Goal: Task Accomplishment & Management: Manage account settings

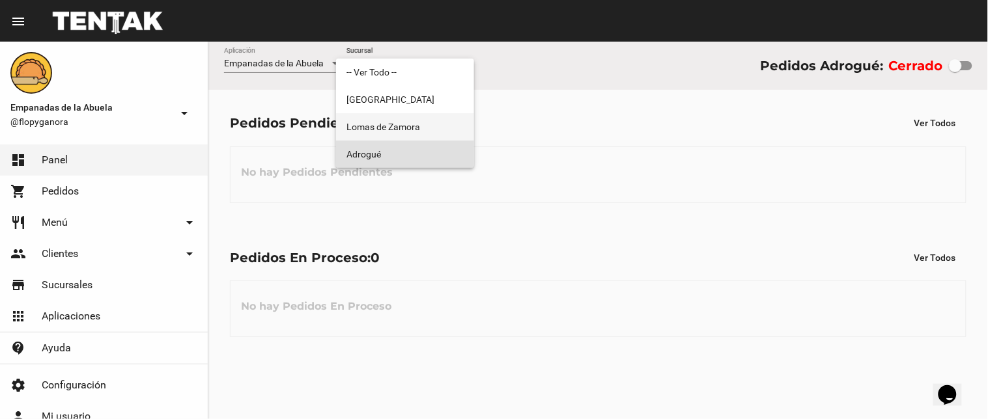
click at [425, 139] on span "Lomas de Zamora" at bounding box center [404, 126] width 117 height 27
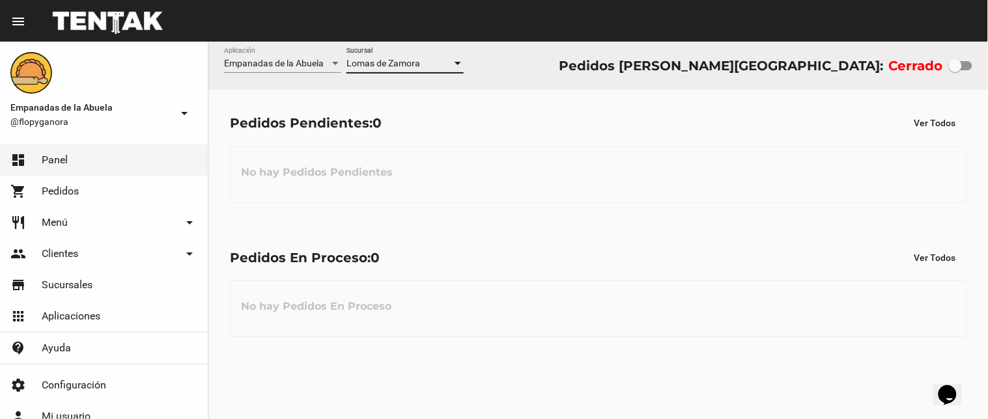
click at [417, 65] on span "Lomas de Zamora" at bounding box center [383, 63] width 74 height 10
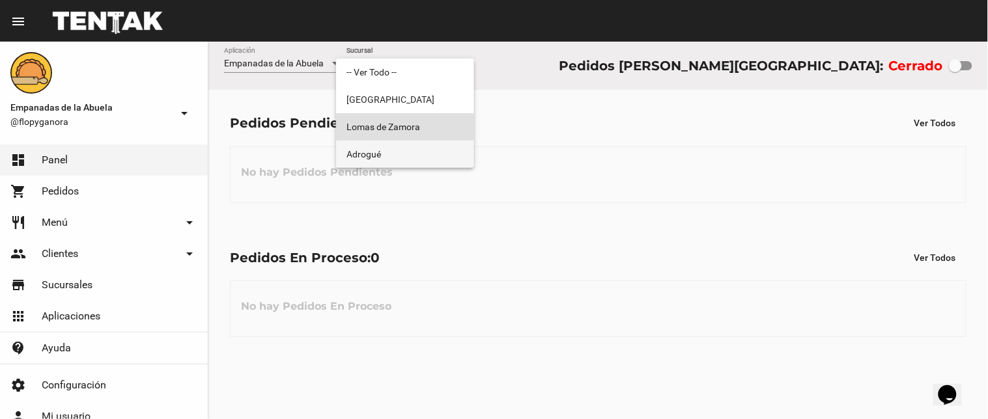
click at [405, 150] on span "Adrogué" at bounding box center [404, 154] width 117 height 27
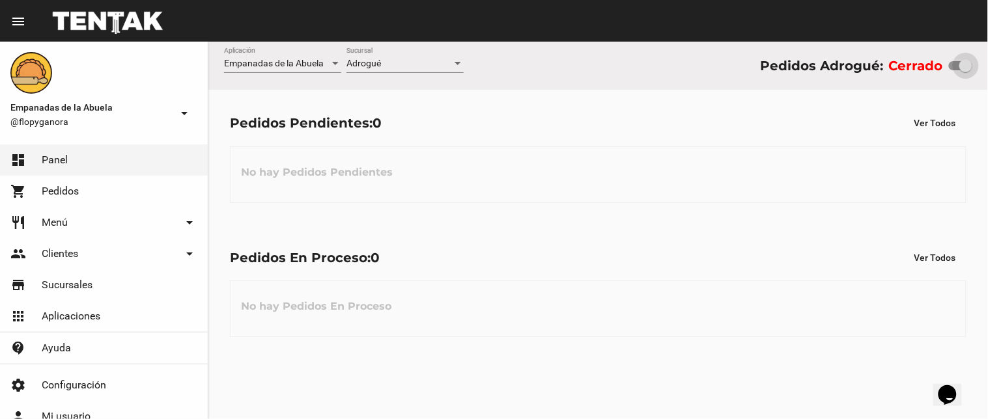
drag, startPoint x: 953, startPoint y: 61, endPoint x: 987, endPoint y: 75, distance: 37.1
click at [987, 75] on div "Empanadas de la Abuela Aplicación Adrogué Sucursal Pedidos Adrogué: Cerrado" at bounding box center [597, 66] width 779 height 48
checkbox input "true"
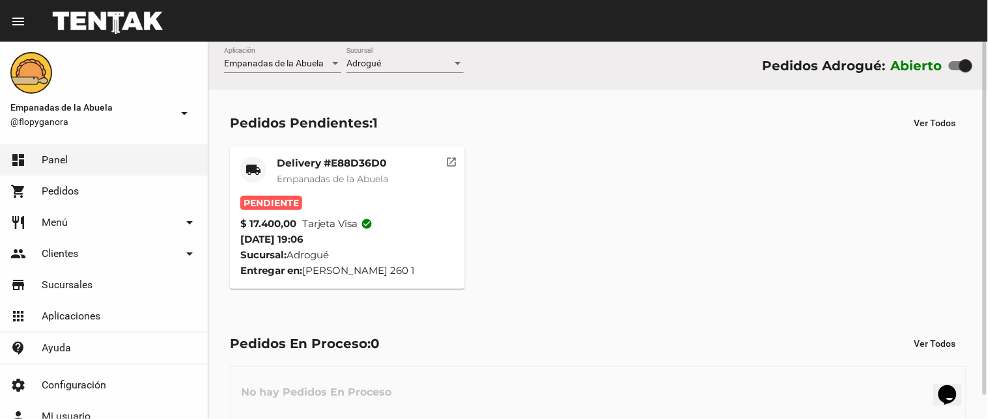
click at [349, 176] on span "Empanadas de la Abuela" at bounding box center [332, 179] width 111 height 12
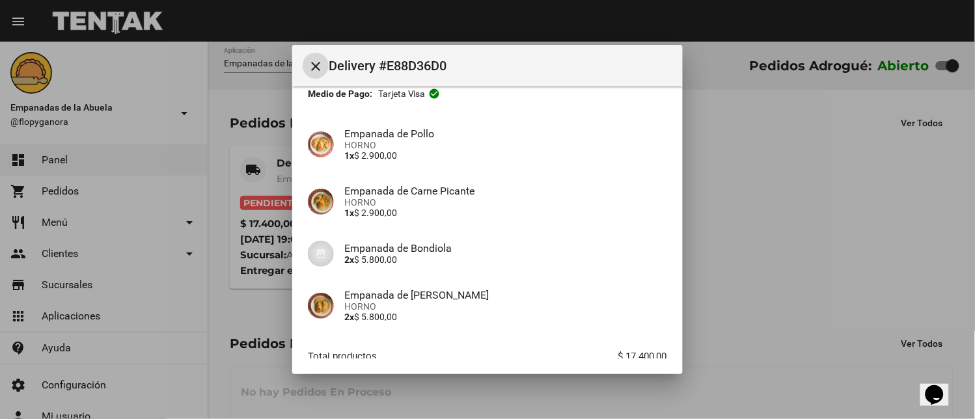
scroll to position [158, 0]
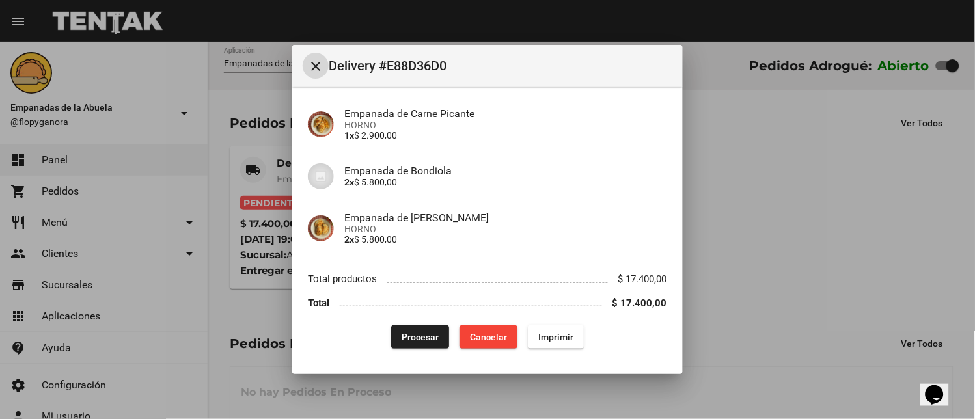
click at [540, 336] on span "Imprimir" at bounding box center [555, 337] width 35 height 10
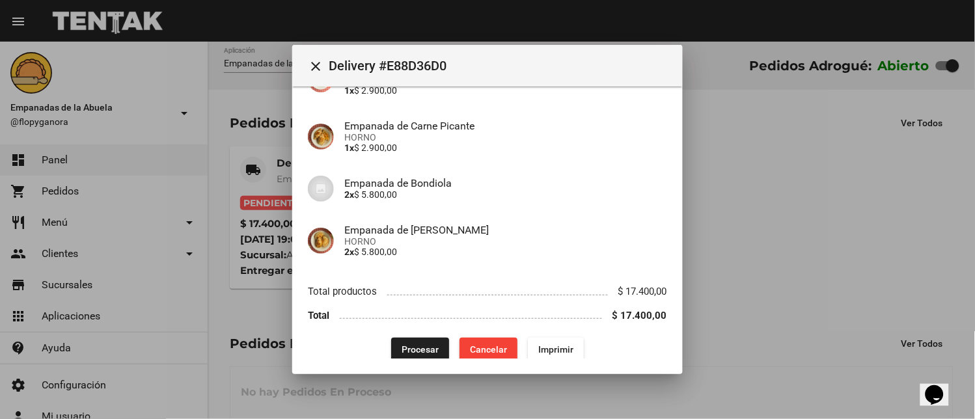
scroll to position [158, 0]
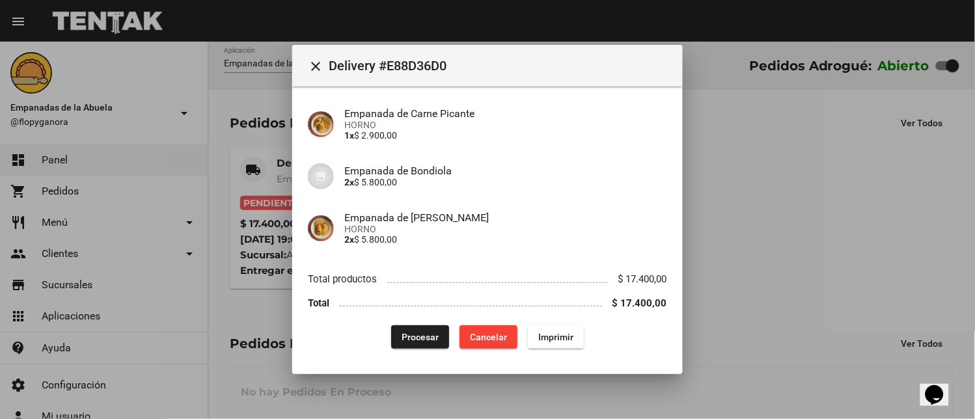
click at [409, 339] on span "Procesar" at bounding box center [420, 337] width 37 height 10
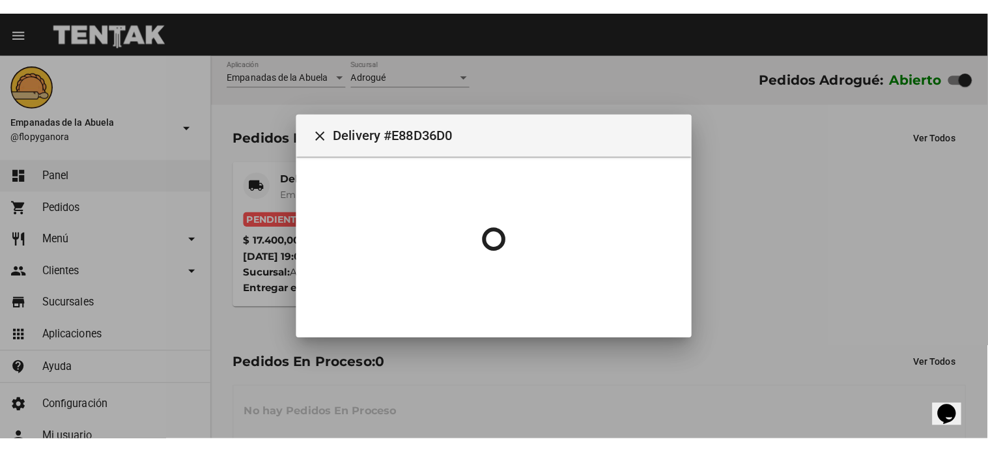
scroll to position [0, 0]
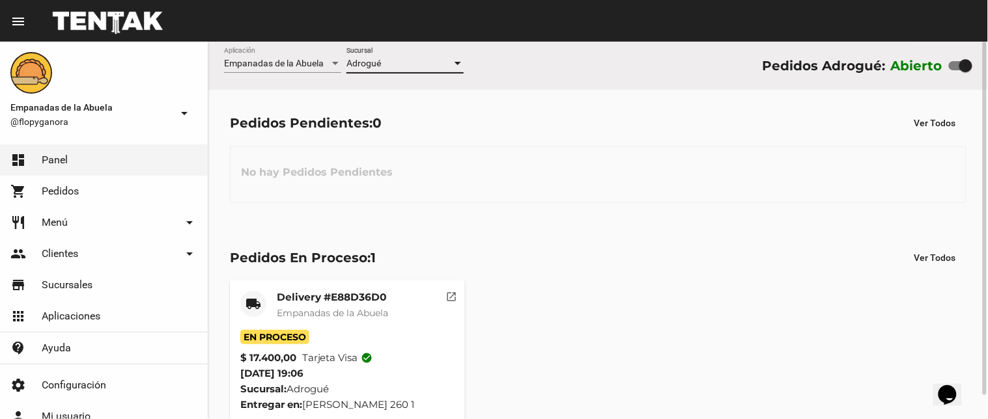
click at [447, 66] on div "Adrogué" at bounding box center [398, 64] width 105 height 10
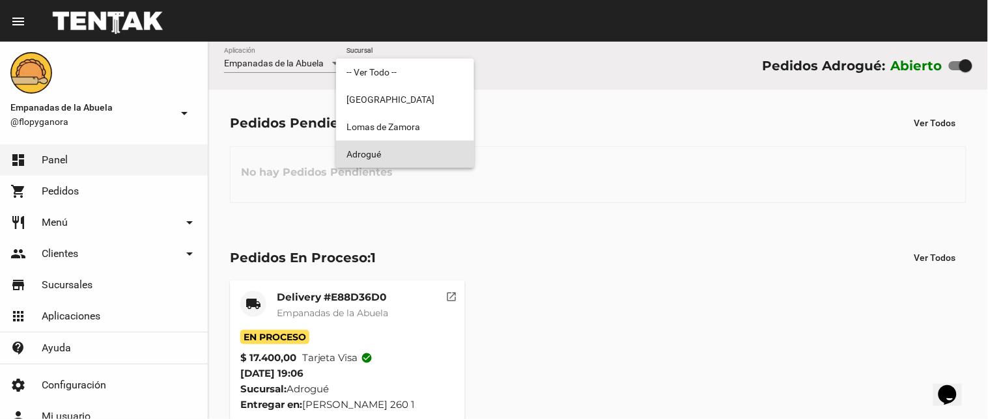
click at [418, 158] on span "Adrogué" at bounding box center [404, 154] width 117 height 27
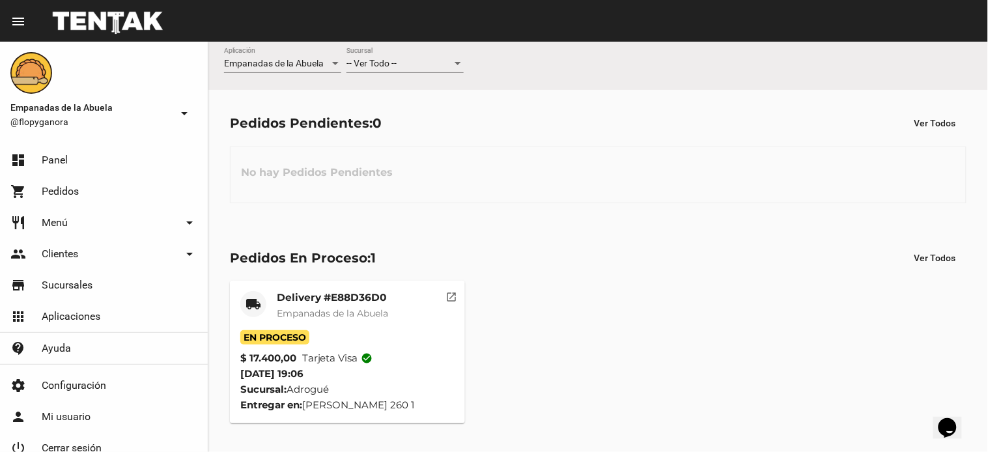
click at [417, 64] on div "-- Ver Todo --" at bounding box center [398, 64] width 105 height 10
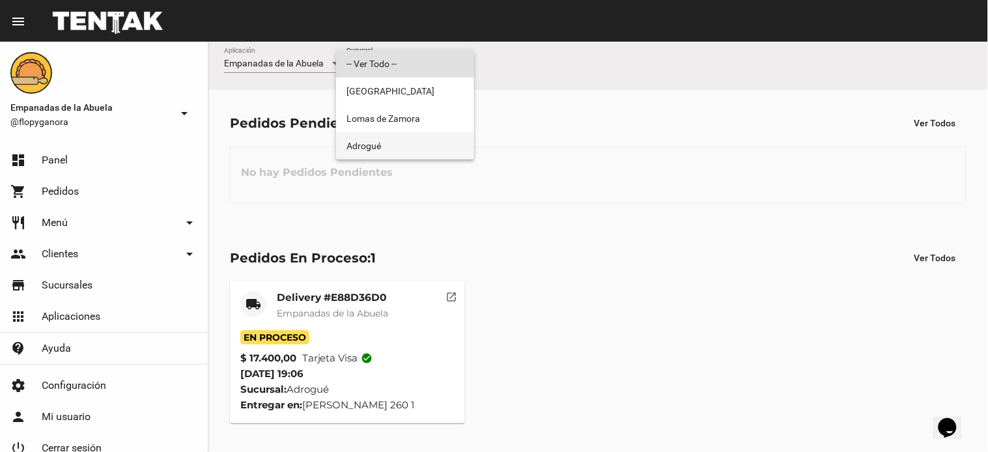
click at [393, 143] on span "Adrogué" at bounding box center [404, 145] width 117 height 27
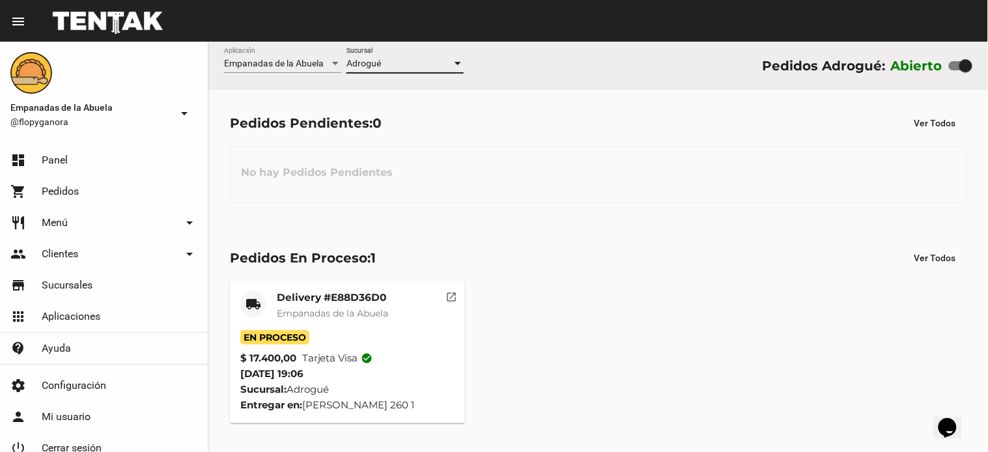
click at [790, 198] on div "No hay Pedidos Pendientes" at bounding box center [598, 174] width 736 height 57
click at [430, 69] on div "-- Ver Todo -- Sucursal" at bounding box center [404, 60] width 117 height 25
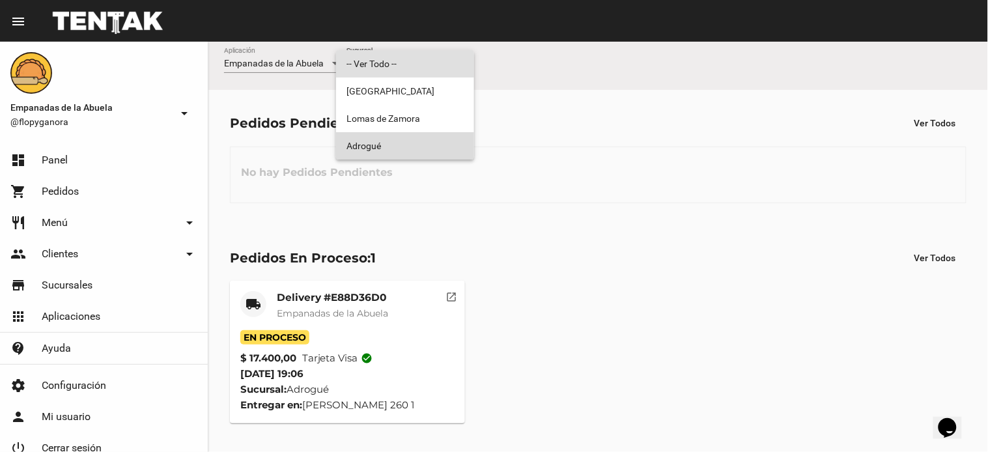
click at [401, 140] on span "Adrogué" at bounding box center [404, 145] width 117 height 27
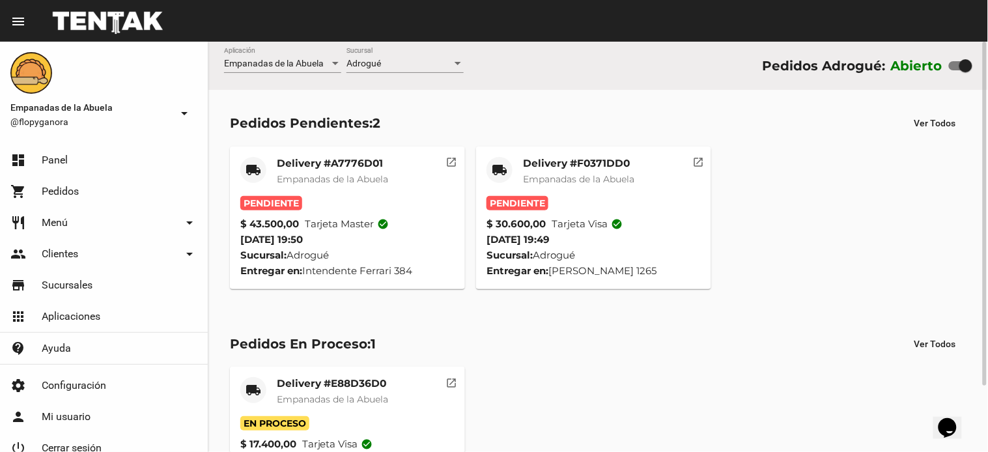
click at [523, 173] on span "Empanadas de la Abuela" at bounding box center [578, 179] width 111 height 12
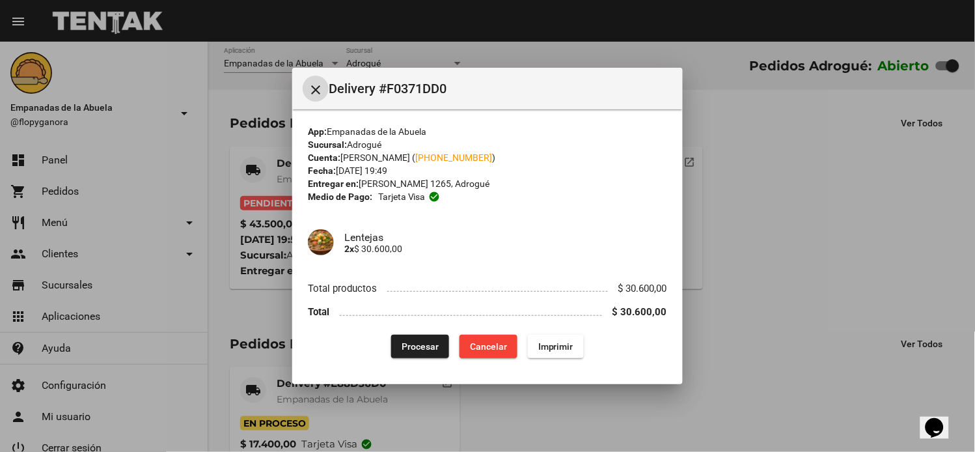
click at [560, 341] on span "Imprimir" at bounding box center [555, 346] width 35 height 10
click at [428, 359] on mat-dialog-content "App: Empanadas de la Abuela Sucursal: Adrogué Cuenta: Nicolás Curtelo ( +54 911…" at bounding box center [487, 238] width 391 height 259
click at [415, 341] on span "Procesar" at bounding box center [420, 346] width 37 height 10
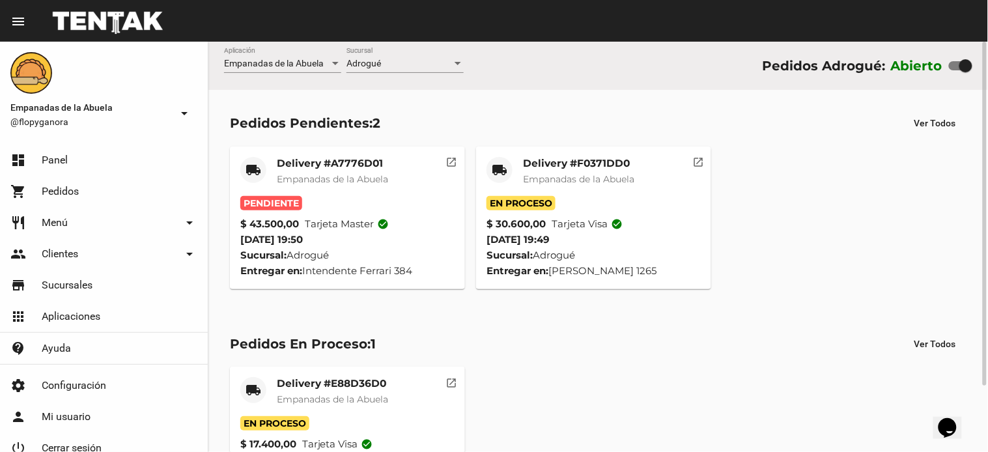
click at [322, 167] on mat-card-title "Delivery #A7776D01" at bounding box center [332, 163] width 111 height 13
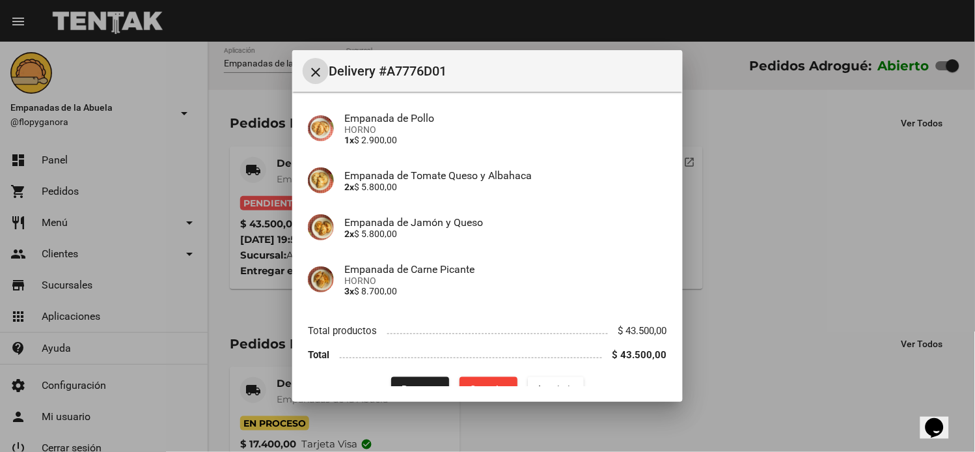
scroll to position [267, 0]
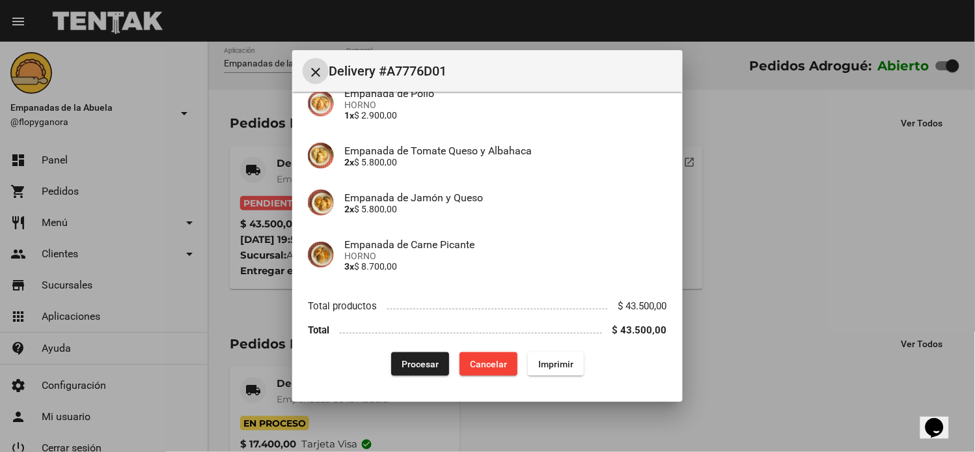
click at [529, 363] on button "Imprimir" at bounding box center [556, 363] width 56 height 23
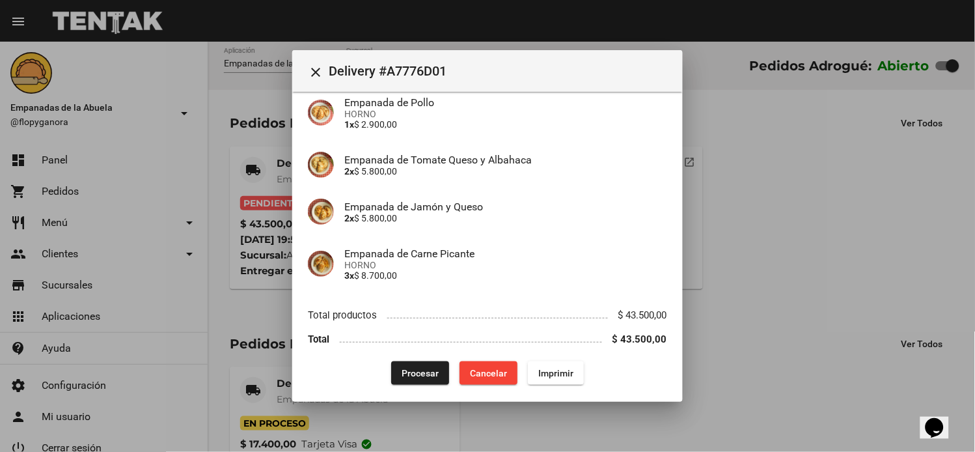
scroll to position [267, 0]
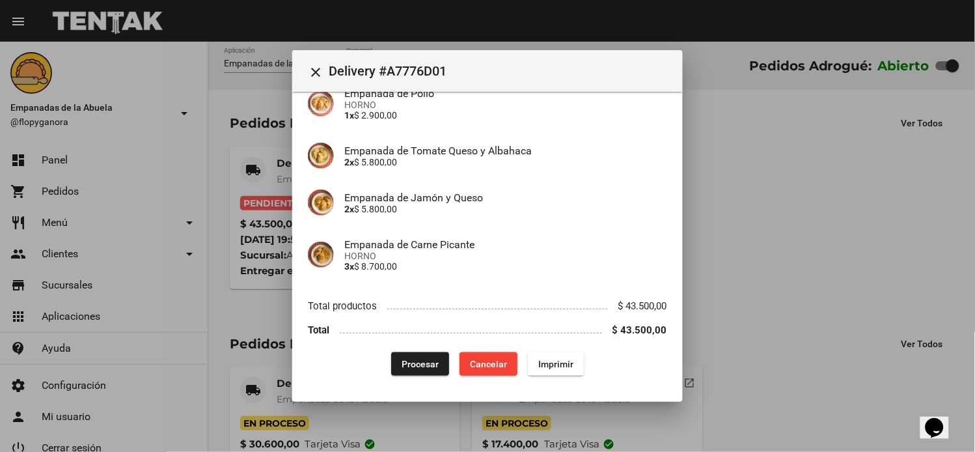
click at [402, 361] on span "Procesar" at bounding box center [420, 364] width 37 height 10
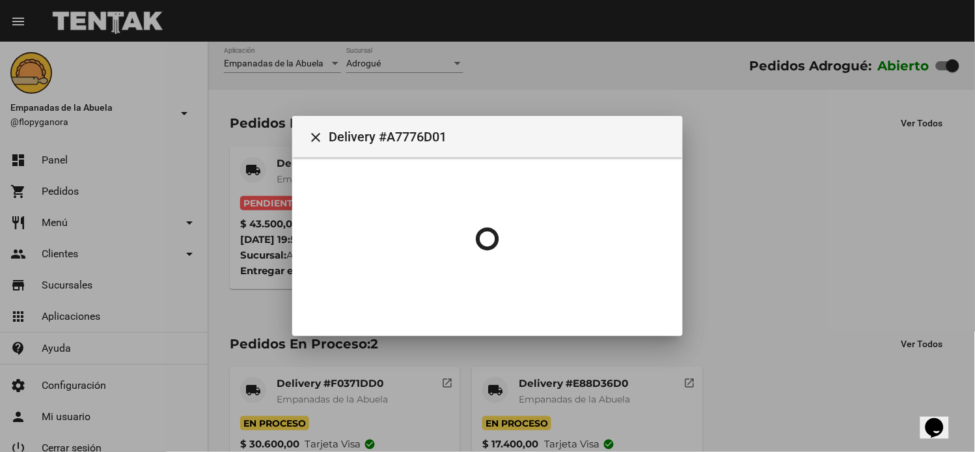
scroll to position [0, 0]
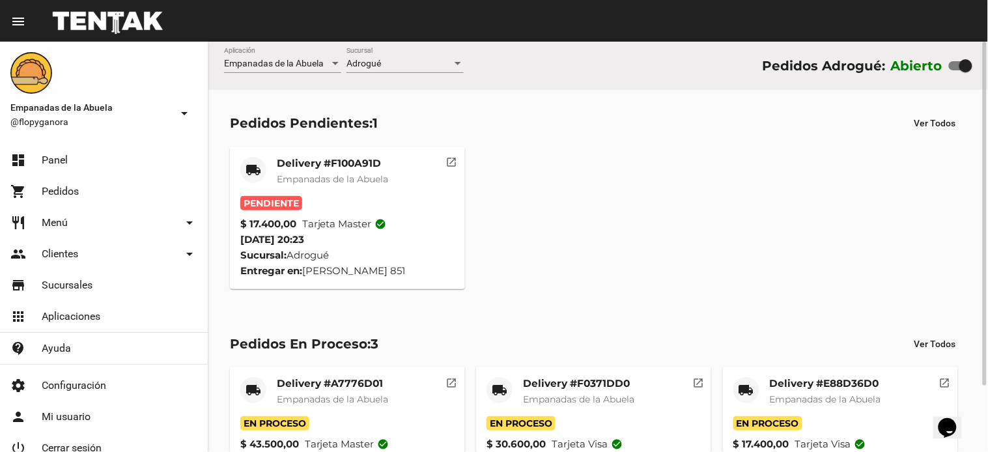
click at [340, 160] on mat-card-title "Delivery #F100A91D" at bounding box center [332, 163] width 111 height 13
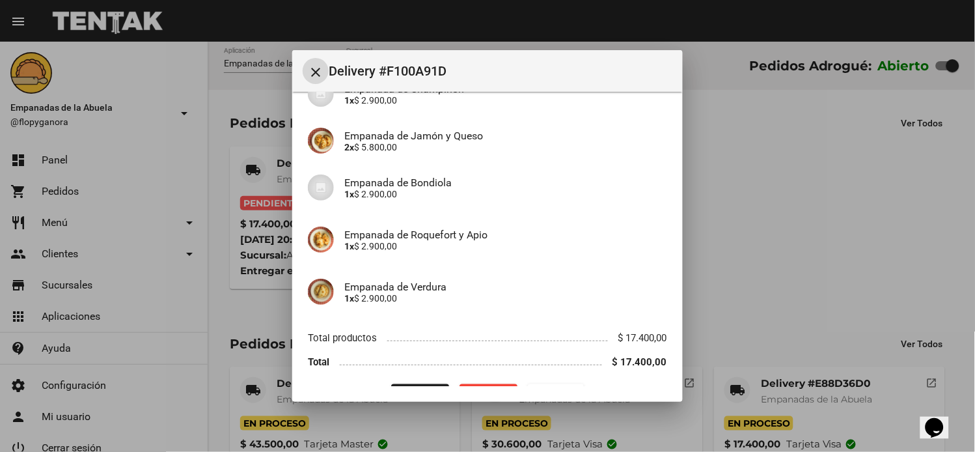
scroll to position [163, 0]
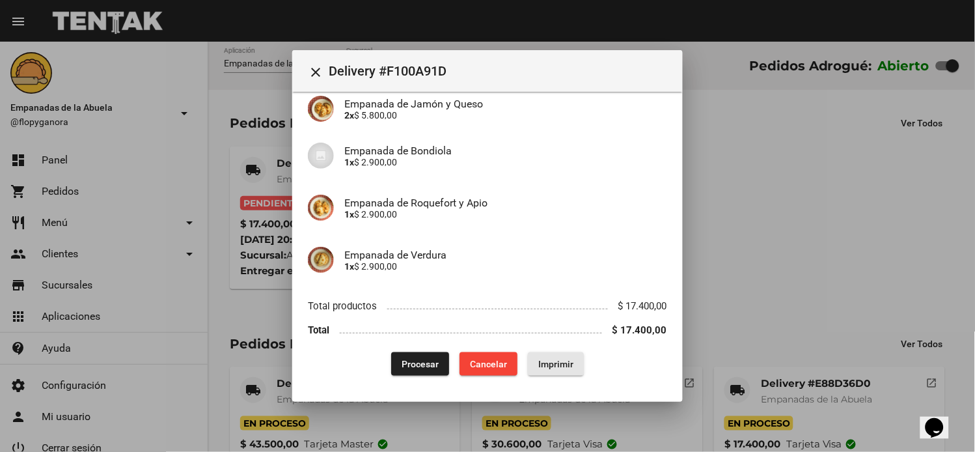
drag, startPoint x: 546, startPoint y: 360, endPoint x: 300, endPoint y: 238, distance: 274.0
click at [545, 361] on span "Imprimir" at bounding box center [555, 364] width 35 height 10
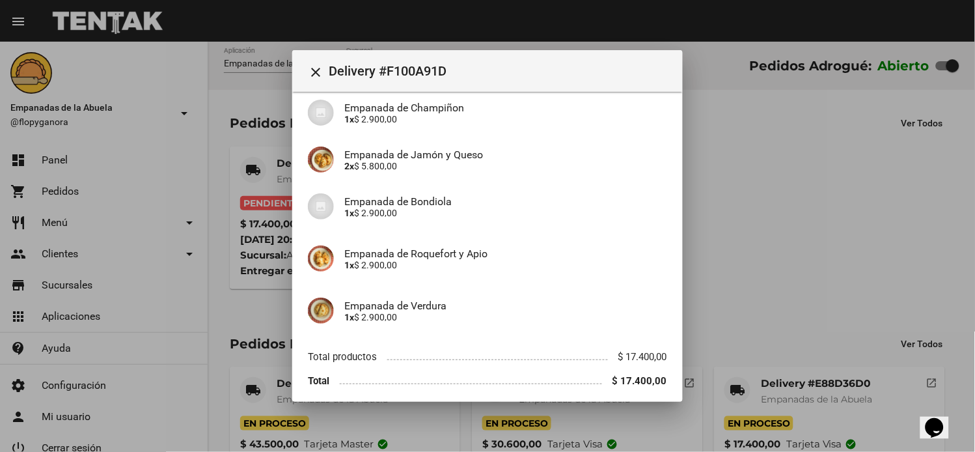
scroll to position [163, 0]
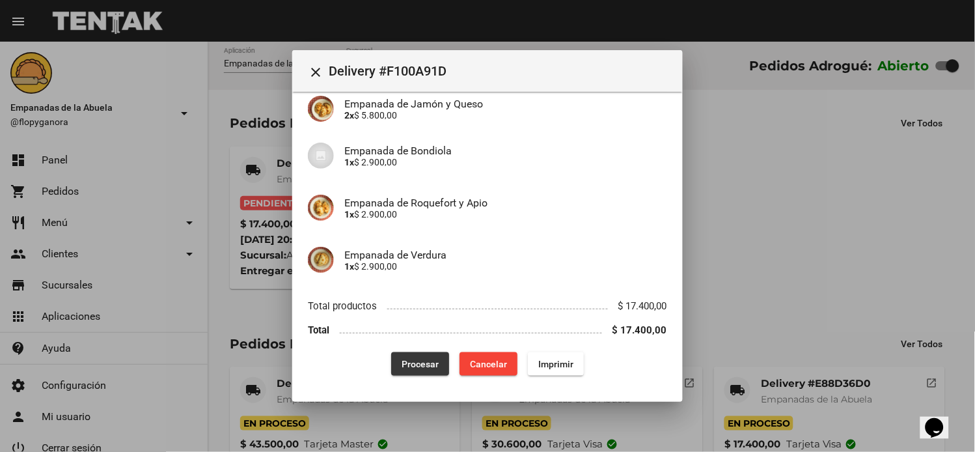
click at [402, 359] on span "Procesar" at bounding box center [420, 364] width 37 height 10
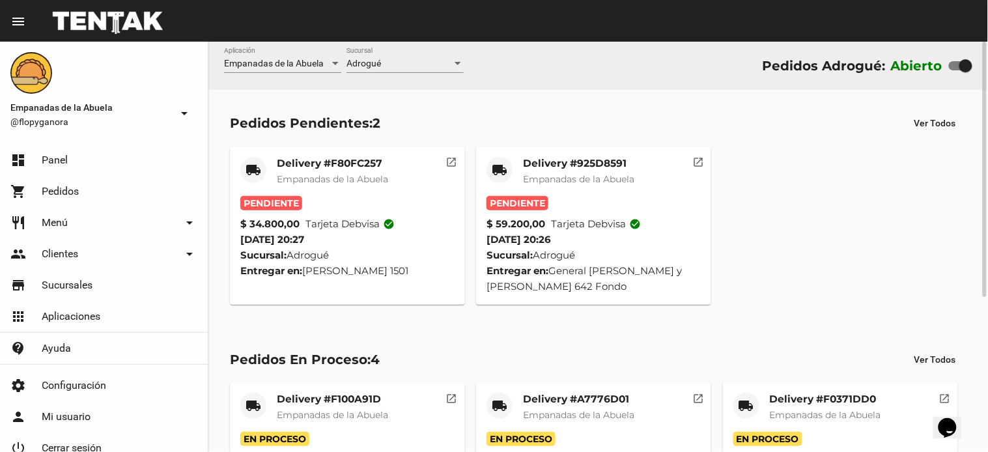
click at [536, 176] on span "Empanadas de la Abuela" at bounding box center [578, 179] width 111 height 12
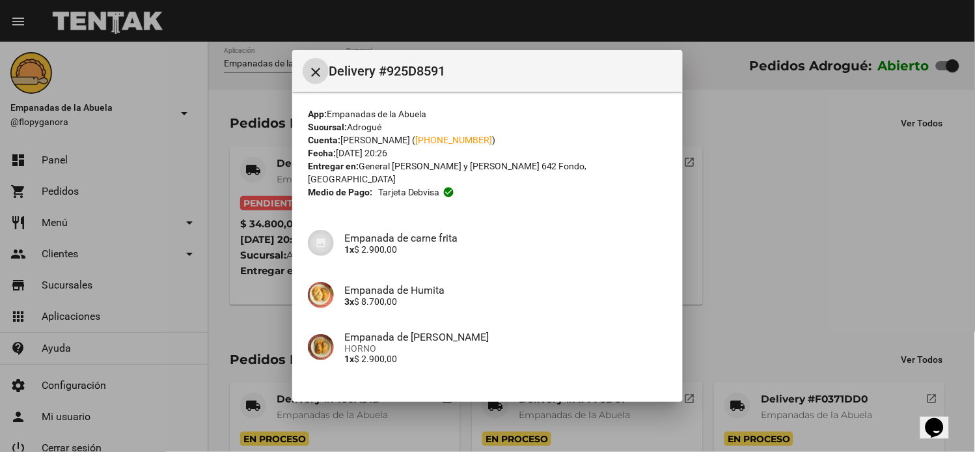
scroll to position [371, 0]
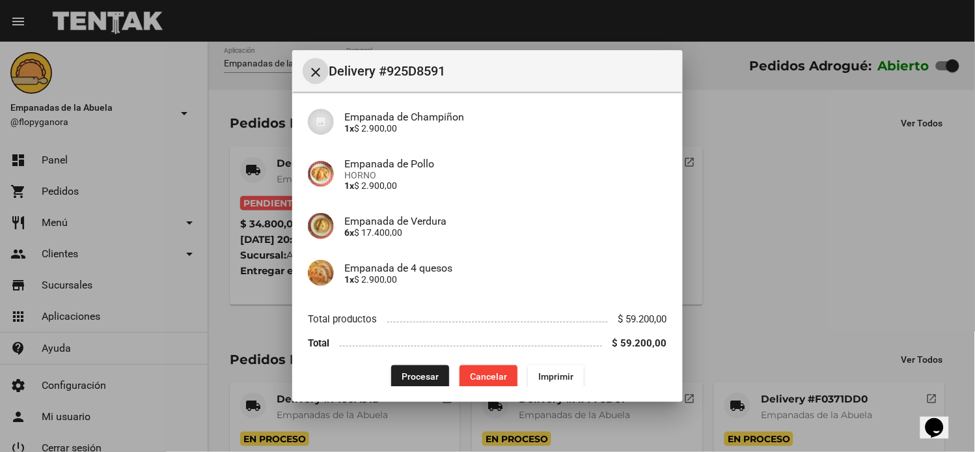
drag, startPoint x: 561, startPoint y: 367, endPoint x: 428, endPoint y: 320, distance: 141.2
click at [561, 372] on span "Imprimir" at bounding box center [555, 377] width 35 height 10
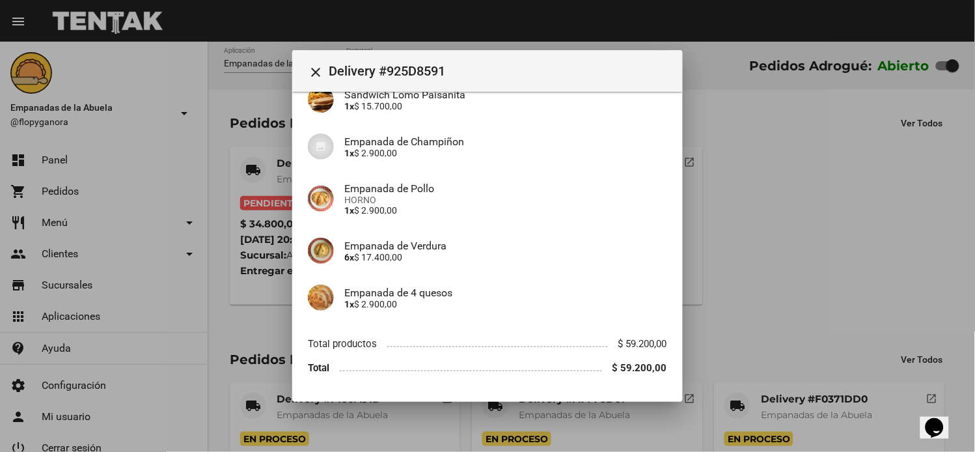
scroll to position [371, 0]
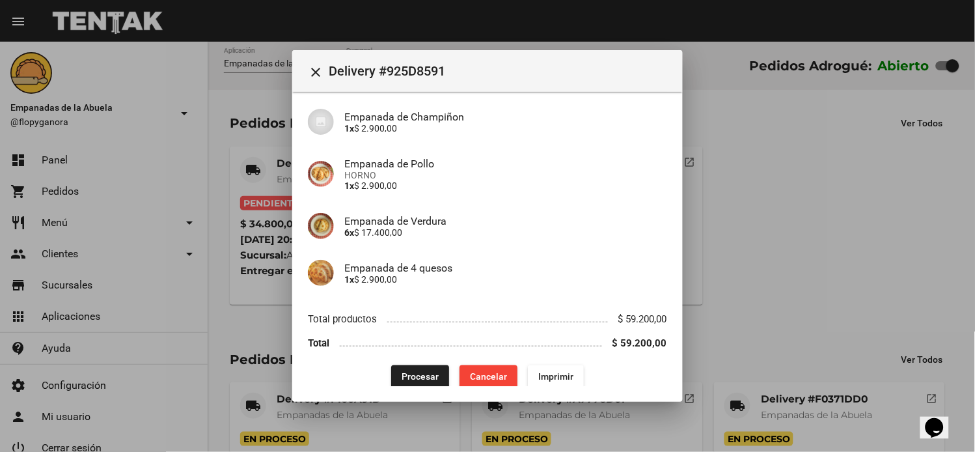
drag, startPoint x: 426, startPoint y: 354, endPoint x: 419, endPoint y: 356, distance: 7.6
click at [426, 365] on button "Procesar" at bounding box center [420, 376] width 58 height 23
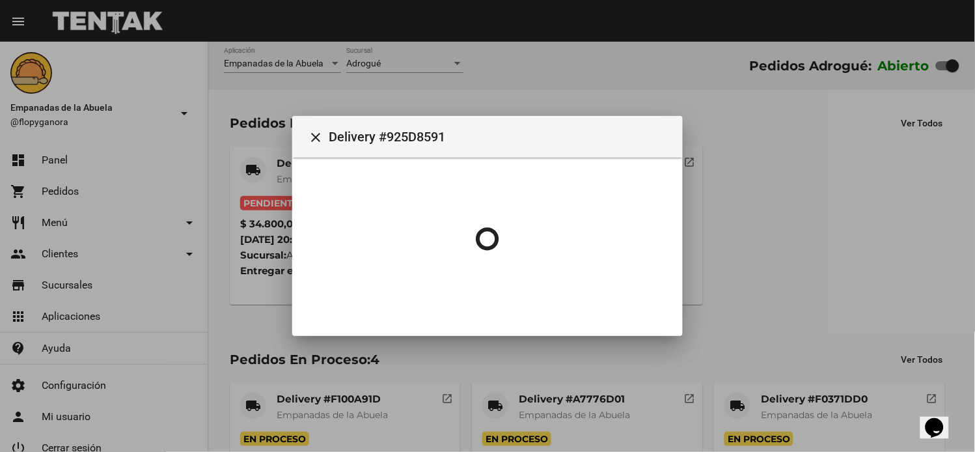
scroll to position [0, 0]
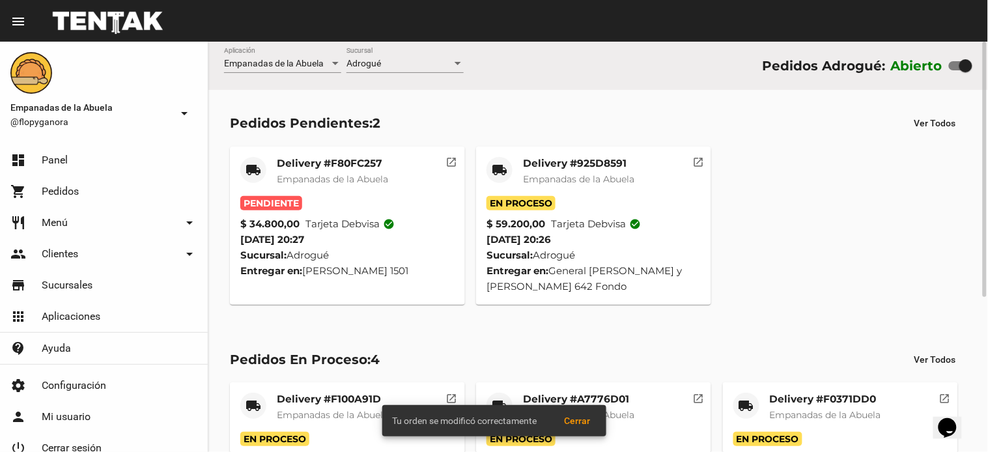
click at [288, 167] on mat-card-title "Delivery #F80FC257" at bounding box center [332, 163] width 111 height 13
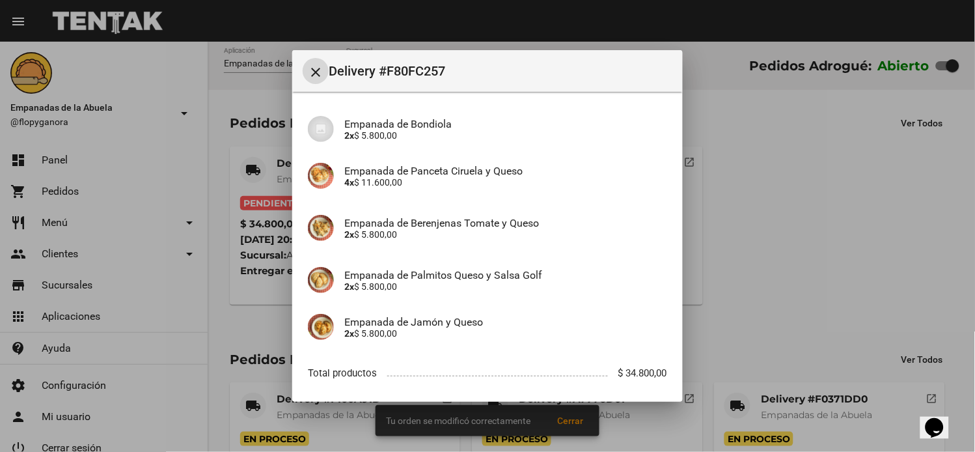
scroll to position [202, 0]
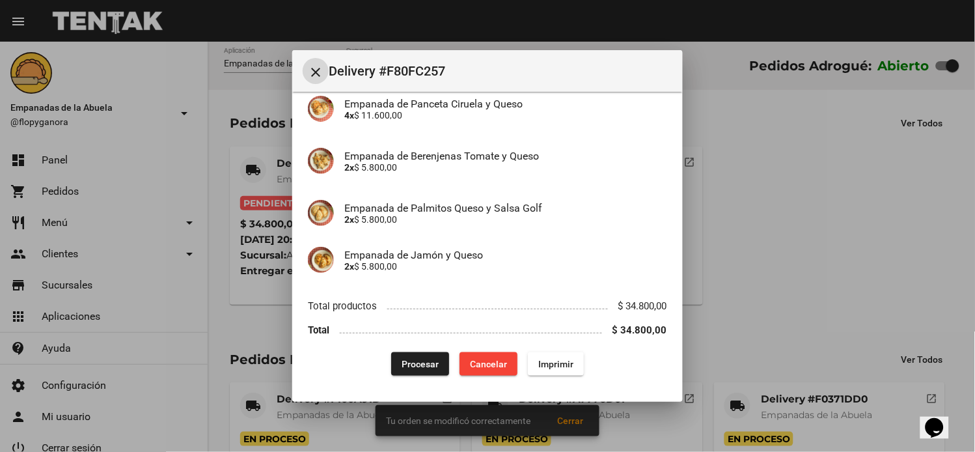
drag, startPoint x: 550, startPoint y: 369, endPoint x: 443, endPoint y: 344, distance: 110.4
click at [550, 370] on button "Imprimir" at bounding box center [556, 363] width 56 height 23
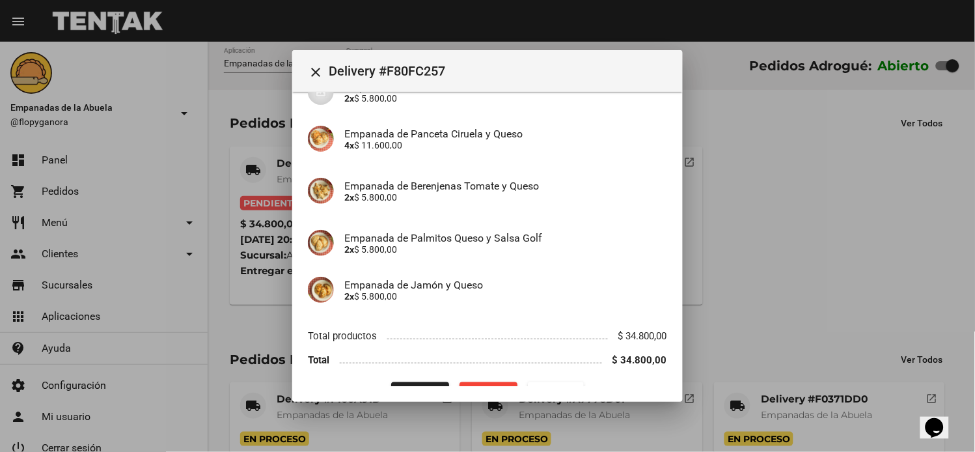
scroll to position [202, 0]
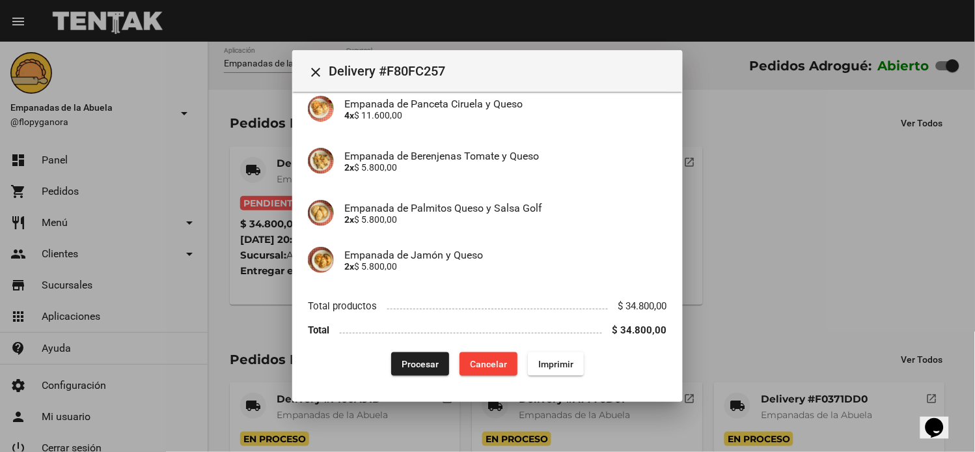
click at [423, 369] on button "Procesar" at bounding box center [420, 363] width 58 height 23
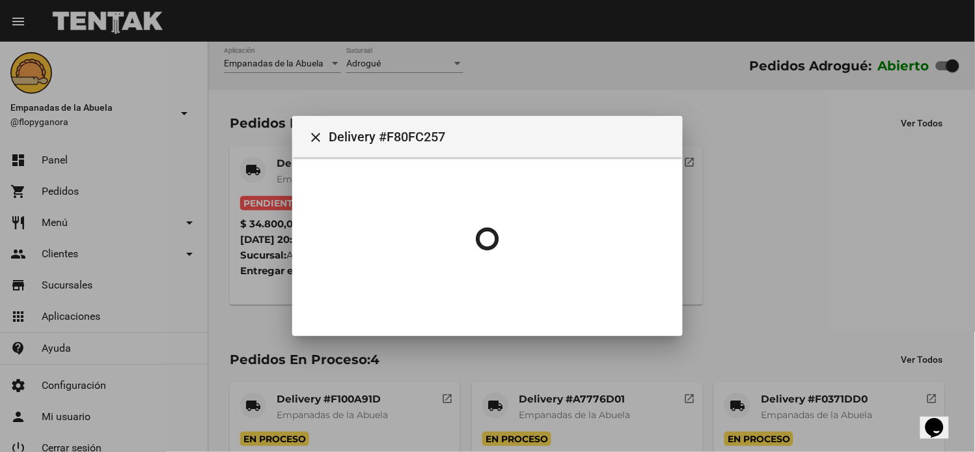
scroll to position [0, 0]
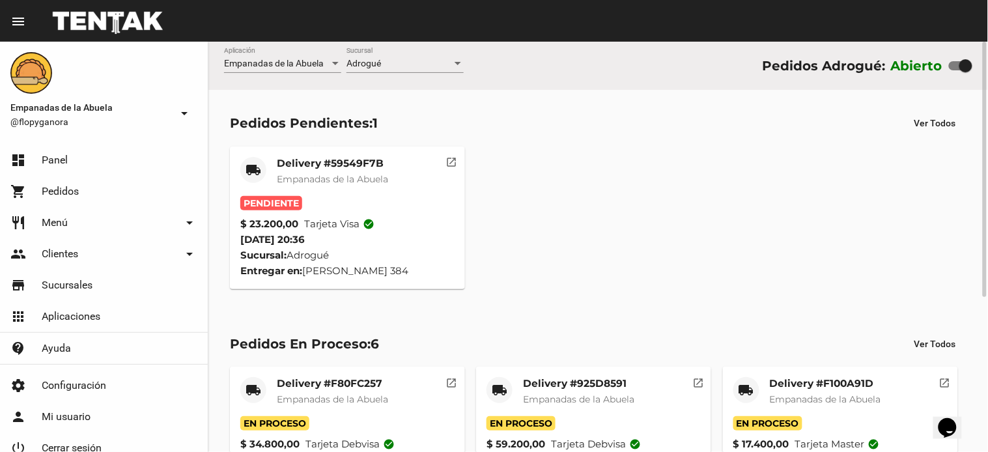
click at [297, 173] on mat-card-subtitle "Empanadas de la Abuela" at bounding box center [332, 179] width 111 height 13
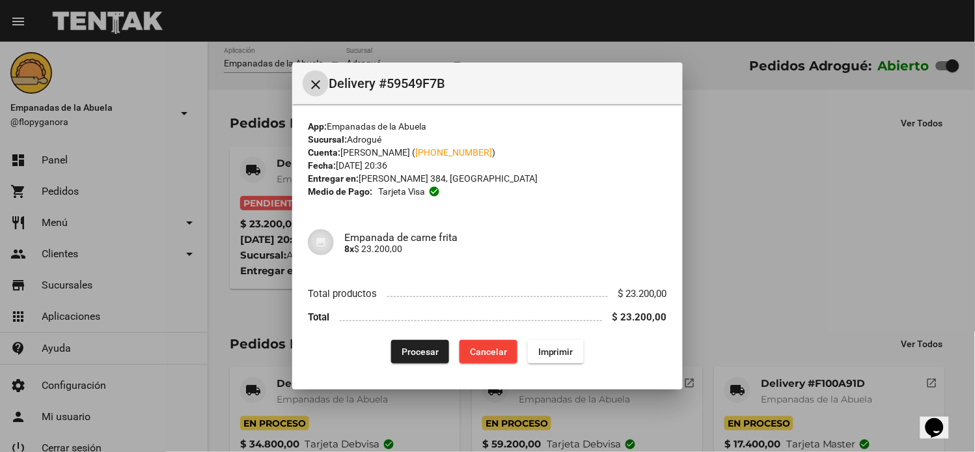
click at [547, 339] on div "App: Empanadas de la Abuela Sucursal: Adrogué Cuenta: Ignacio Romero ( +54 1130…" at bounding box center [487, 242] width 359 height 244
click at [569, 347] on span "Imprimir" at bounding box center [555, 351] width 35 height 10
click at [408, 340] on button "Procesar" at bounding box center [420, 351] width 58 height 23
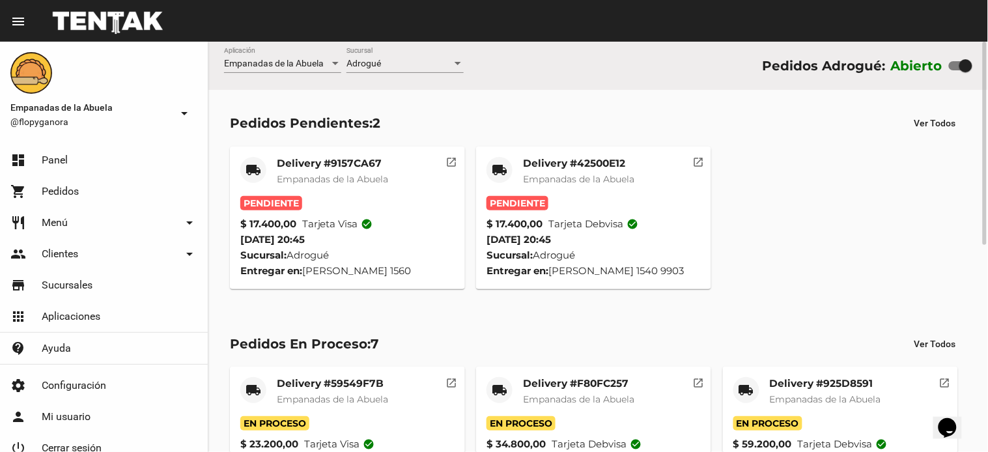
click at [561, 174] on span "Empanadas de la Abuela" at bounding box center [578, 179] width 111 height 12
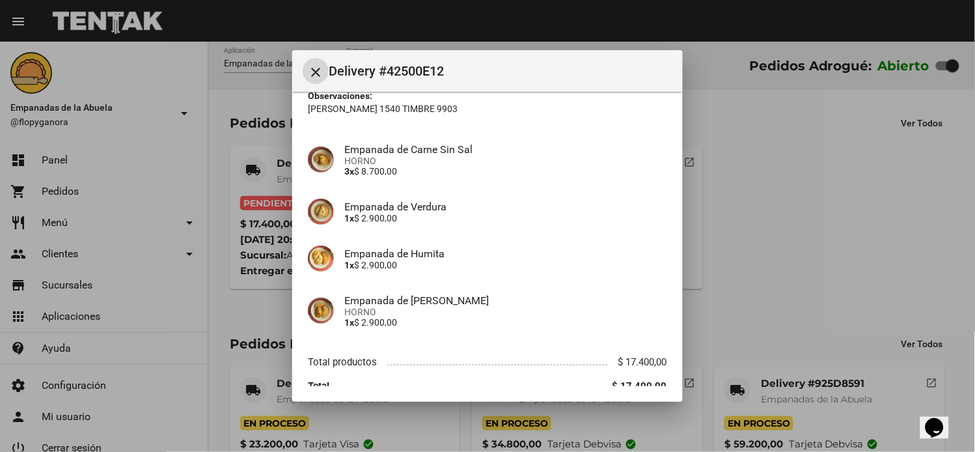
scroll to position [152, 0]
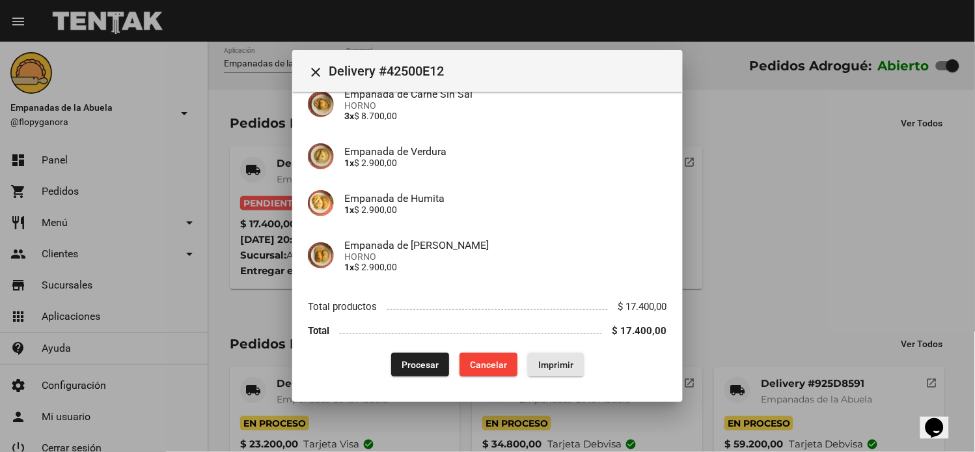
click at [561, 365] on span "Imprimir" at bounding box center [555, 364] width 35 height 10
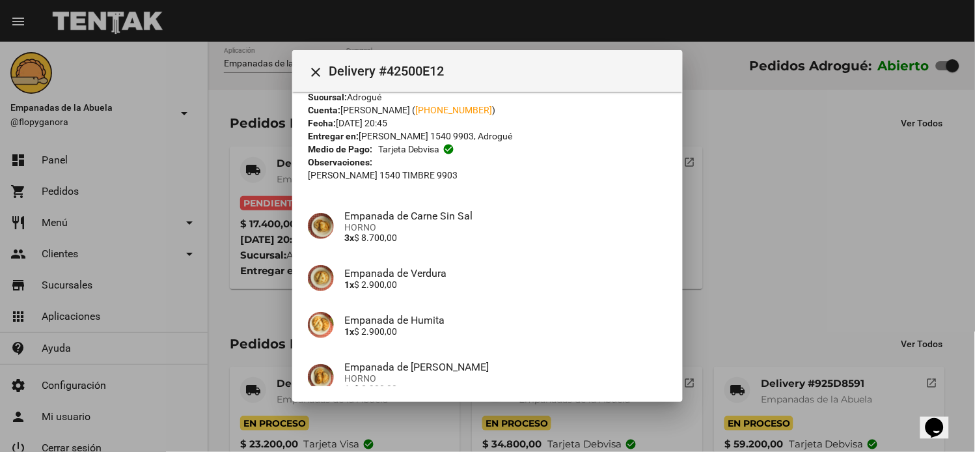
scroll to position [152, 0]
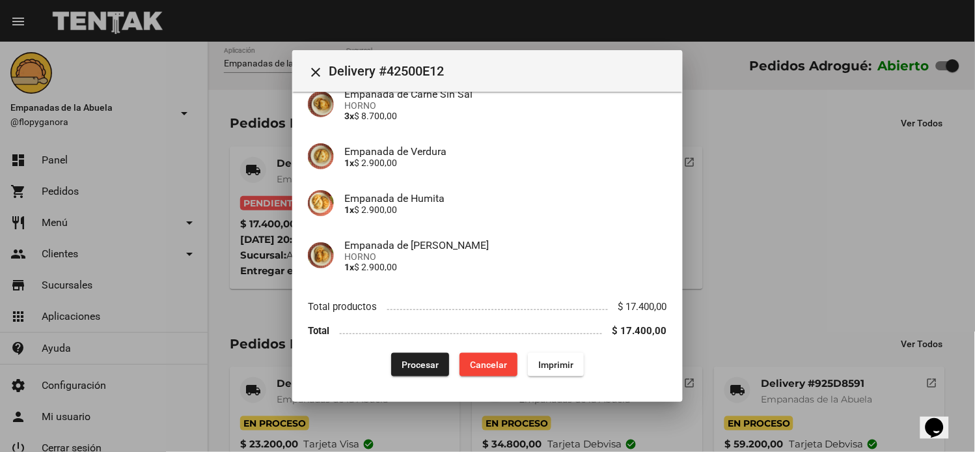
click at [406, 358] on div "App: Empanadas de la Abuela Sucursal: Adrogué Cuenta: ESTEBAN FERELLA ( +54 113…" at bounding box center [487, 166] width 359 height 421
click at [406, 359] on span "Procesar" at bounding box center [420, 364] width 37 height 10
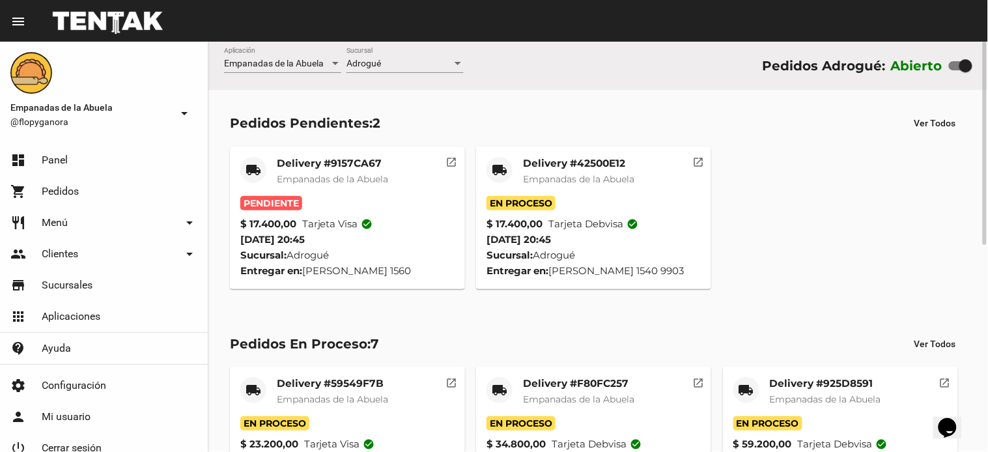
click at [339, 178] on span "Empanadas de la Abuela" at bounding box center [332, 179] width 111 height 12
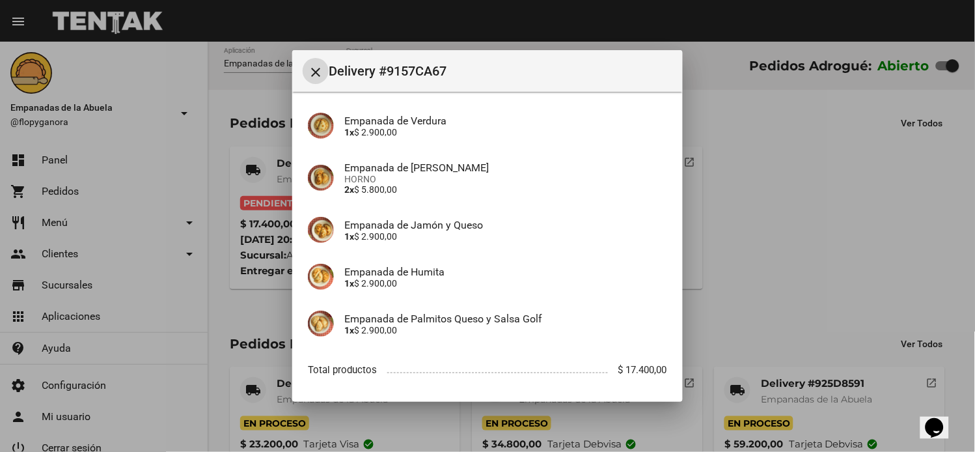
scroll to position [163, 0]
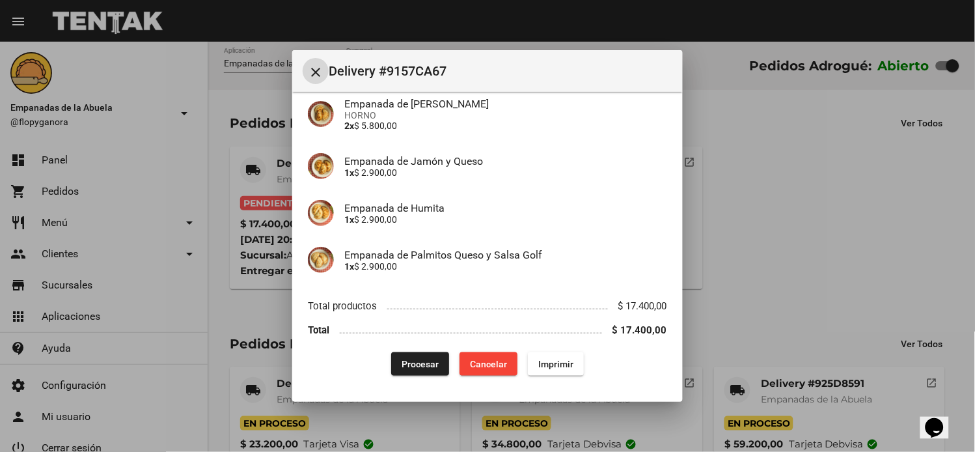
click at [538, 366] on span "Imprimir" at bounding box center [555, 364] width 35 height 10
click at [404, 365] on span "Procesar" at bounding box center [420, 364] width 37 height 10
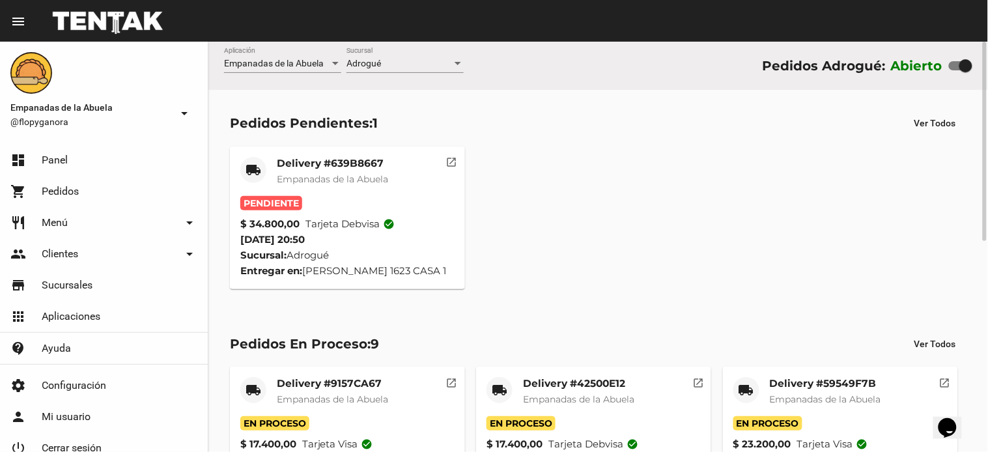
click at [346, 153] on mat-card "local_shipping Delivery #639B8667 Empanadas de la Abuela Pendiente $ 34.800,00 …" at bounding box center [347, 217] width 235 height 143
click at [346, 161] on mat-card-title "Delivery #639B8667" at bounding box center [332, 163] width 111 height 13
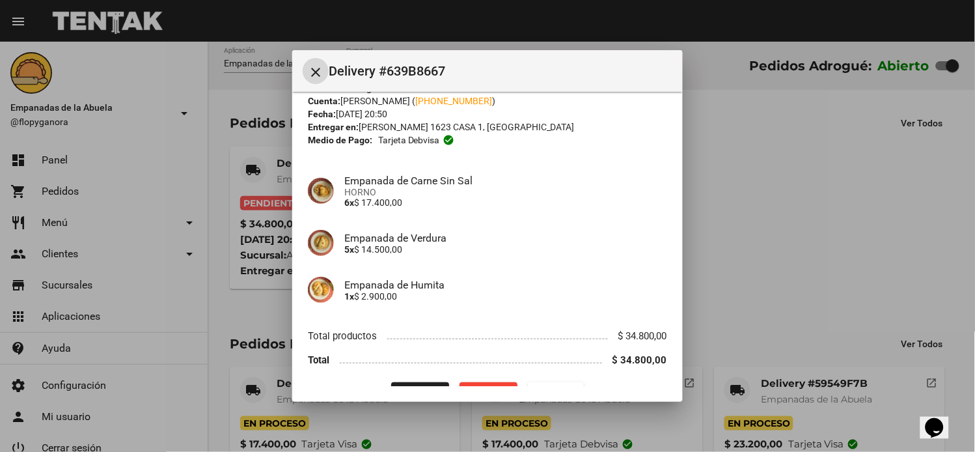
scroll to position [68, 0]
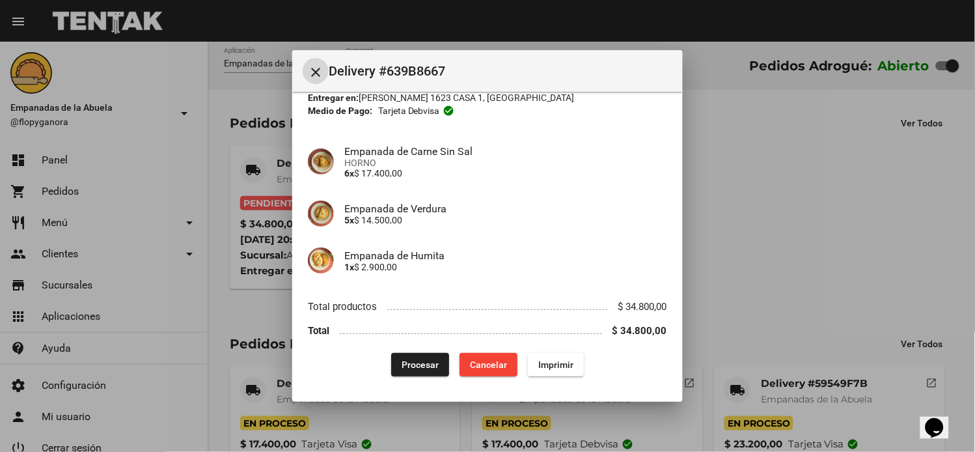
click at [555, 371] on button "Imprimir" at bounding box center [556, 364] width 56 height 23
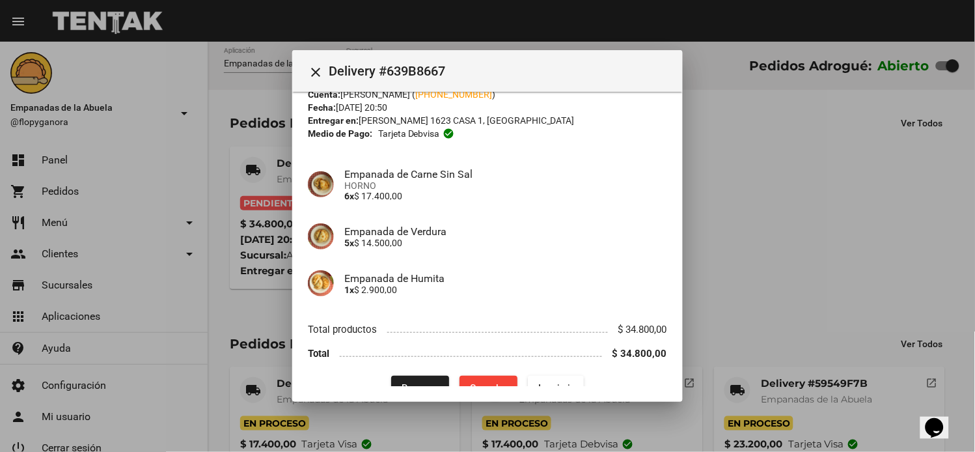
scroll to position [68, 0]
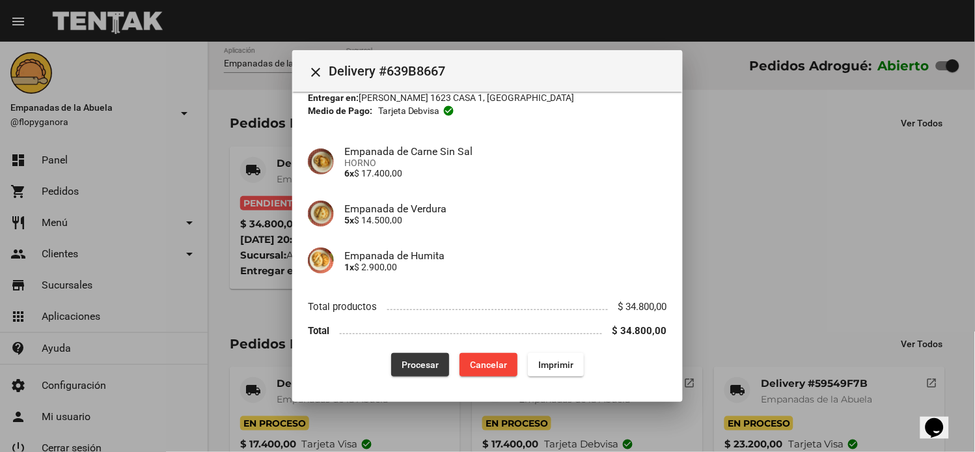
click at [404, 357] on button "Procesar" at bounding box center [420, 364] width 58 height 23
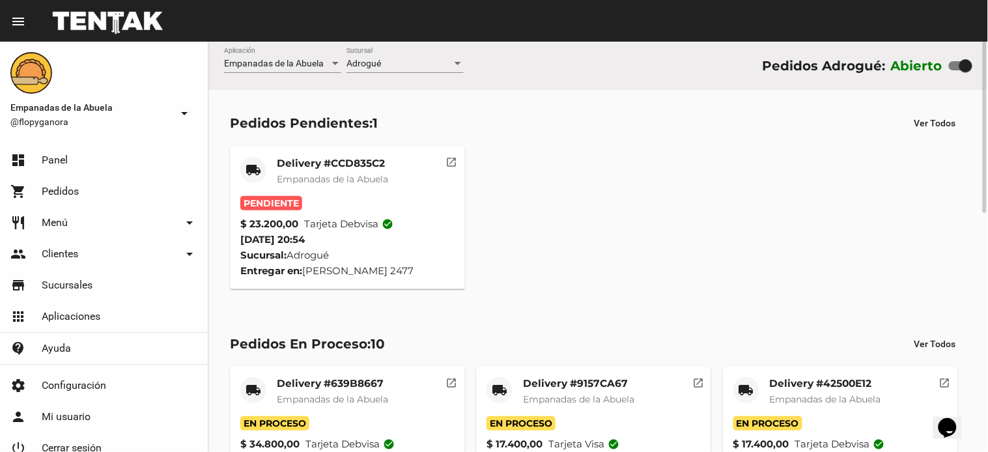
click at [350, 178] on span "Empanadas de la Abuela" at bounding box center [332, 179] width 111 height 12
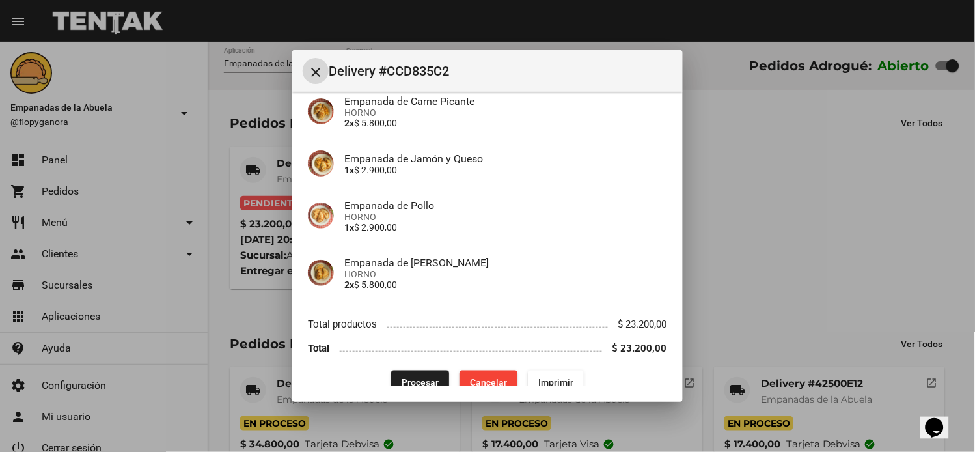
scroll to position [209, 0]
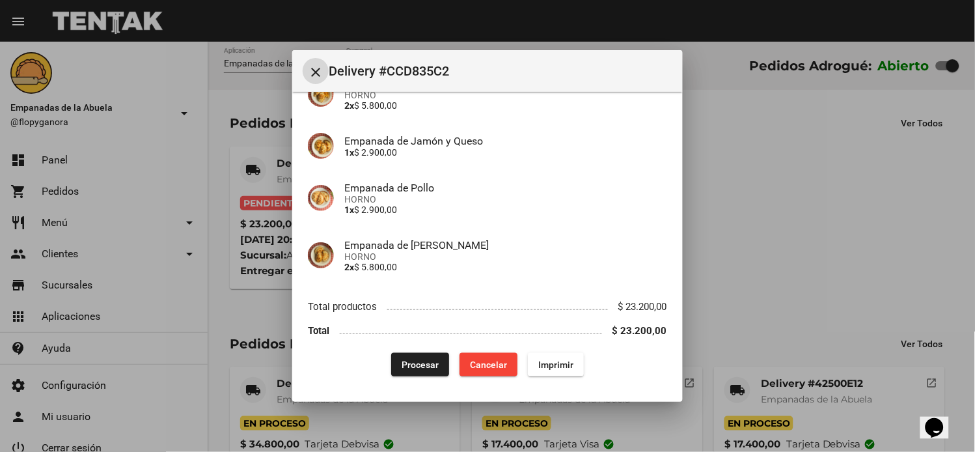
drag, startPoint x: 570, startPoint y: 363, endPoint x: 393, endPoint y: 292, distance: 191.0
click at [568, 365] on button "Imprimir" at bounding box center [556, 364] width 56 height 23
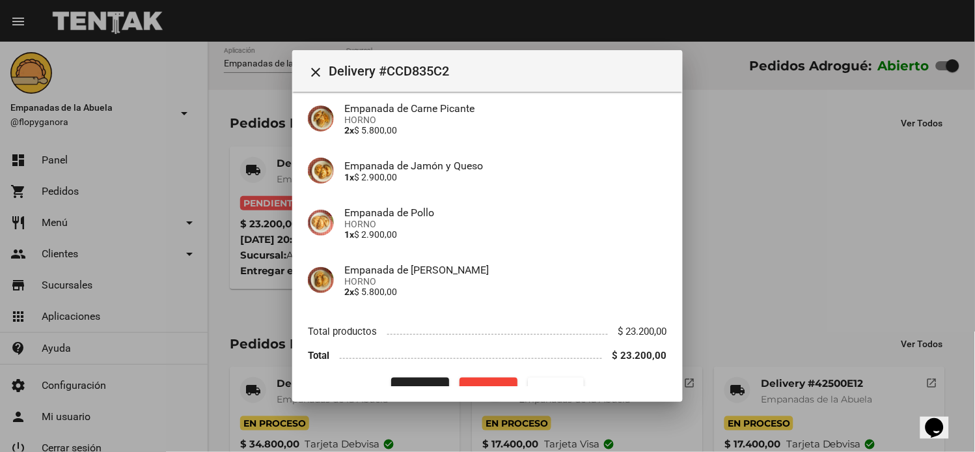
scroll to position [209, 0]
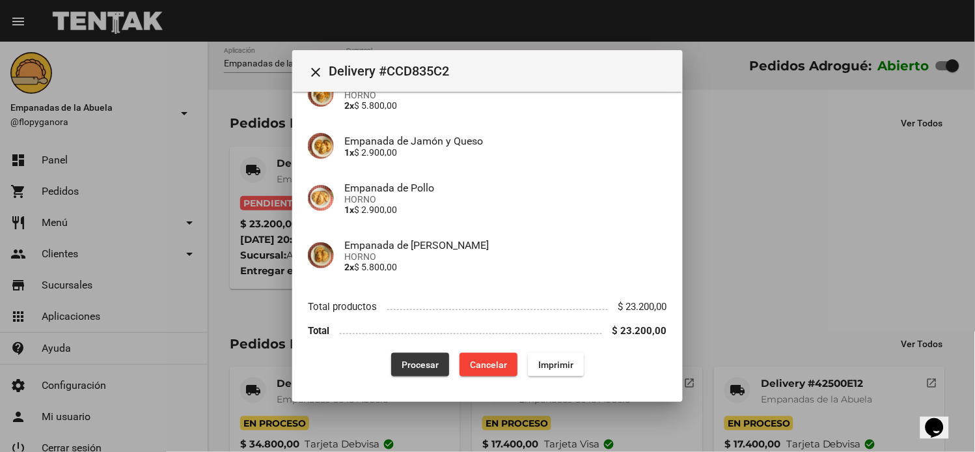
drag, startPoint x: 411, startPoint y: 361, endPoint x: 375, endPoint y: 412, distance: 62.5
click at [409, 362] on span "Procesar" at bounding box center [420, 364] width 37 height 10
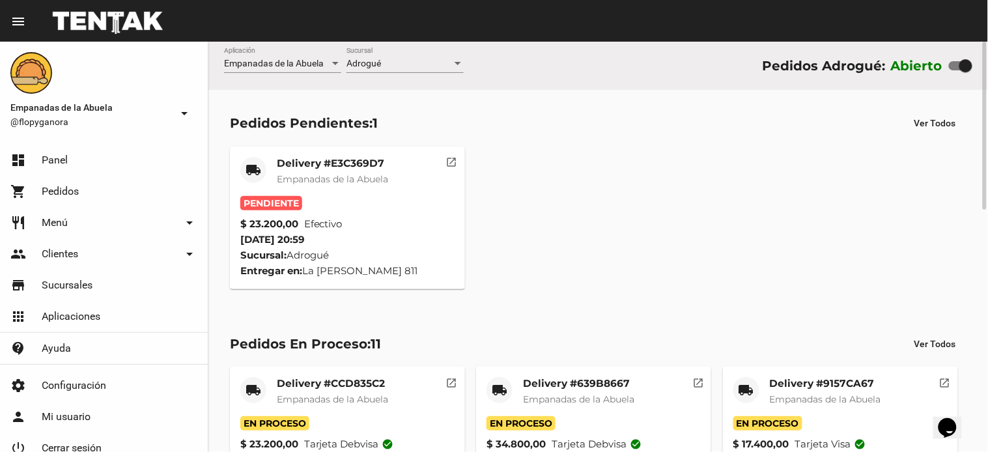
click at [291, 174] on span "Empanadas de la Abuela" at bounding box center [332, 179] width 111 height 12
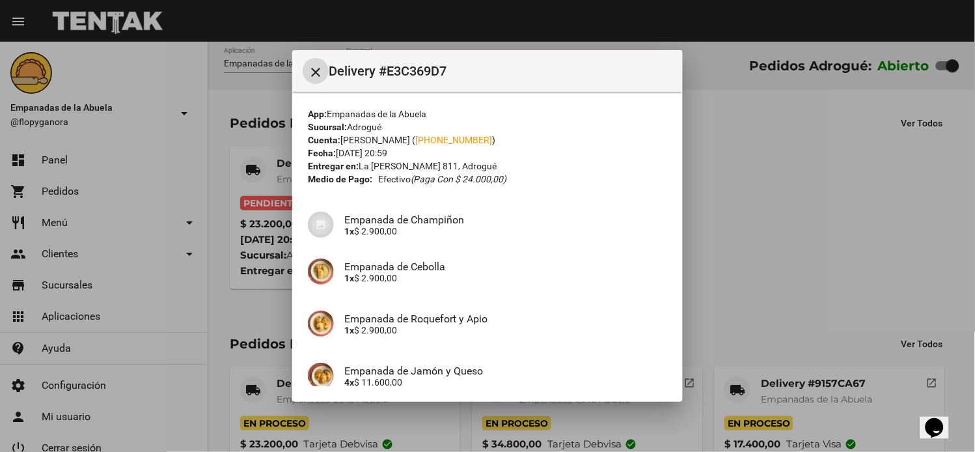
scroll to position [173, 0]
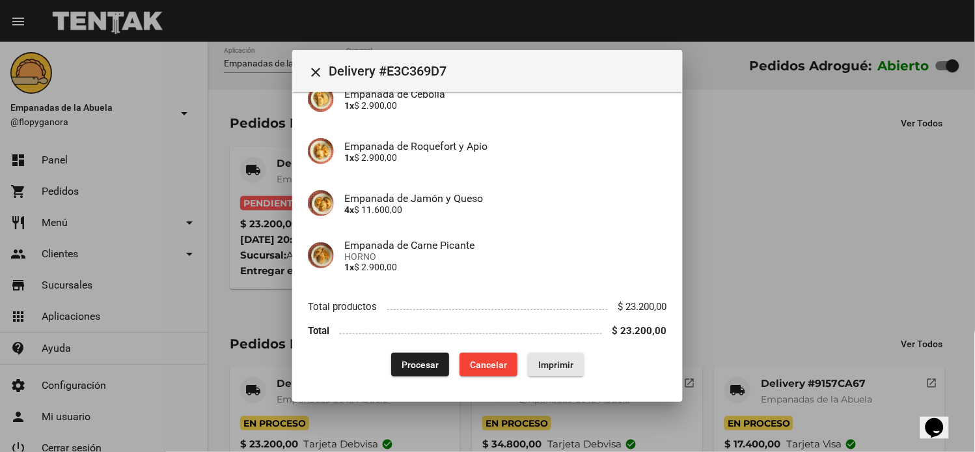
click at [530, 356] on button "Imprimir" at bounding box center [556, 364] width 56 height 23
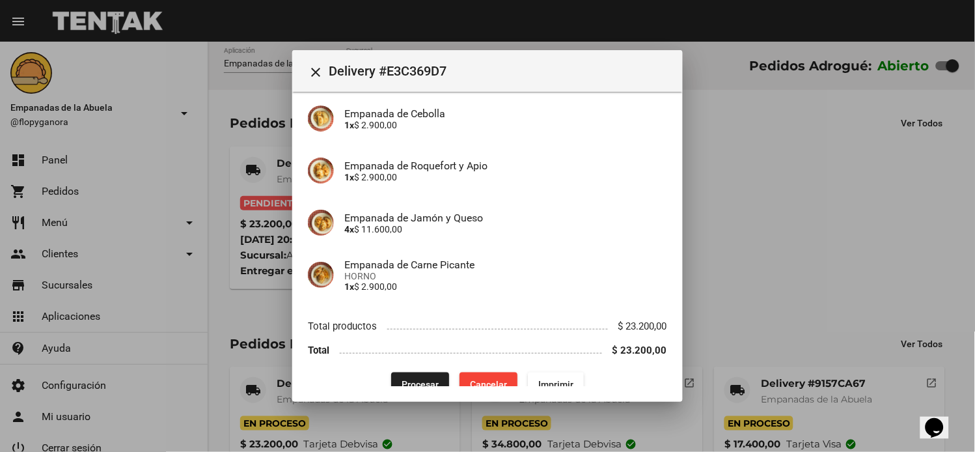
scroll to position [173, 0]
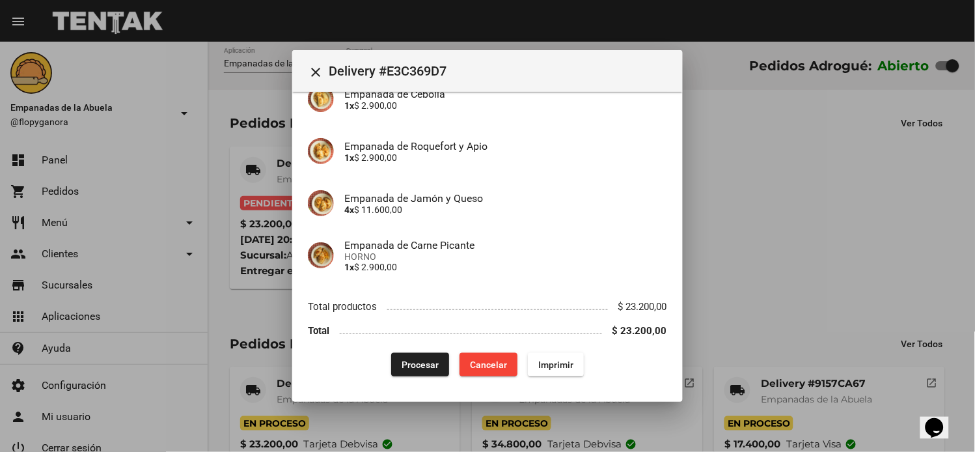
click at [391, 366] on button "Procesar" at bounding box center [420, 364] width 58 height 23
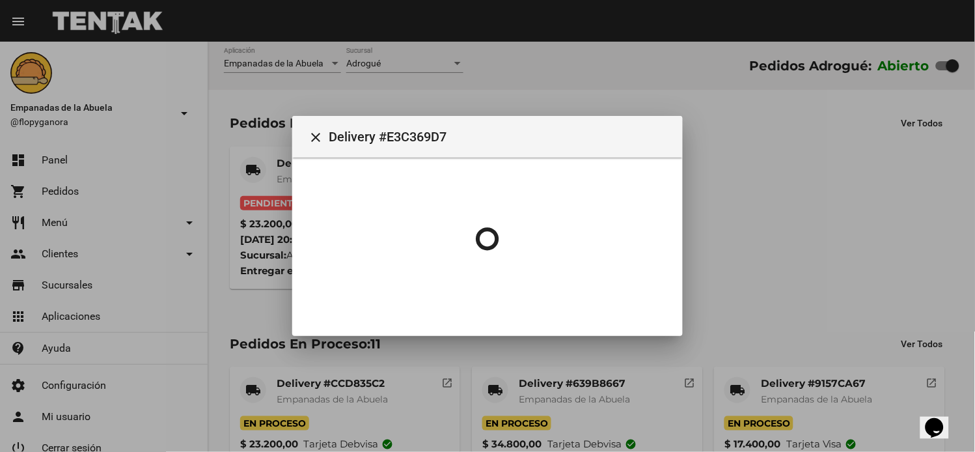
scroll to position [0, 0]
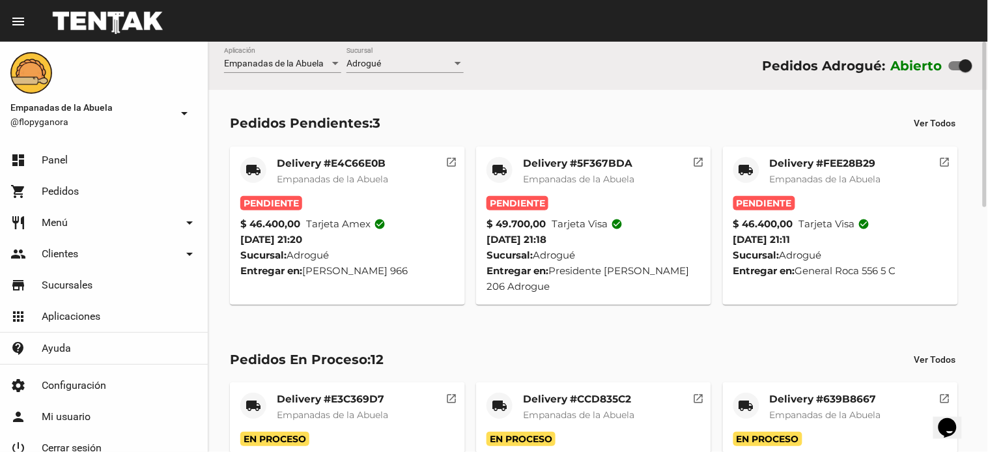
click at [841, 152] on mat-card "local_shipping Delivery #FEE28B29 Empanadas de la Abuela Pendiente $ 46.400,00 …" at bounding box center [840, 225] width 235 height 158
click at [836, 170] on div "Delivery #FEE28B29 Empanadas de la Abuela" at bounding box center [825, 176] width 111 height 39
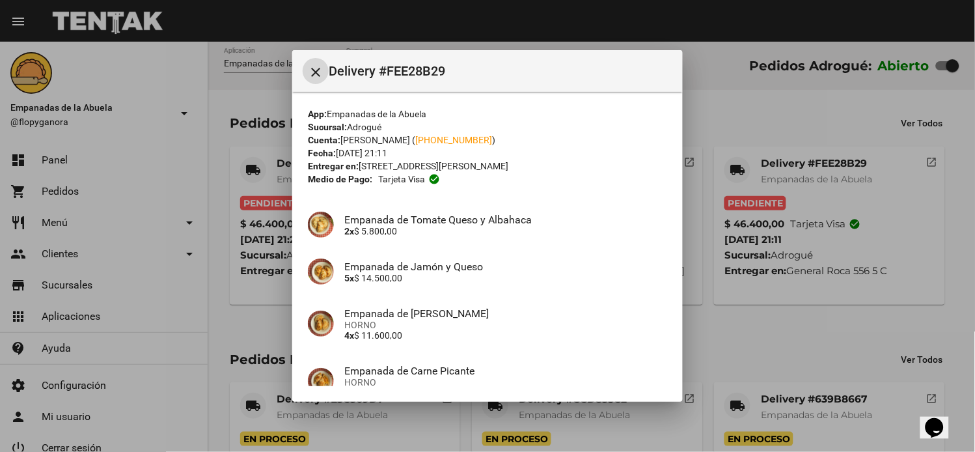
scroll to position [230, 0]
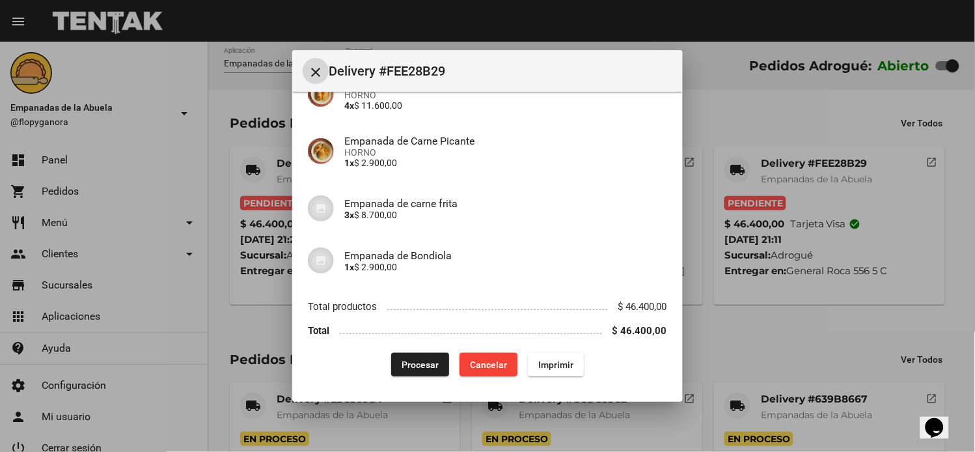
click at [548, 355] on button "Imprimir" at bounding box center [556, 364] width 56 height 23
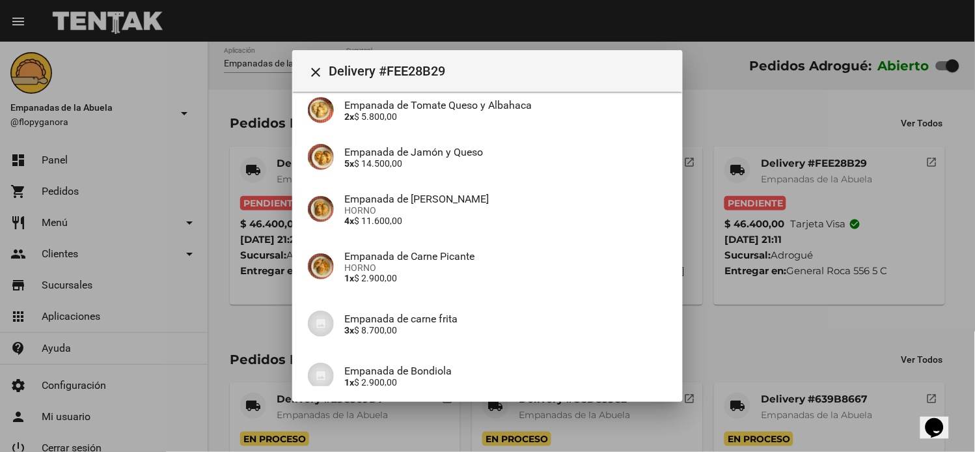
scroll to position [230, 0]
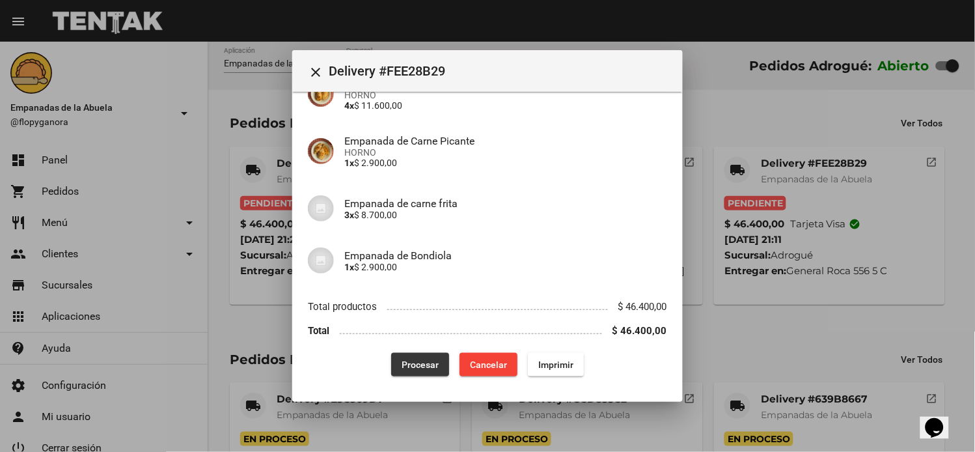
click at [414, 365] on span "Procesar" at bounding box center [420, 364] width 37 height 10
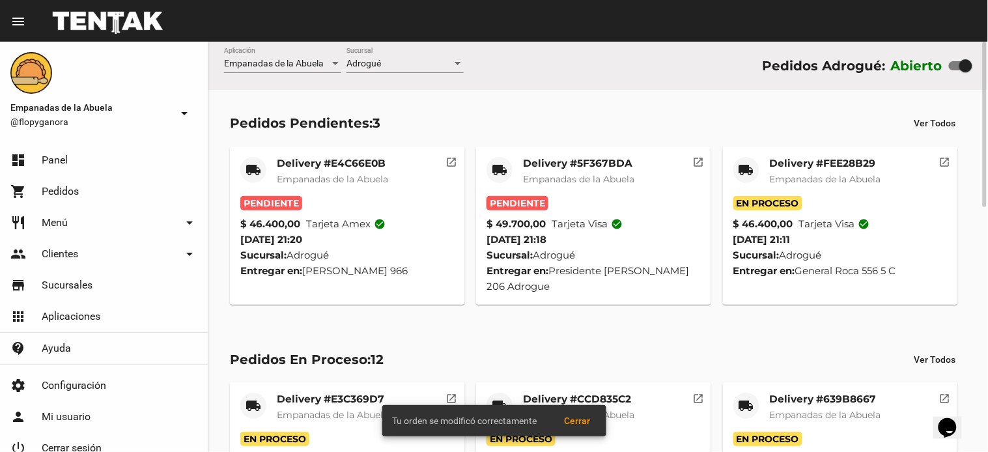
click at [577, 167] on mat-card-title "Delivery #5F367BDA" at bounding box center [578, 163] width 111 height 13
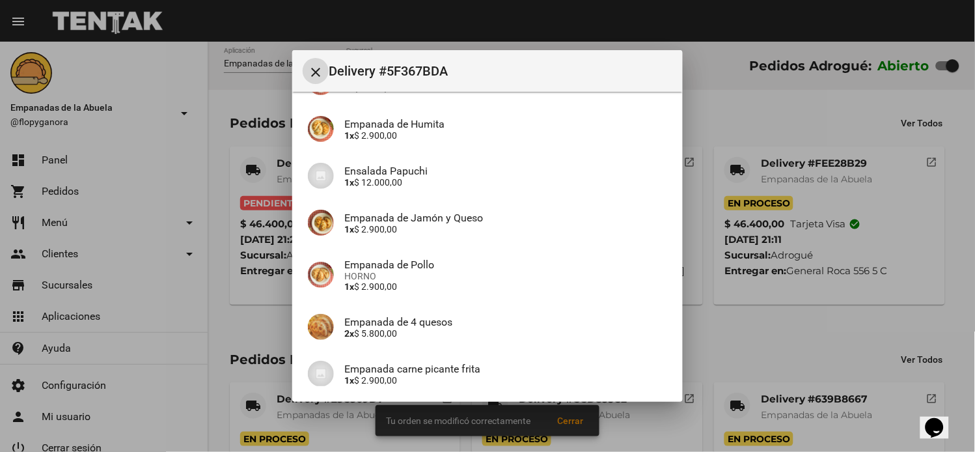
scroll to position [454, 0]
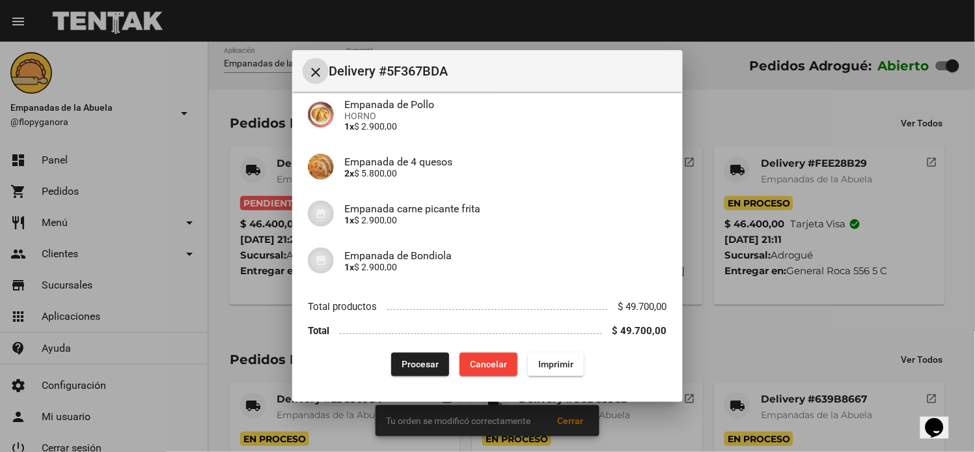
click at [548, 365] on span "Imprimir" at bounding box center [555, 364] width 35 height 10
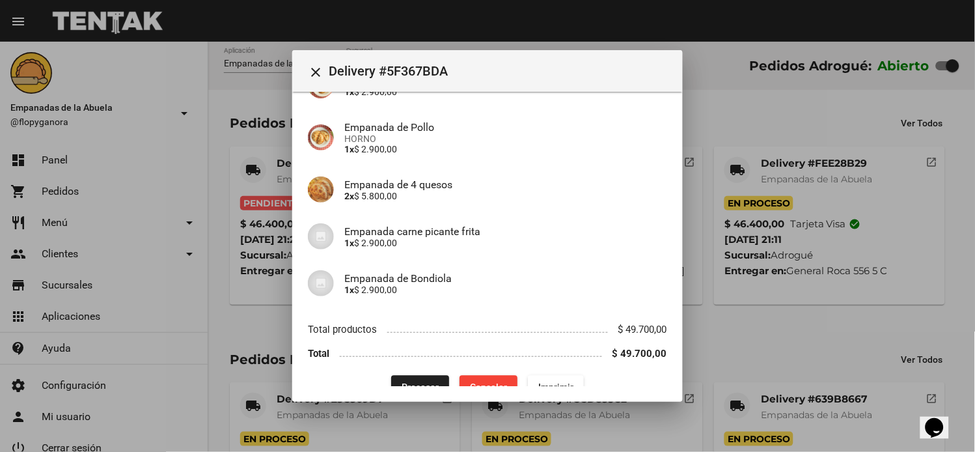
scroll to position [454, 0]
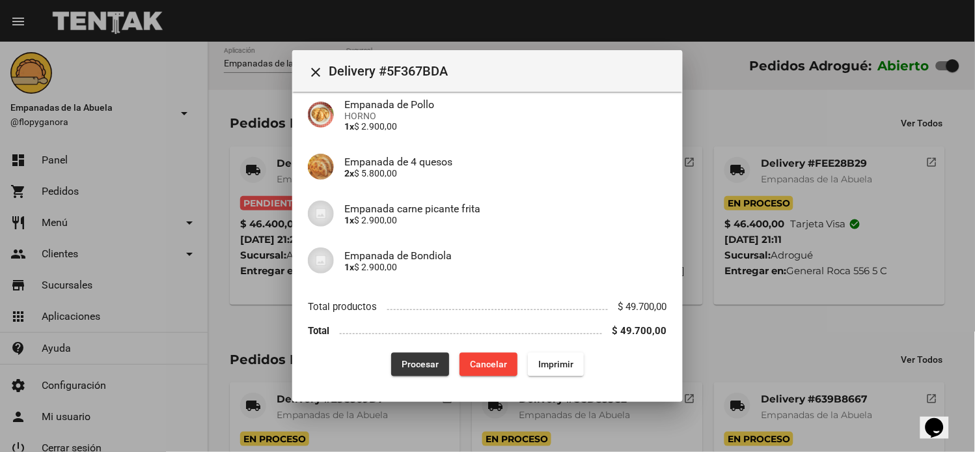
drag, startPoint x: 405, startPoint y: 363, endPoint x: 402, endPoint y: 356, distance: 7.0
click at [405, 363] on span "Procesar" at bounding box center [420, 364] width 37 height 10
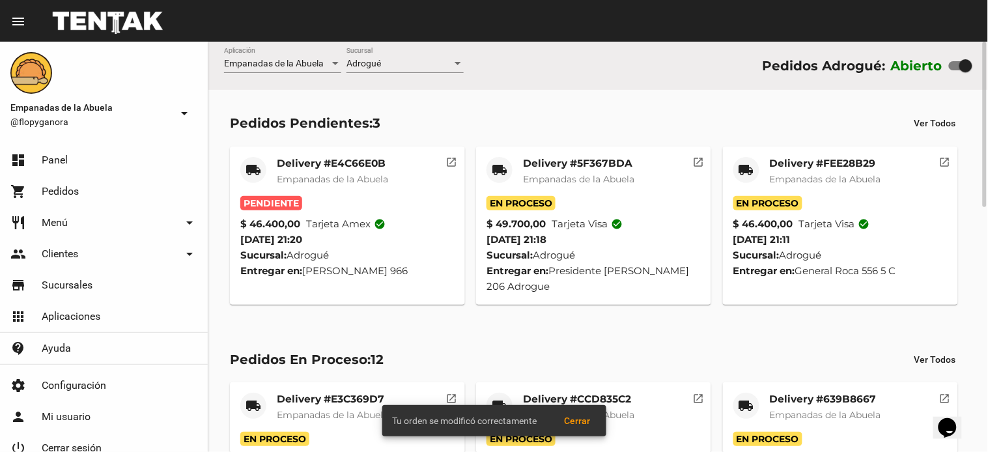
drag, startPoint x: 339, startPoint y: 143, endPoint x: 339, endPoint y: 160, distance: 16.9
click at [339, 151] on div "local_shipping Delivery #E4C66E0B Empanadas de la Abuela Pendiente $ 46.400,00 …" at bounding box center [598, 226] width 748 height 170
click at [339, 160] on mat-card-title "Delivery #E4C66E0B" at bounding box center [332, 163] width 111 height 13
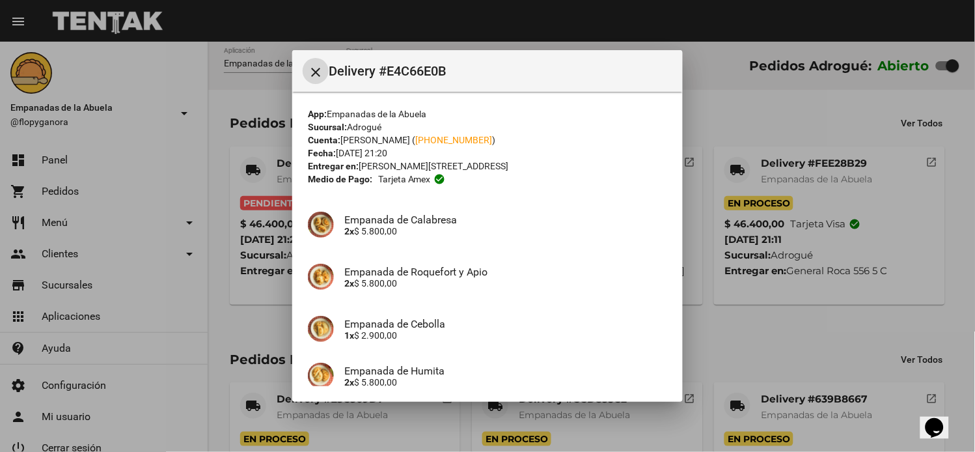
scroll to position [381, 0]
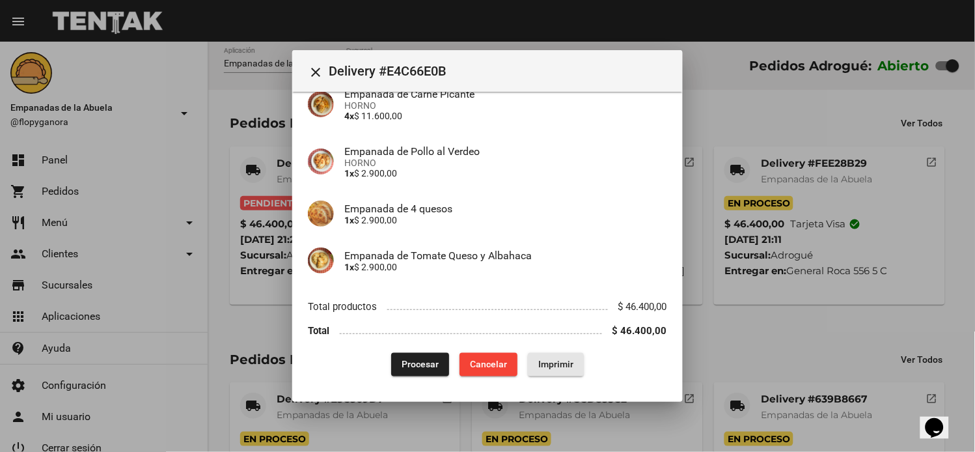
click at [552, 368] on span "Imprimir" at bounding box center [555, 364] width 35 height 10
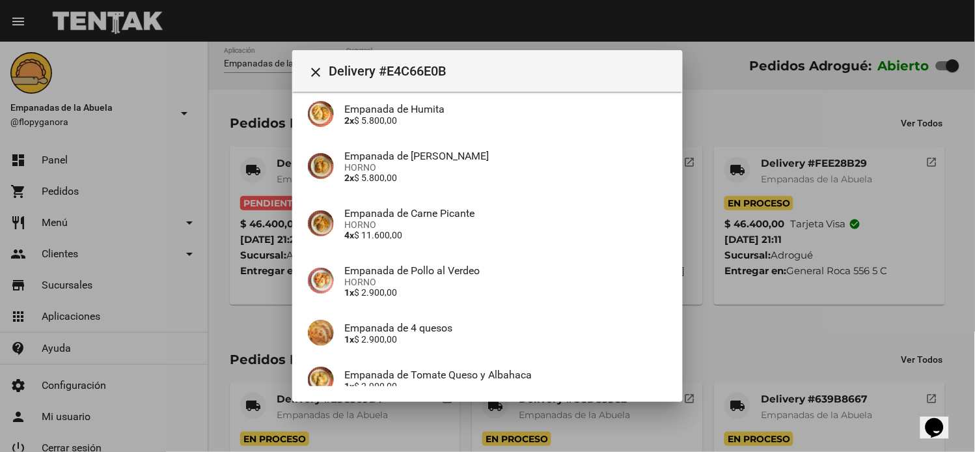
scroll to position [381, 0]
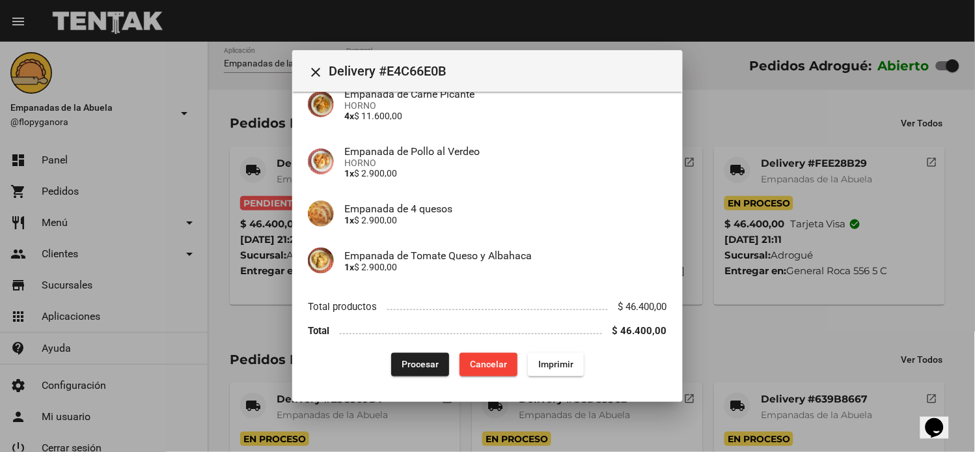
click at [405, 363] on span "Procesar" at bounding box center [420, 364] width 37 height 10
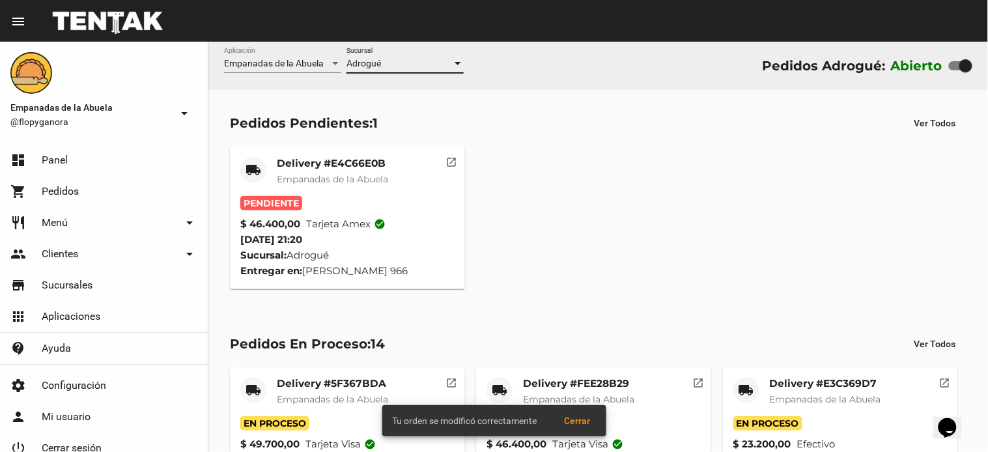
click at [374, 63] on span "Adrogué" at bounding box center [363, 63] width 35 height 10
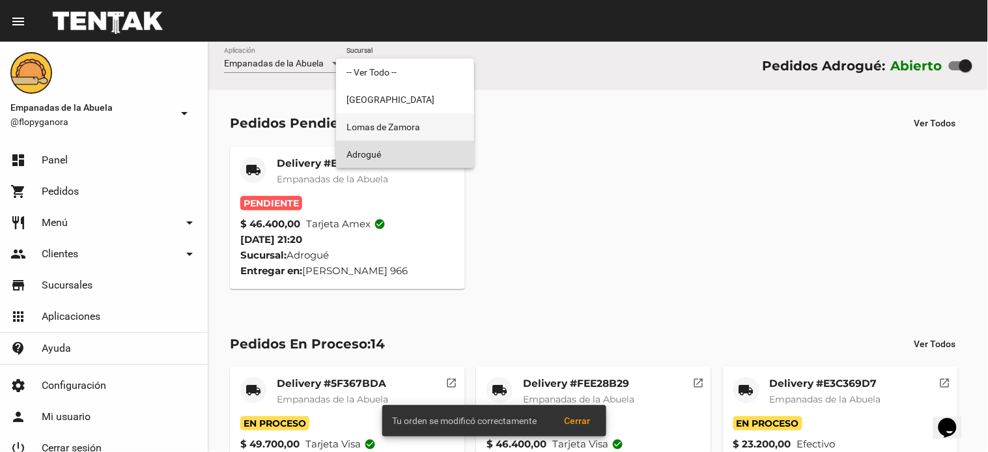
click at [433, 119] on span "Lomas de Zamora" at bounding box center [404, 126] width 117 height 27
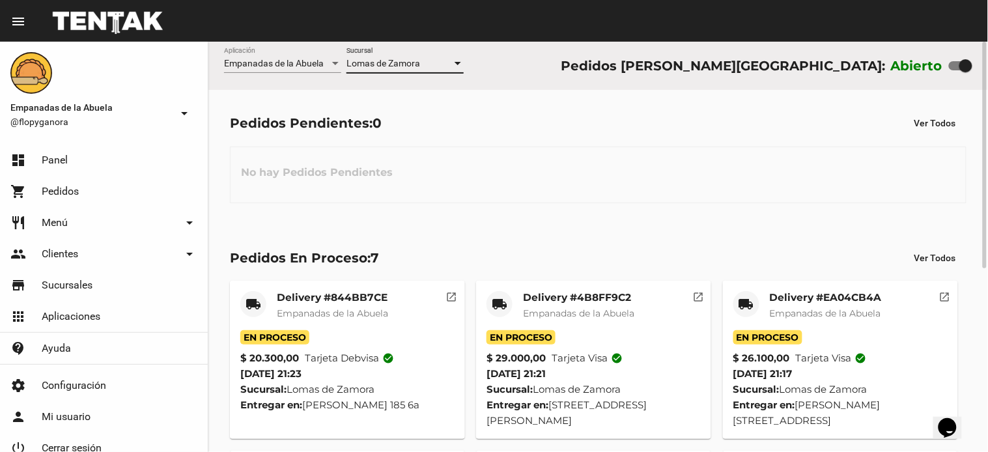
click at [326, 326] on div "Delivery #844BB7CE Empanadas de la Abuela" at bounding box center [332, 310] width 111 height 39
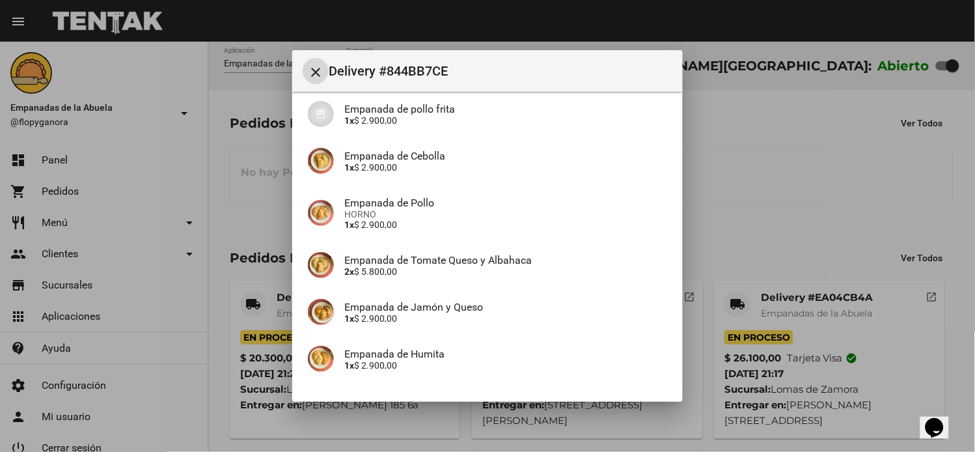
scroll to position [209, 0]
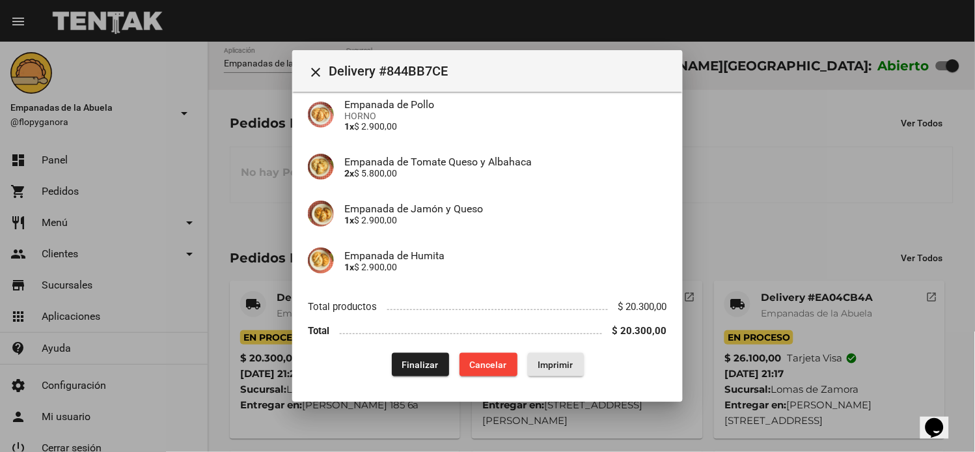
drag, startPoint x: 544, startPoint y: 359, endPoint x: 397, endPoint y: 264, distance: 174.6
click at [544, 359] on span "Imprimir" at bounding box center [555, 364] width 35 height 10
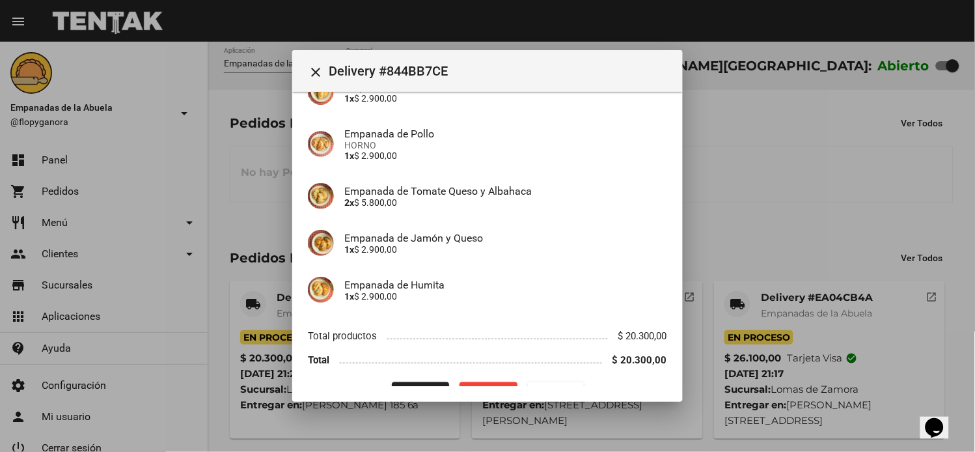
scroll to position [209, 0]
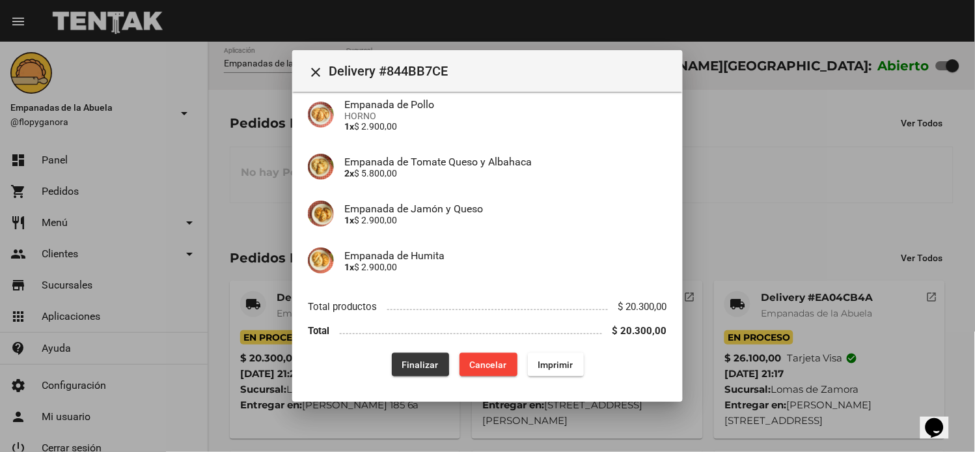
click at [402, 363] on span "Finalizar" at bounding box center [420, 364] width 36 height 10
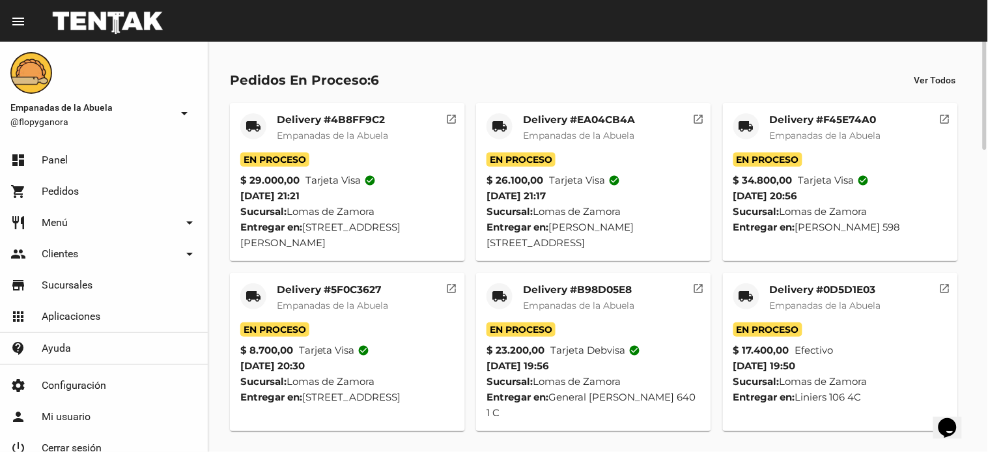
scroll to position [0, 0]
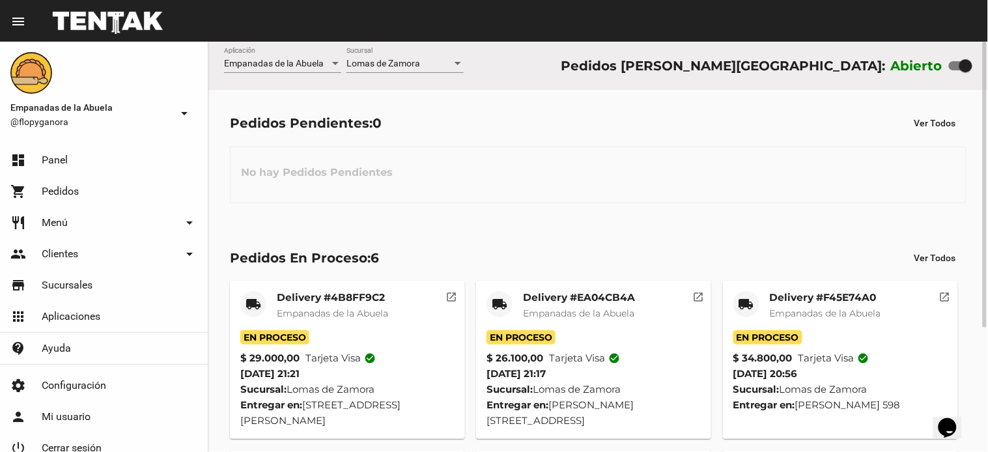
click at [365, 63] on span "Lomas de Zamora" at bounding box center [383, 63] width 74 height 10
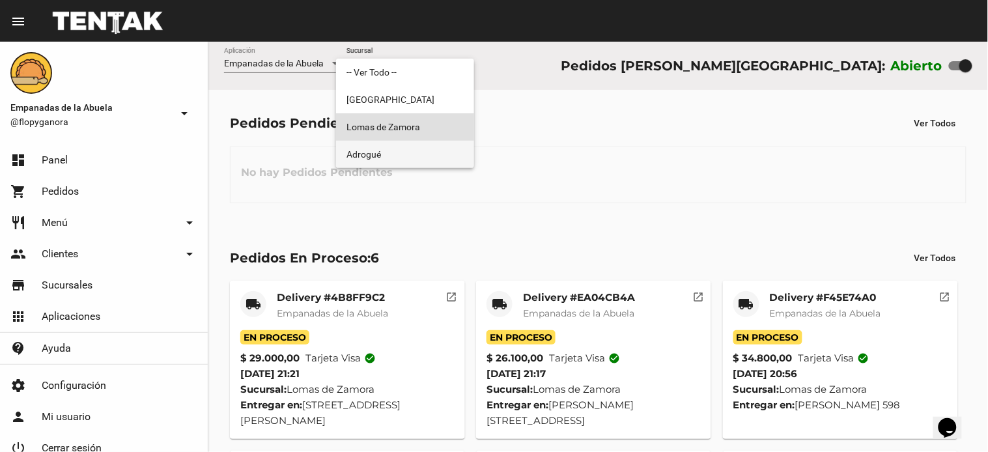
click at [374, 148] on span "Adrogué" at bounding box center [404, 154] width 117 height 27
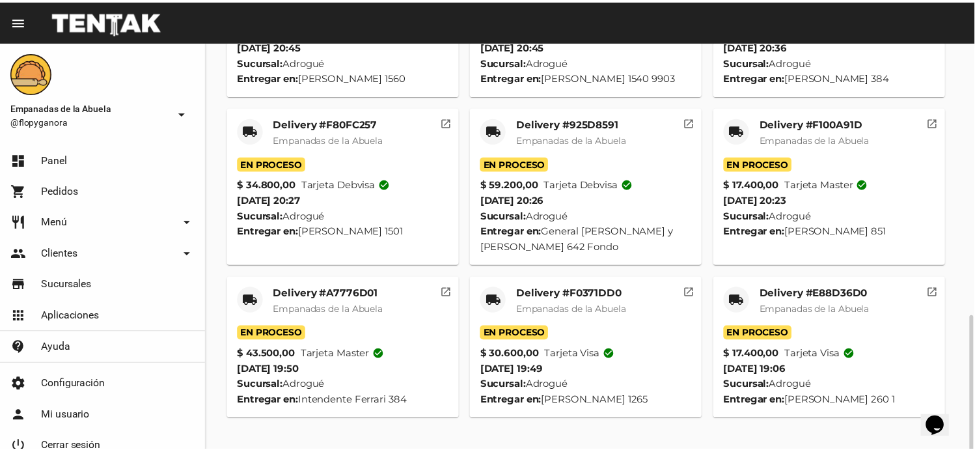
scroll to position [671, 0]
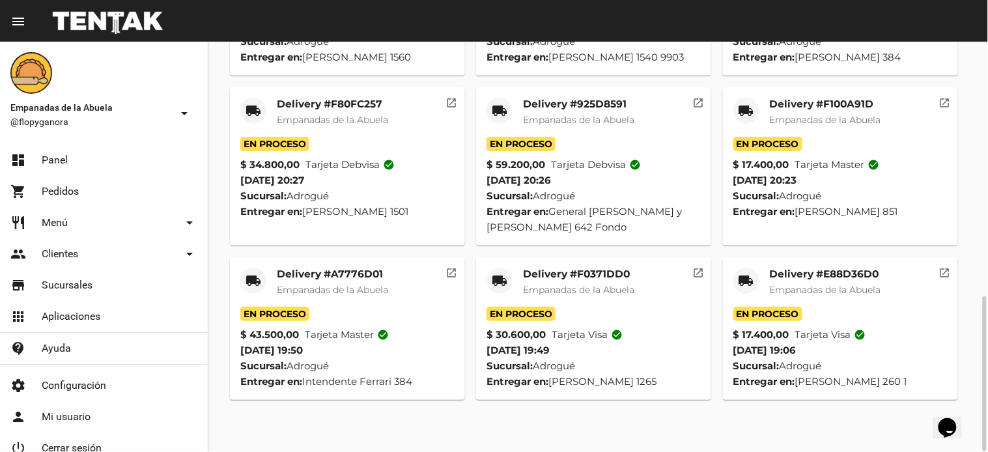
click at [749, 288] on mat-icon "local_shipping" at bounding box center [746, 281] width 16 height 16
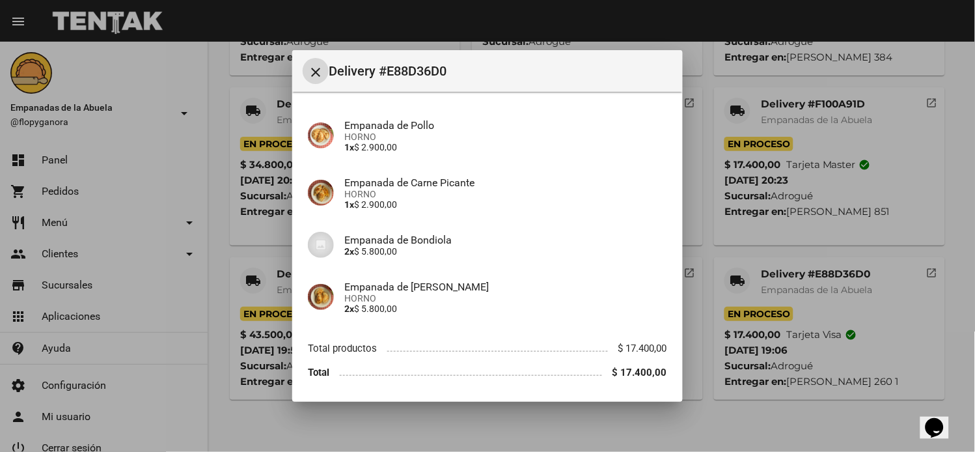
scroll to position [137, 0]
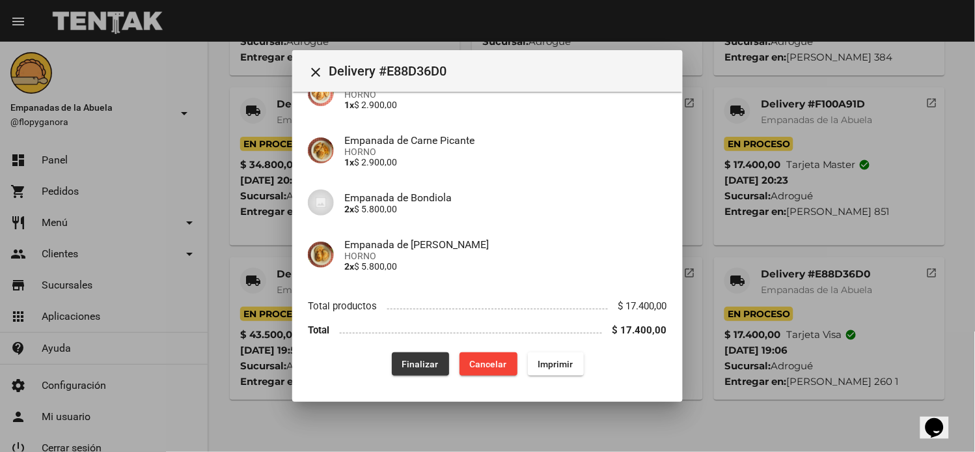
click at [406, 359] on span "Finalizar" at bounding box center [420, 364] width 36 height 10
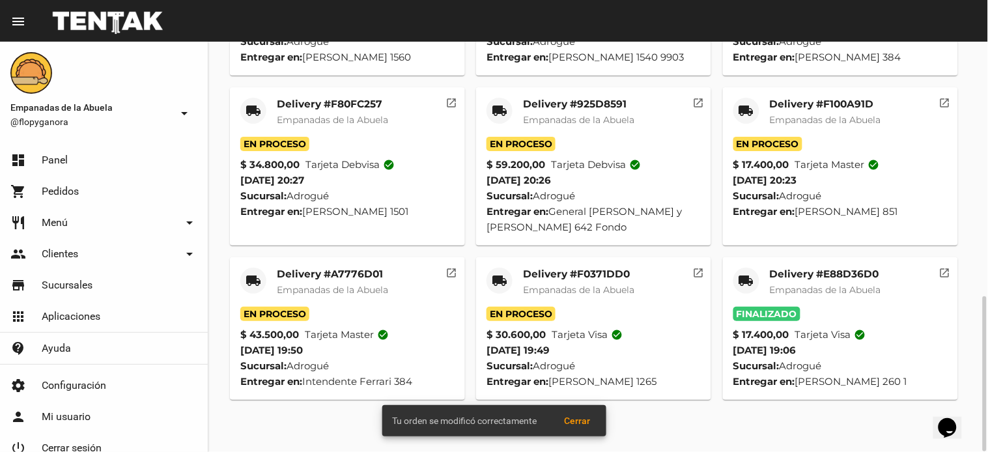
click at [491, 294] on div "local_shipping" at bounding box center [499, 281] width 26 height 26
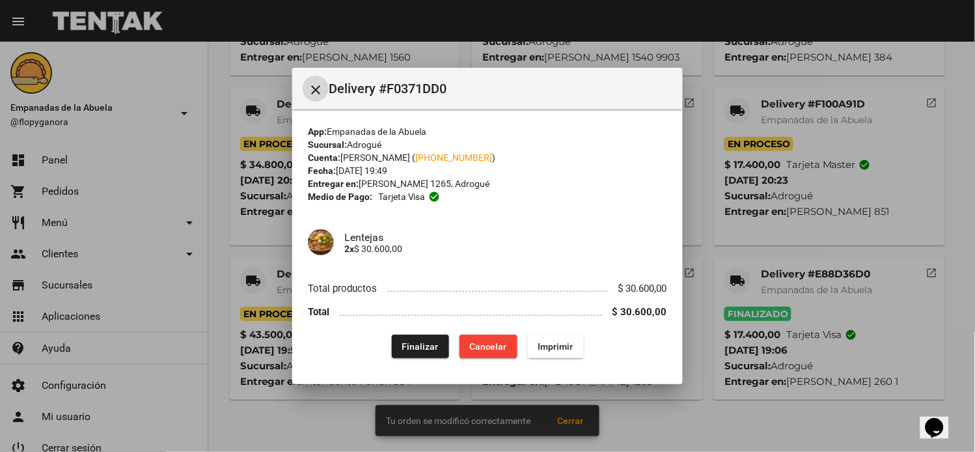
click at [425, 337] on button "Finalizar" at bounding box center [420, 346] width 57 height 23
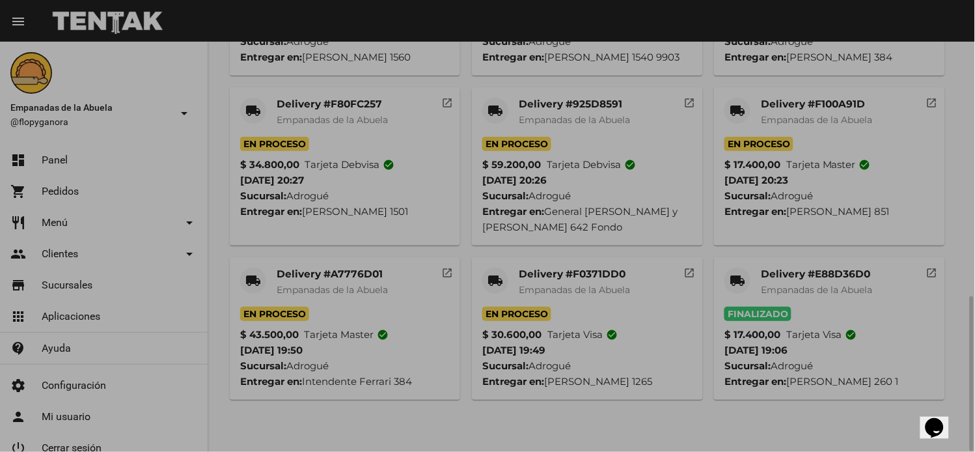
drag, startPoint x: 255, startPoint y: 304, endPoint x: 261, endPoint y: 307, distance: 6.7
click at [257, 305] on body "menu Resumen Empanadas de la Abuela @flopyganora arrow_drop_down dashboard Pane…" at bounding box center [487, 226] width 975 height 452
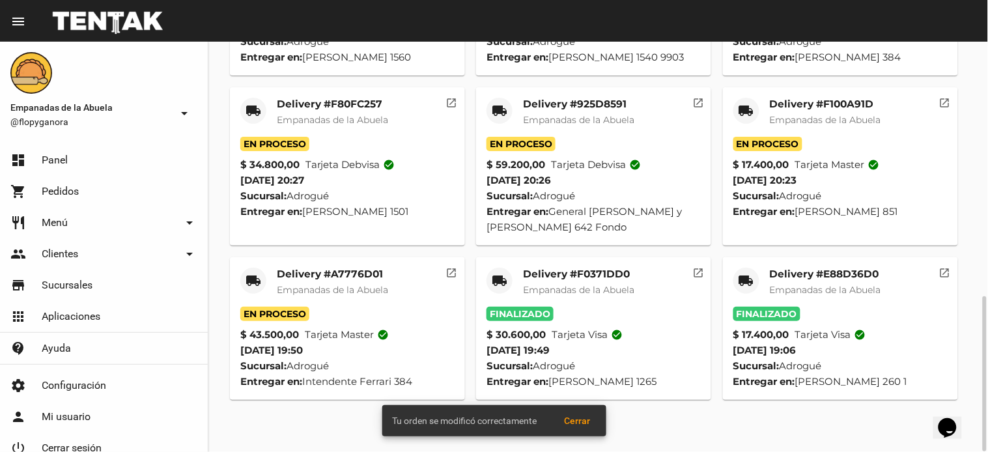
click at [251, 288] on mat-icon "local_shipping" at bounding box center [253, 281] width 16 height 16
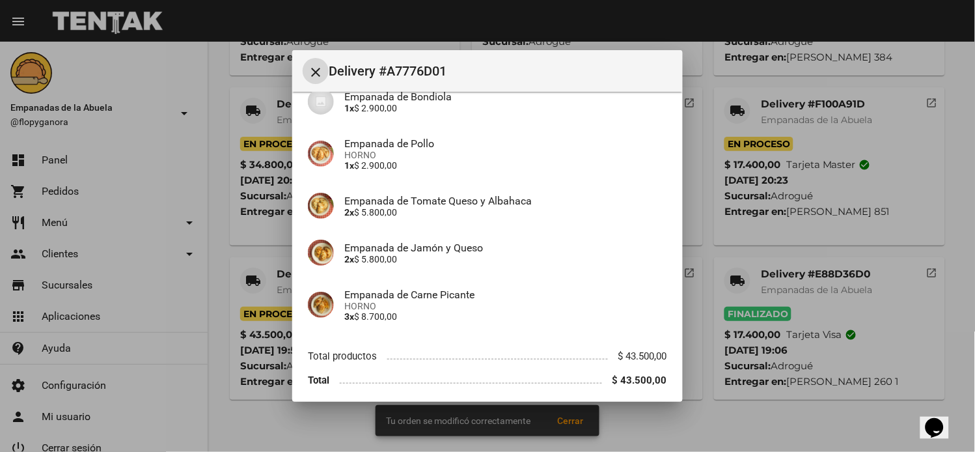
scroll to position [267, 0]
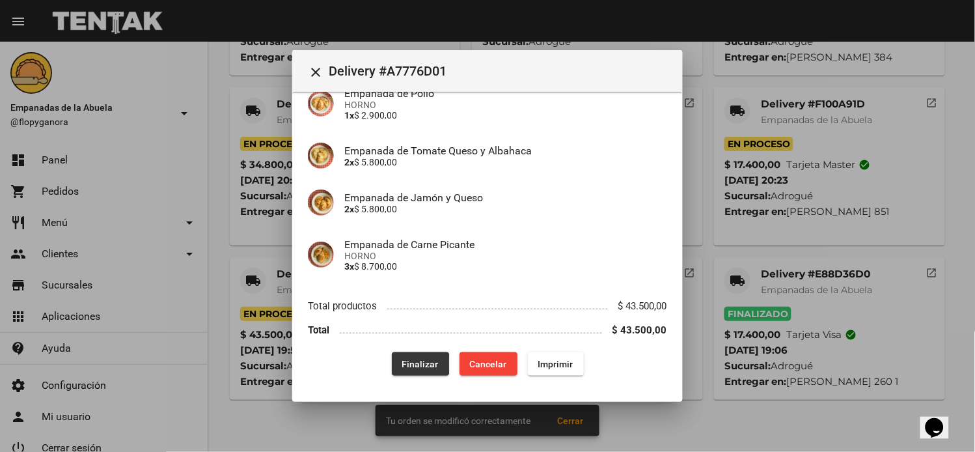
click at [394, 363] on button "Finalizar" at bounding box center [420, 363] width 57 height 23
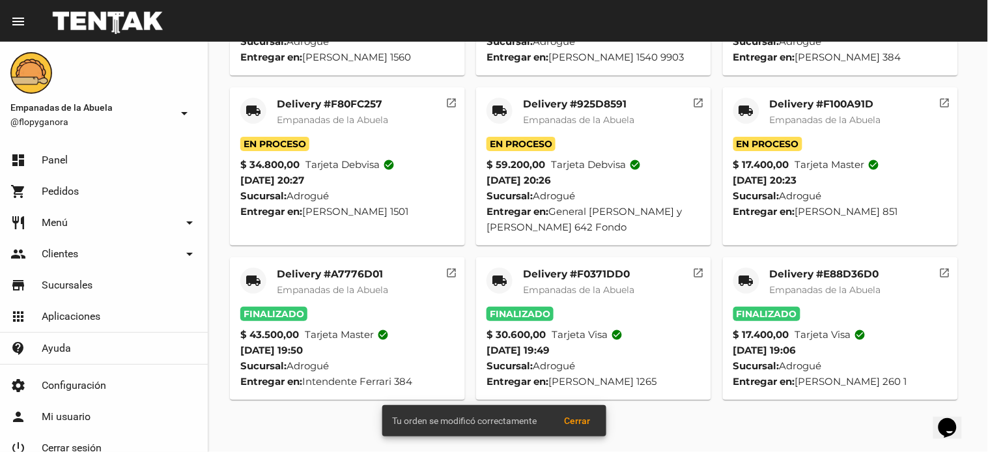
click at [734, 133] on mat-card-header "local_shipping Delivery #F100A91D Empanadas de la Abuela" at bounding box center [840, 117] width 214 height 39
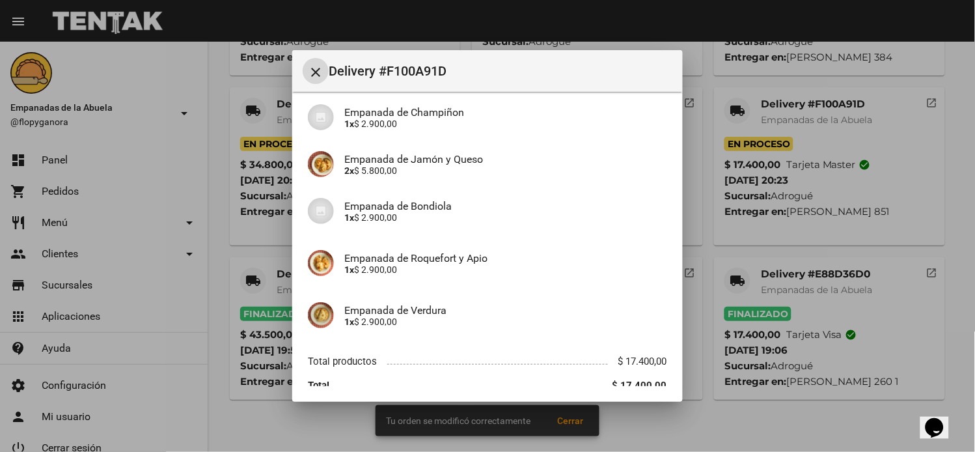
scroll to position [163, 0]
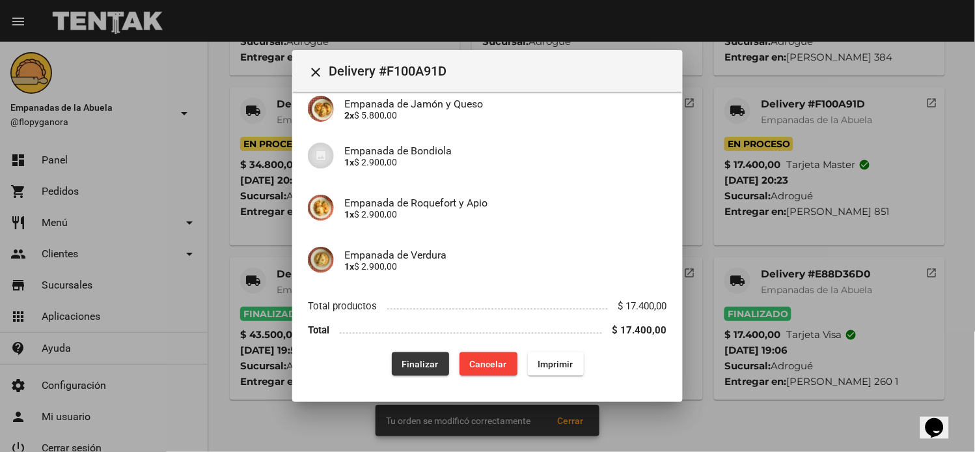
click at [411, 369] on button "Finalizar" at bounding box center [420, 363] width 57 height 23
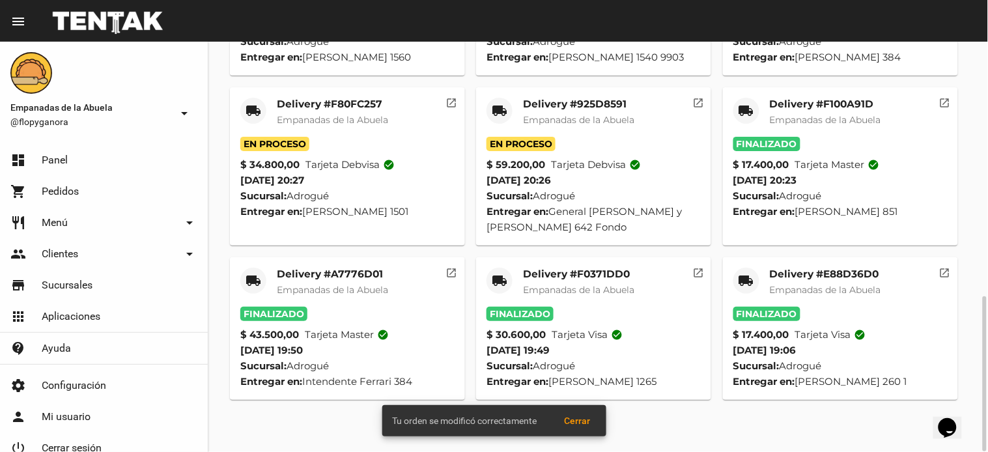
click at [490, 124] on div "local_shipping" at bounding box center [499, 111] width 26 height 26
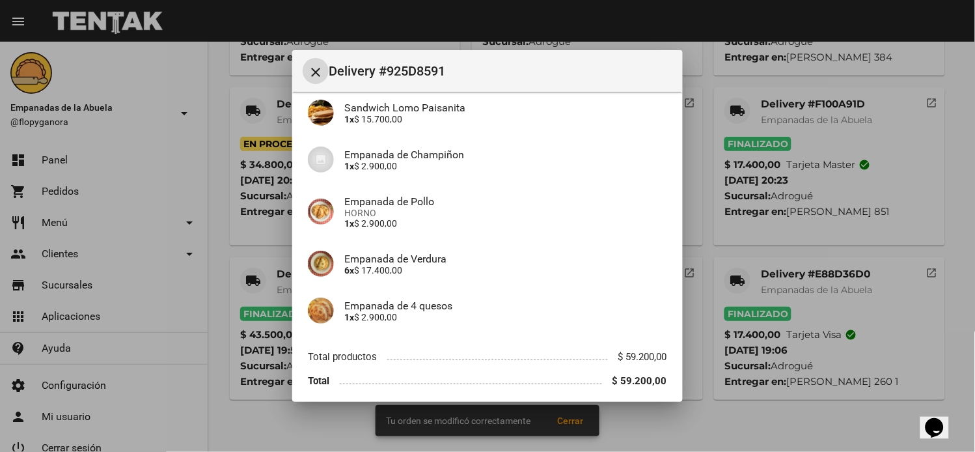
scroll to position [371, 0]
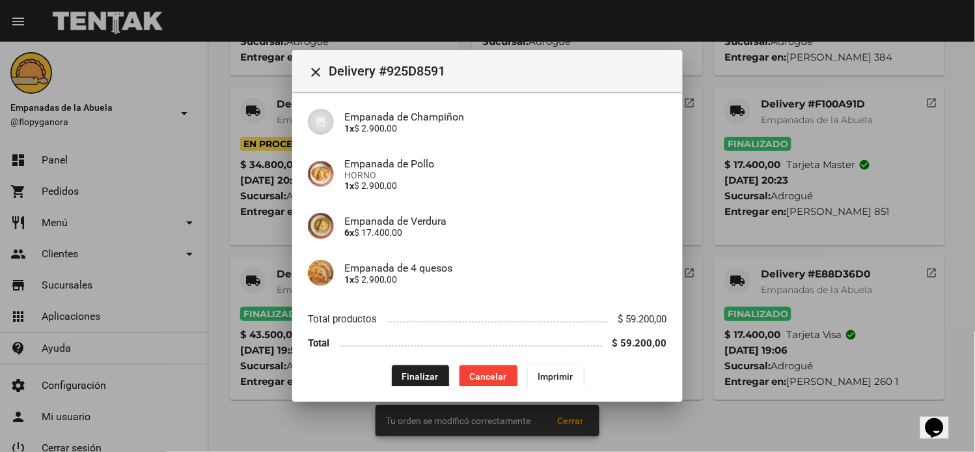
click at [402, 346] on div "App: Empanadas de la Abuela Sucursal: Adrogué Cuenta: Carolina Soledad Vorro ( …" at bounding box center [487, 62] width 359 height 652
click at [407, 349] on div "App: Empanadas de la Abuela Sucursal: Adrogué Cuenta: Carolina Soledad Vorro ( …" at bounding box center [487, 62] width 359 height 652
click at [414, 372] on span "Finalizar" at bounding box center [420, 377] width 36 height 10
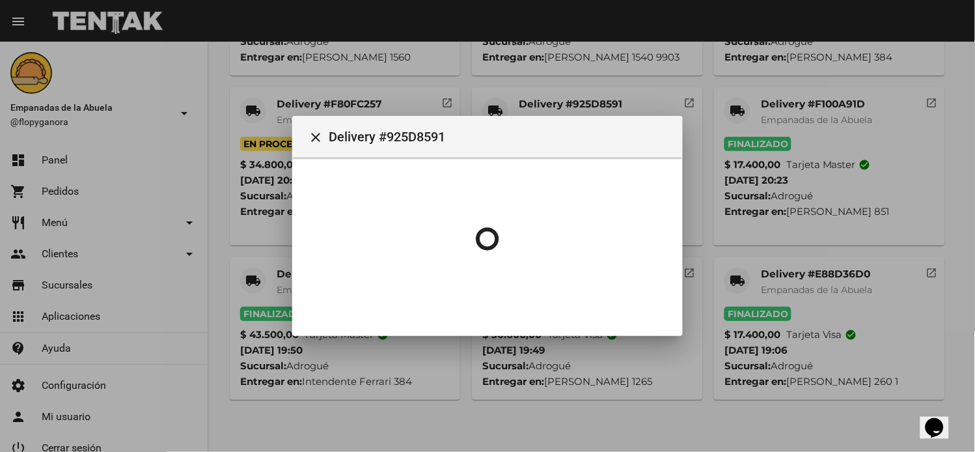
scroll to position [0, 0]
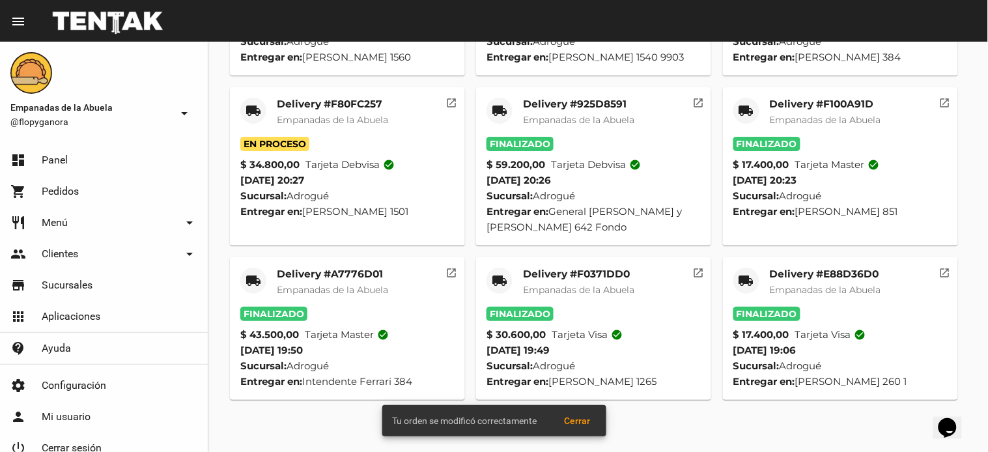
click at [262, 124] on div "local_shipping" at bounding box center [253, 111] width 26 height 26
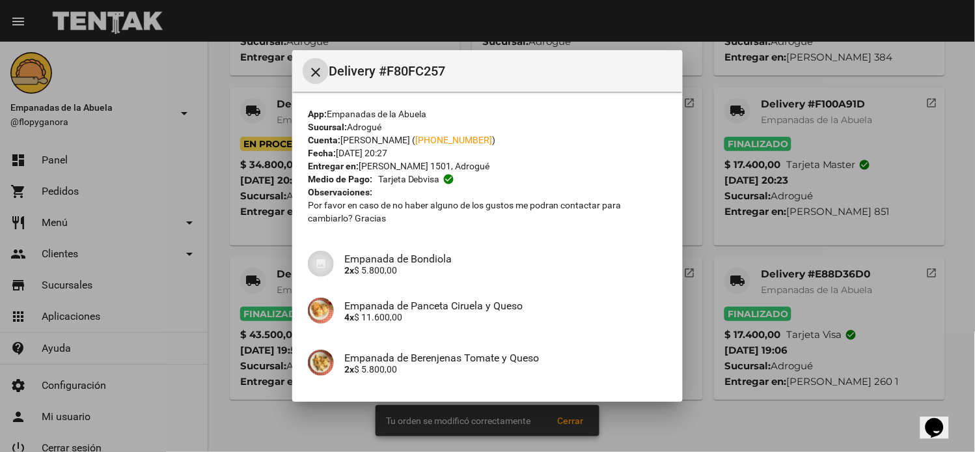
scroll to position [202, 0]
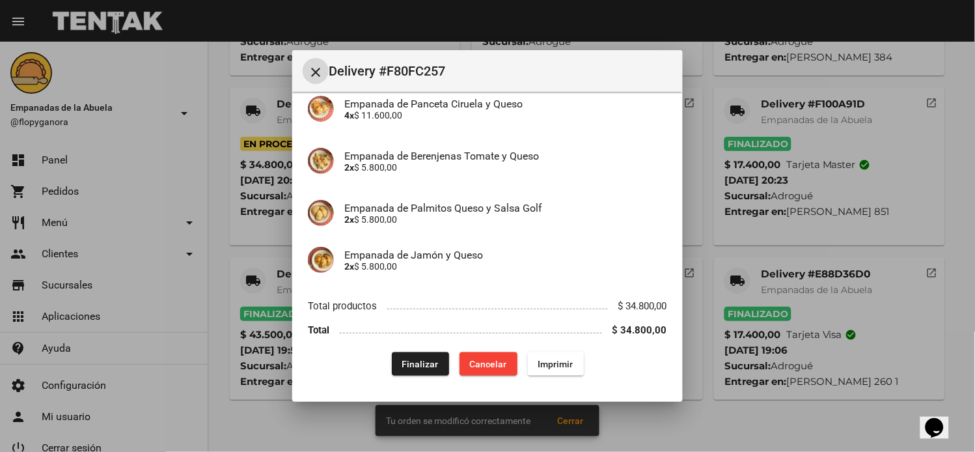
click at [393, 346] on div "App: Empanadas de la Abuela Sucursal: Adrogué Cuenta: Claudio Magliolo ( +54 11…" at bounding box center [487, 141] width 359 height 470
drag, startPoint x: 401, startPoint y: 365, endPoint x: 538, endPoint y: 135, distance: 268.3
click at [402, 367] on span "Finalizar" at bounding box center [420, 364] width 36 height 10
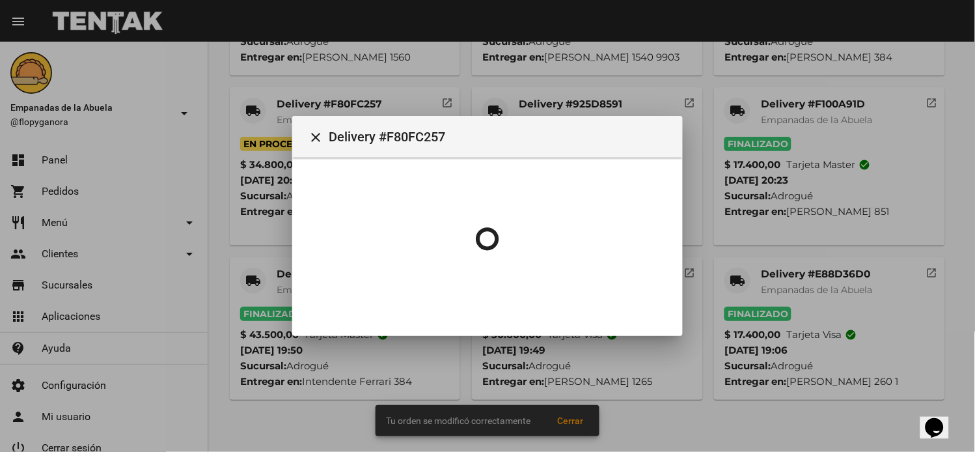
scroll to position [588, 0]
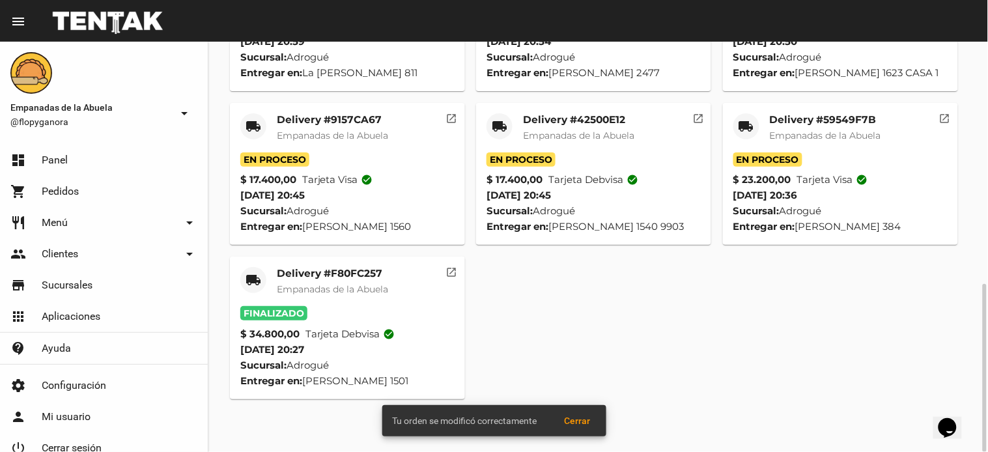
click at [745, 134] on mat-icon "local_shipping" at bounding box center [746, 126] width 16 height 16
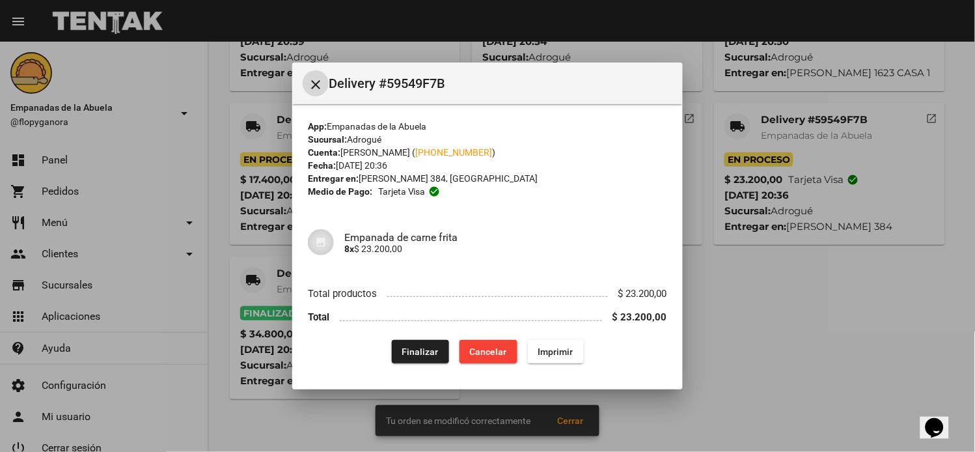
drag, startPoint x: 425, startPoint y: 341, endPoint x: 421, endPoint y: 348, distance: 7.9
click at [421, 348] on button "Finalizar" at bounding box center [420, 351] width 57 height 23
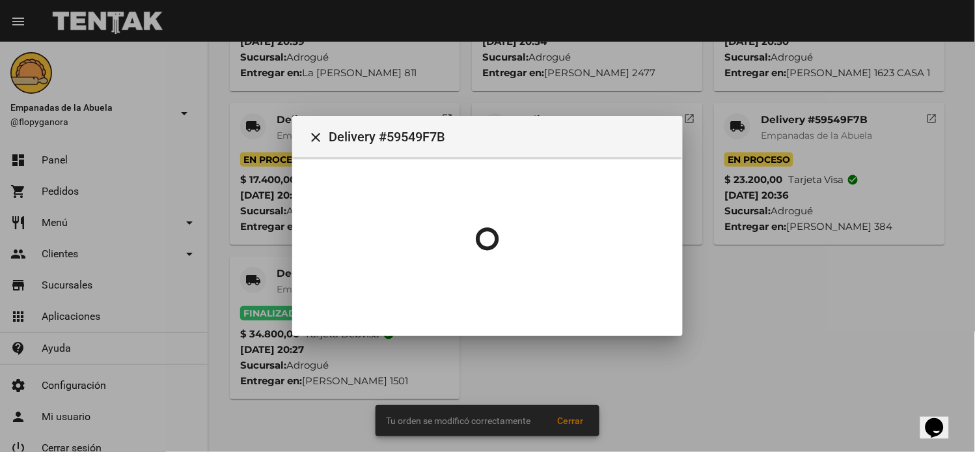
click at [421, 348] on div at bounding box center [487, 226] width 975 height 452
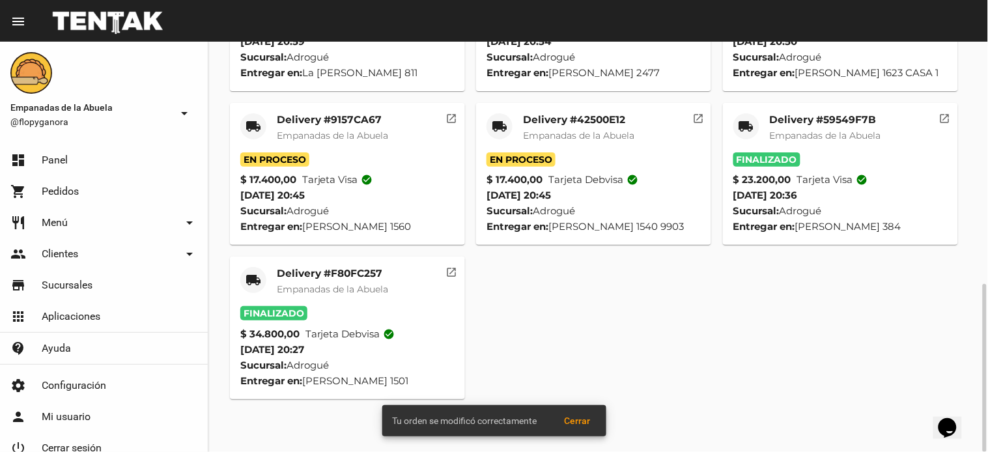
click at [495, 134] on mat-icon "local_shipping" at bounding box center [500, 126] width 16 height 16
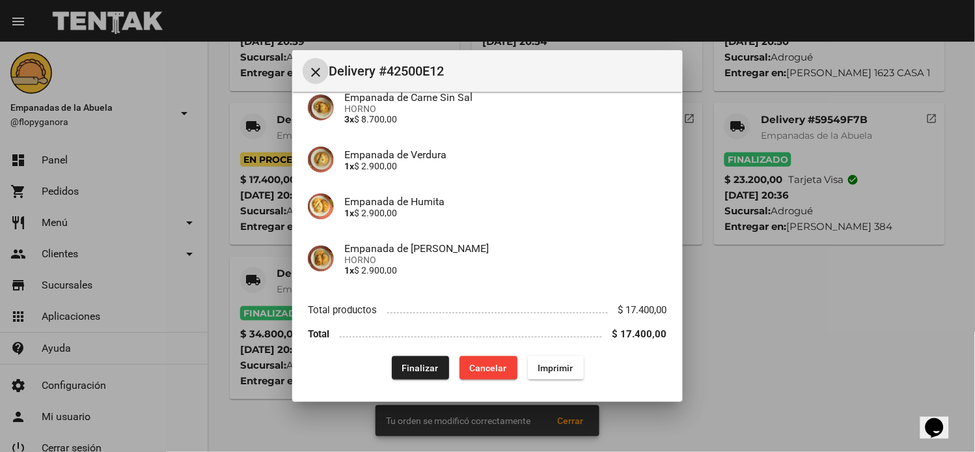
scroll to position [152, 0]
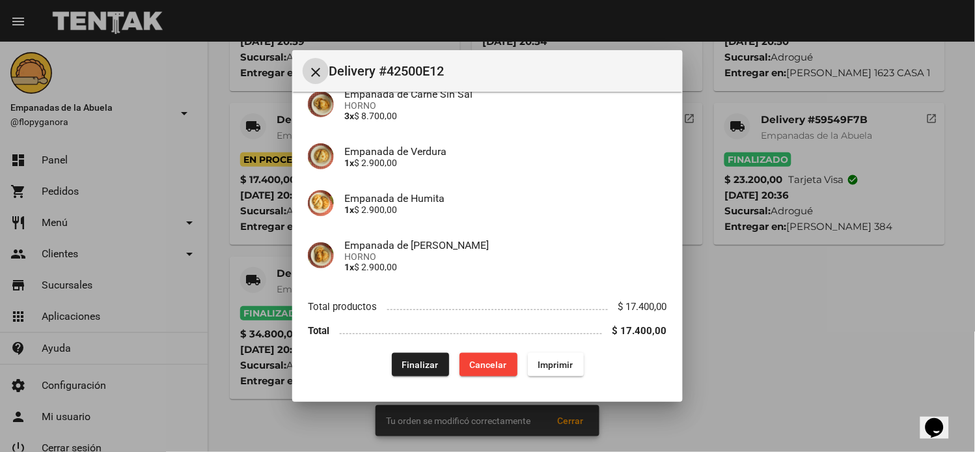
click at [407, 369] on button "Finalizar" at bounding box center [420, 364] width 57 height 23
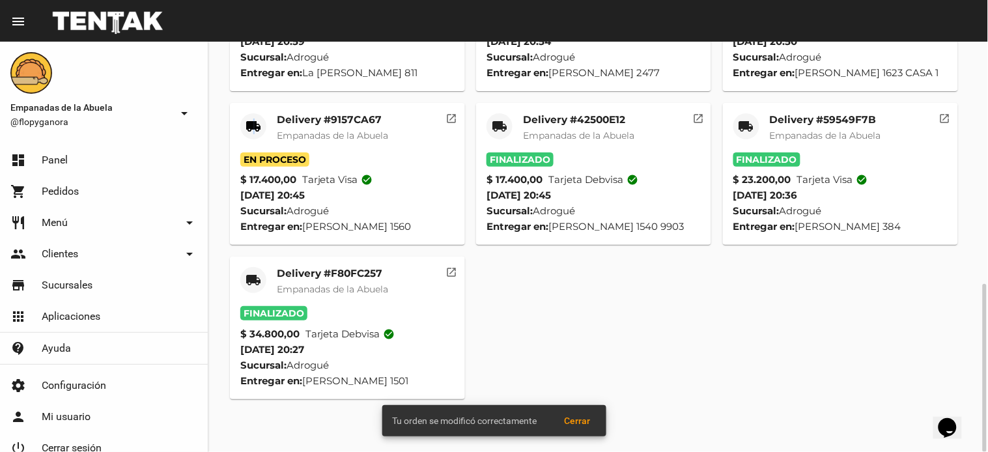
click at [255, 134] on mat-icon "local_shipping" at bounding box center [253, 126] width 16 height 16
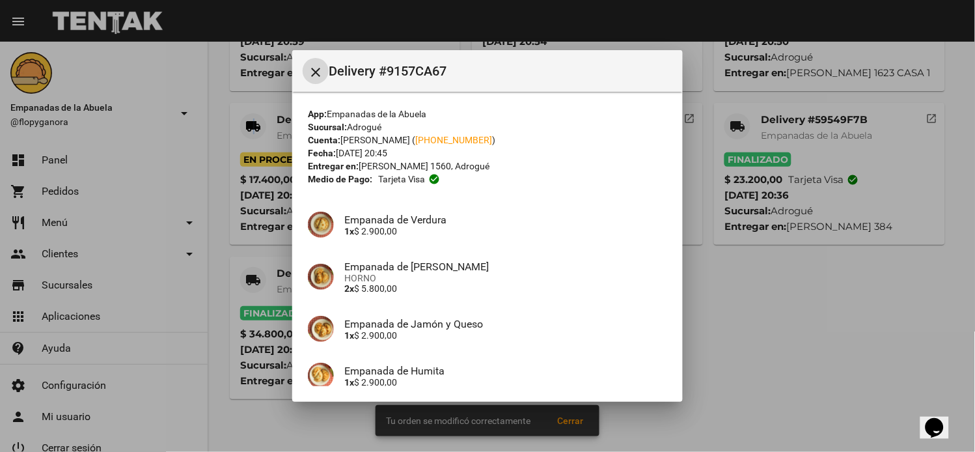
scroll to position [163, 0]
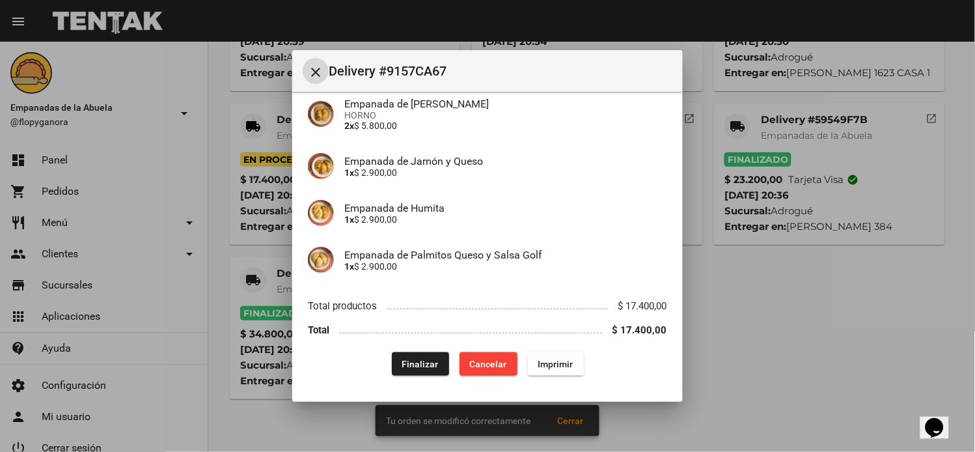
click at [422, 366] on span "Finalizar" at bounding box center [420, 364] width 36 height 10
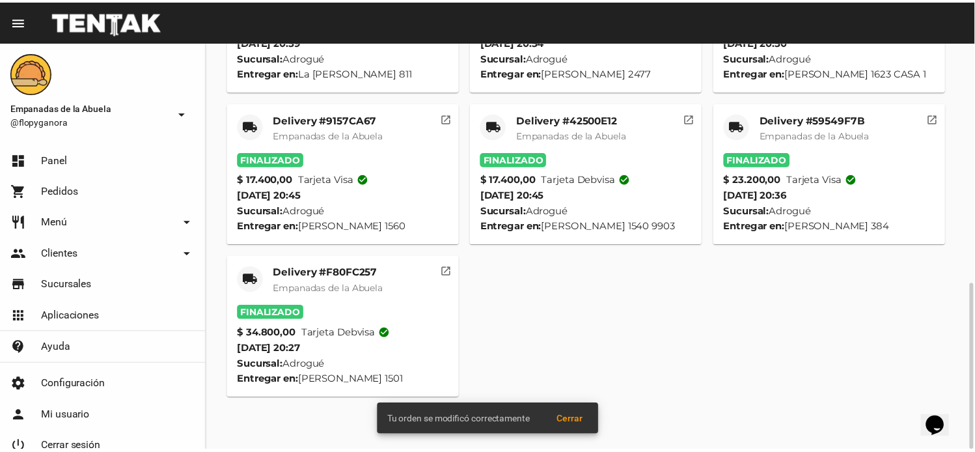
scroll to position [458, 0]
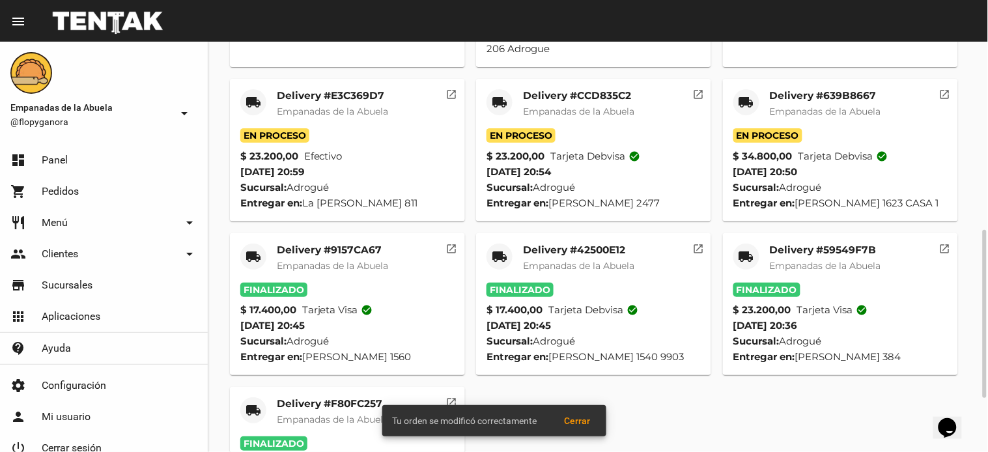
click at [736, 102] on div "local_shipping" at bounding box center [746, 102] width 26 height 26
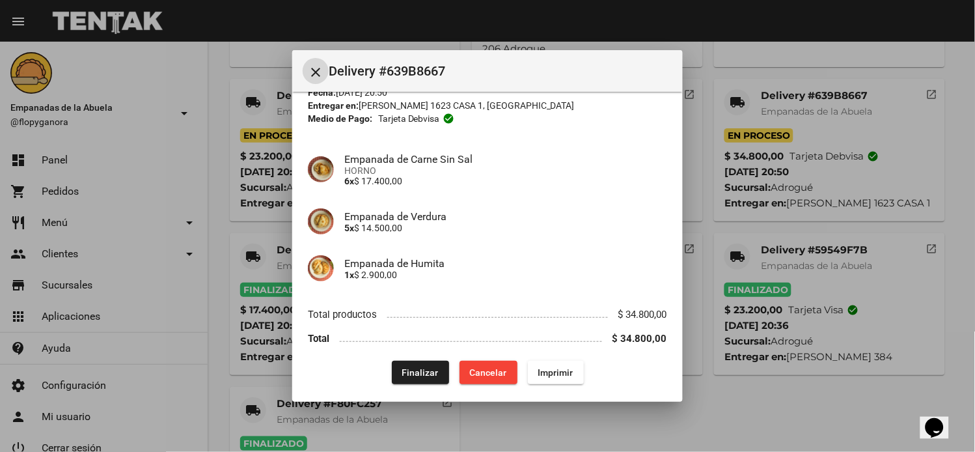
scroll to position [68, 0]
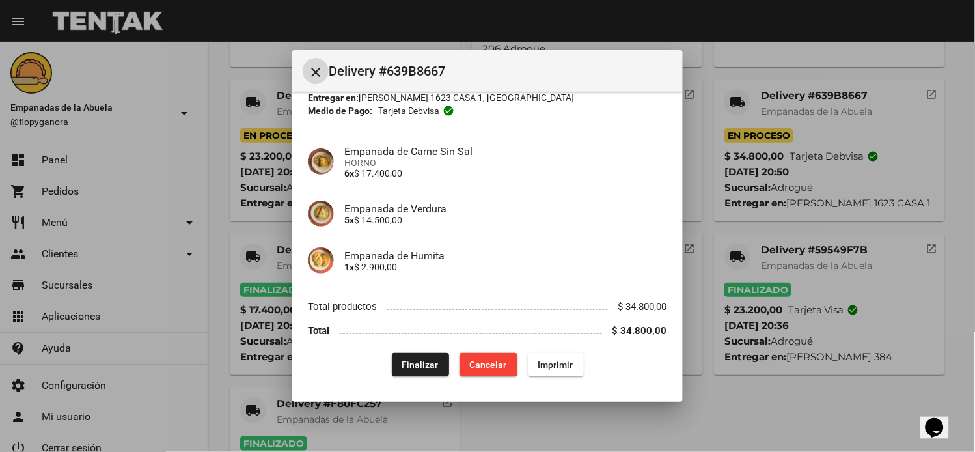
click at [417, 359] on span "Finalizar" at bounding box center [420, 364] width 36 height 10
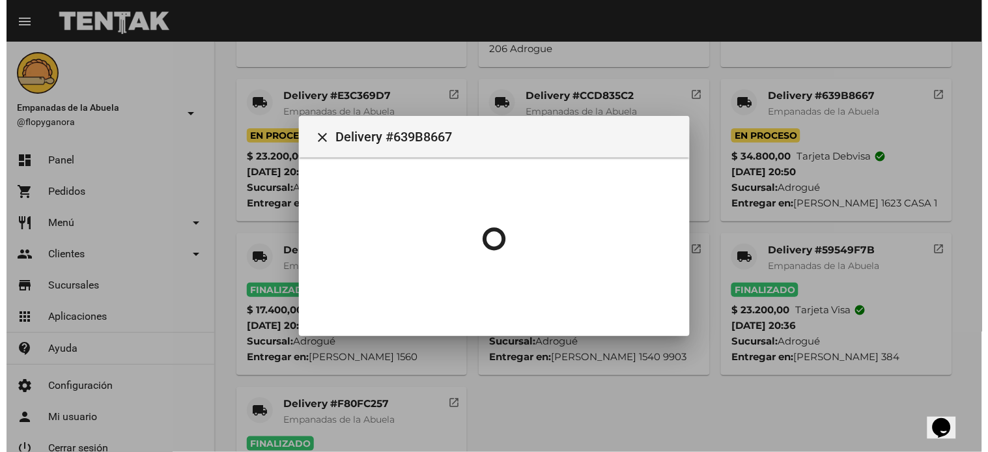
scroll to position [0, 0]
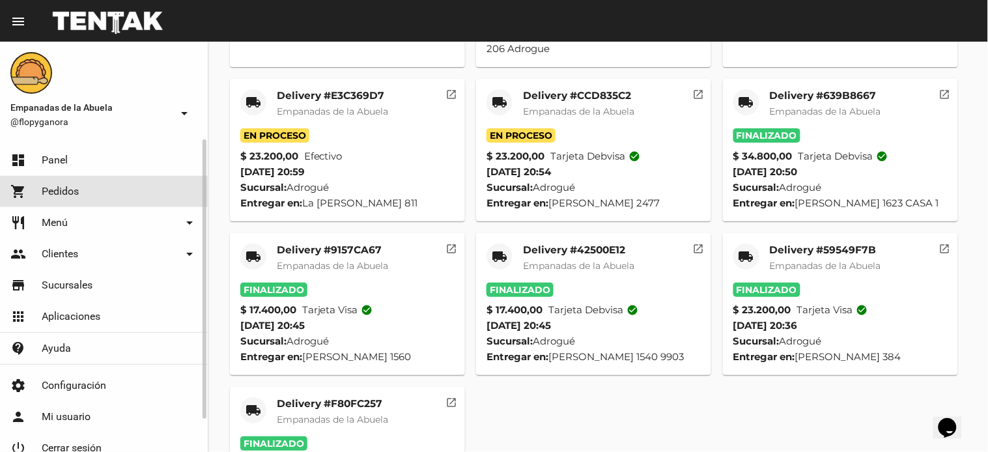
click at [55, 207] on mat-nav-list "dashboard Panel shopping_cart Pedidos restaurant Menú arrow_drop_down Categoría…" at bounding box center [104, 251] width 208 height 225
click at [56, 218] on span "Menú" at bounding box center [55, 222] width 26 height 13
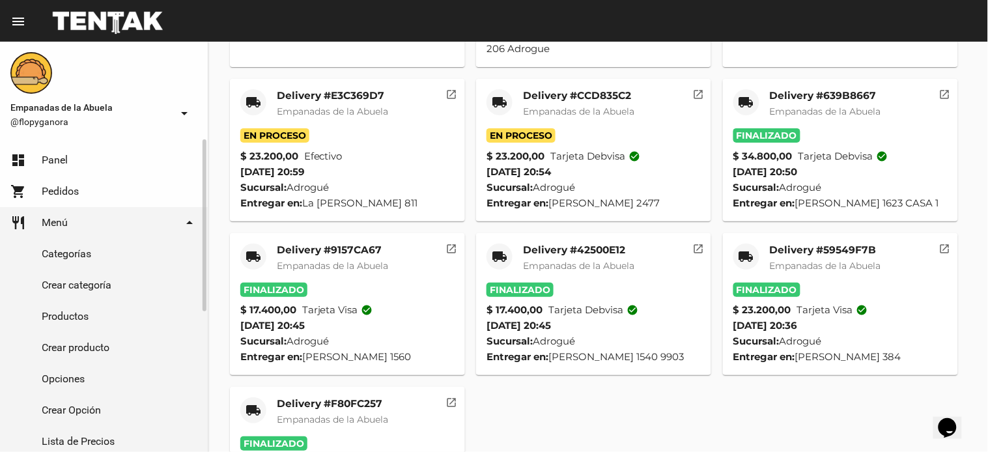
drag, startPoint x: 60, startPoint y: 335, endPoint x: 77, endPoint y: 332, distance: 17.2
click at [61, 335] on link "Crear producto" at bounding box center [104, 347] width 208 height 31
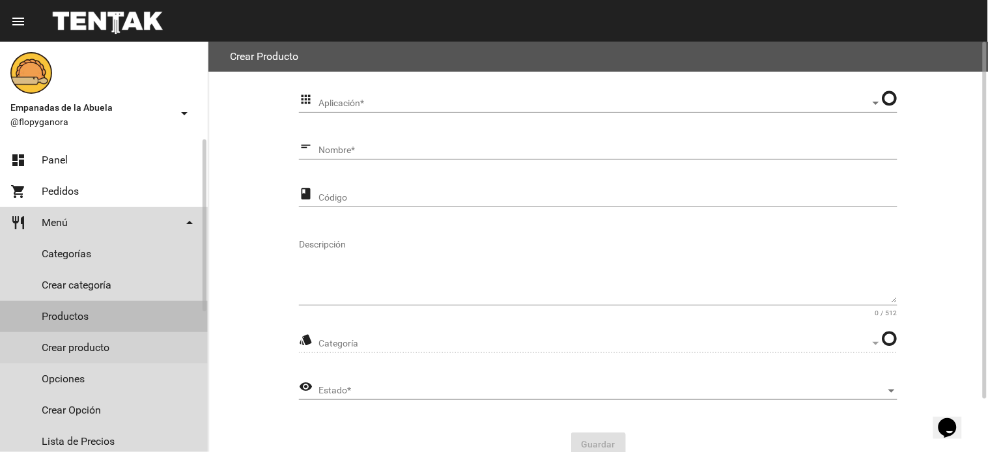
click at [102, 309] on link "Productos" at bounding box center [104, 316] width 208 height 31
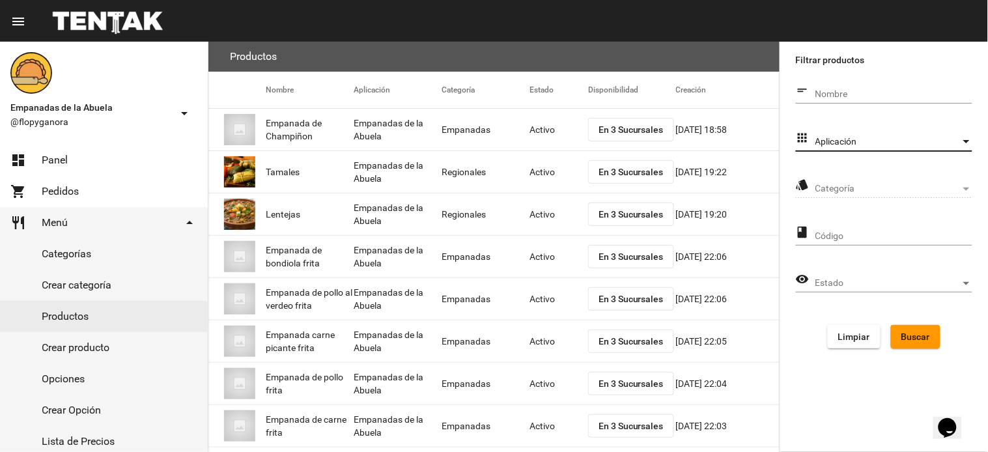
click at [839, 137] on span "Aplicación" at bounding box center [887, 142] width 145 height 10
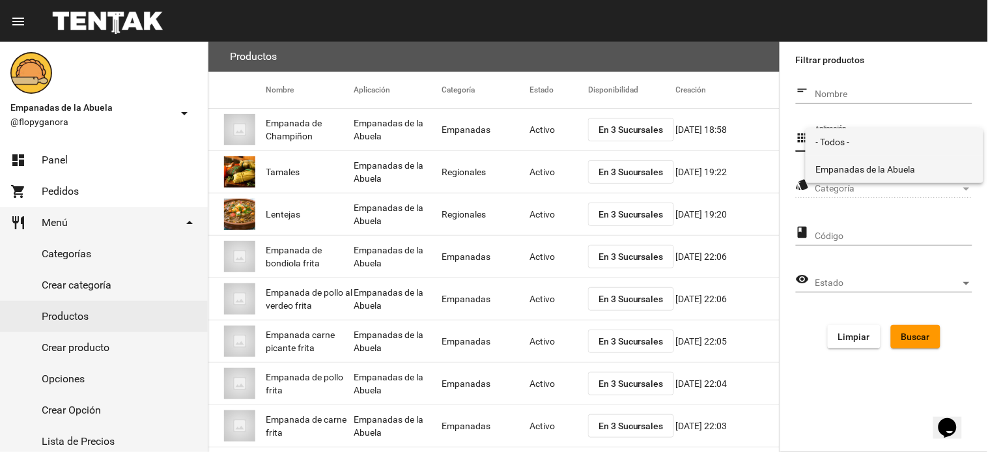
click at [836, 166] on span "Empanadas de la Abuela" at bounding box center [894, 169] width 157 height 27
click at [838, 176] on div "Categoría Categoría" at bounding box center [893, 185] width 157 height 25
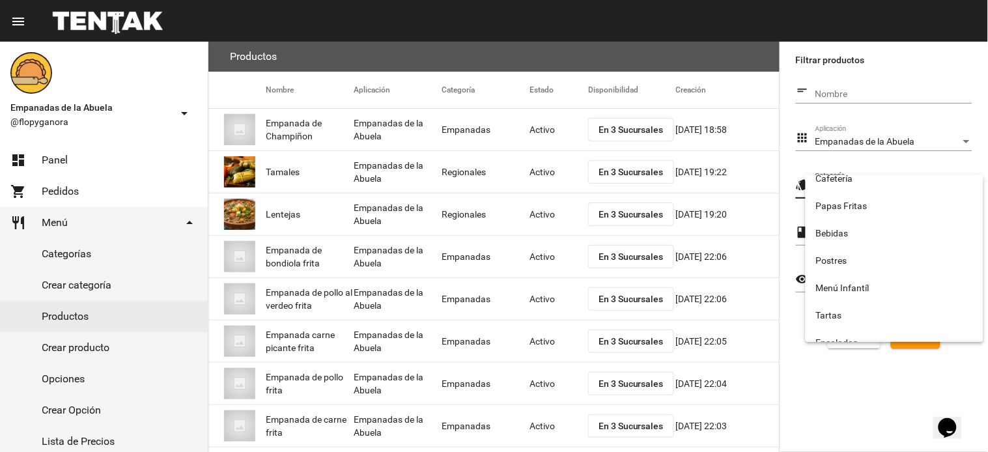
scroll to position [216, 0]
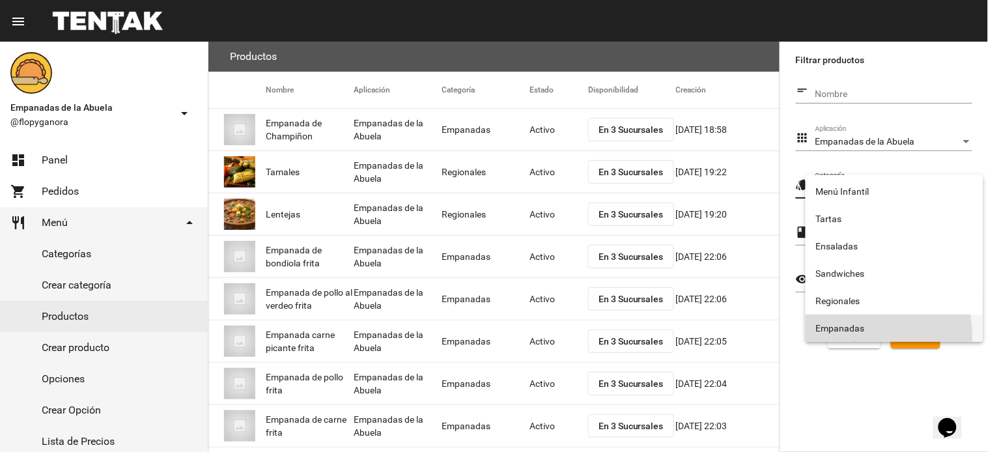
click at [858, 335] on span "Empanadas" at bounding box center [894, 327] width 157 height 27
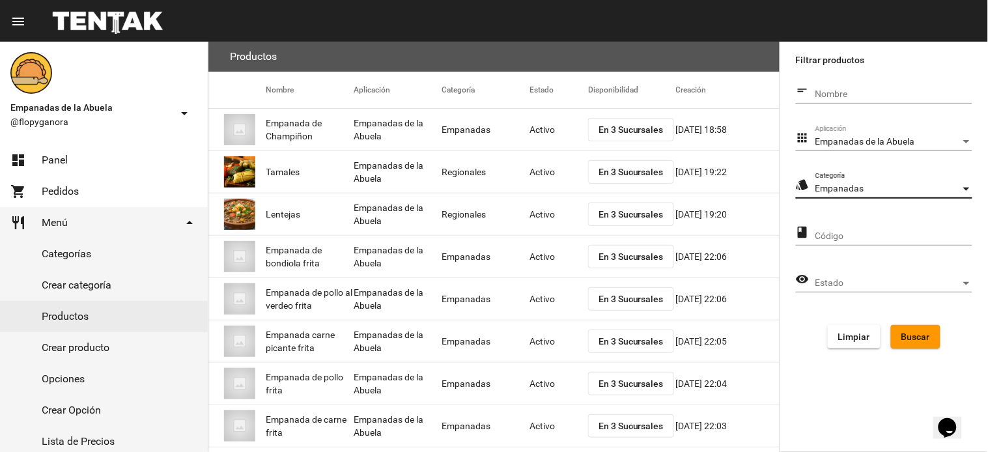
click at [910, 331] on span "Buscar" at bounding box center [915, 336] width 29 height 10
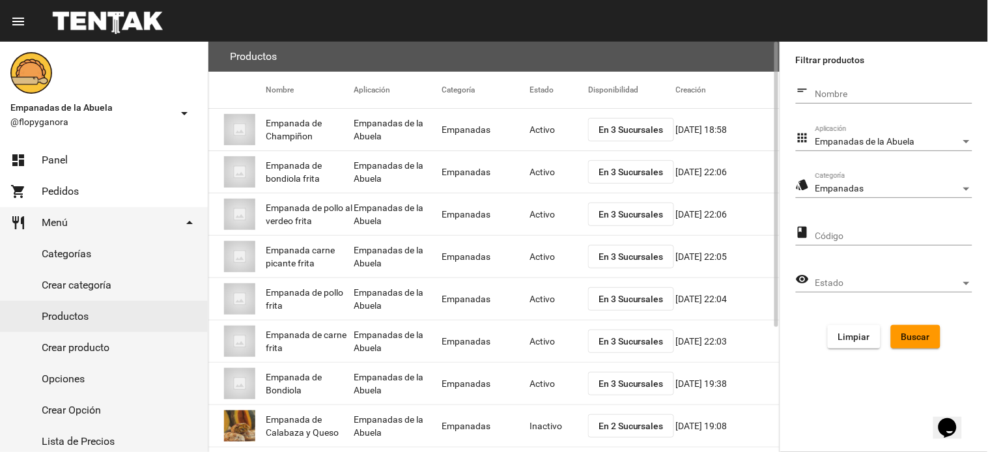
scroll to position [179, 0]
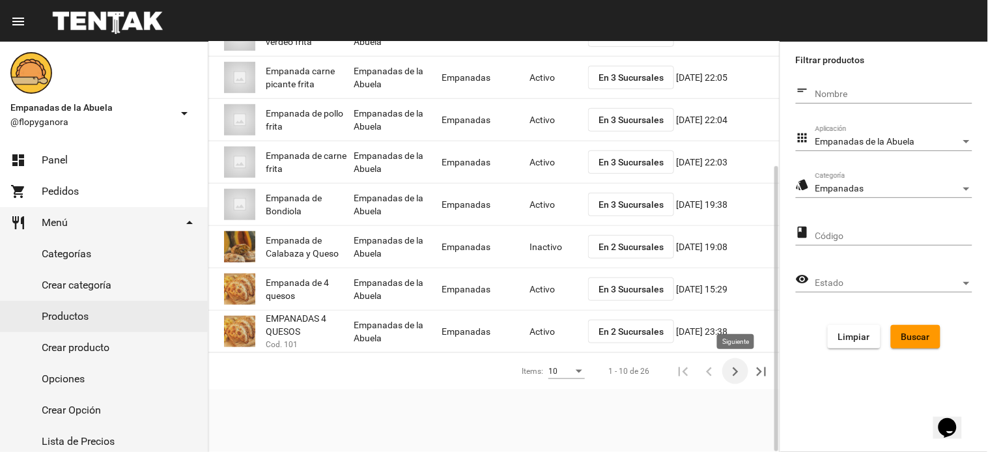
click at [744, 366] on icon "Siguiente" at bounding box center [735, 372] width 18 height 18
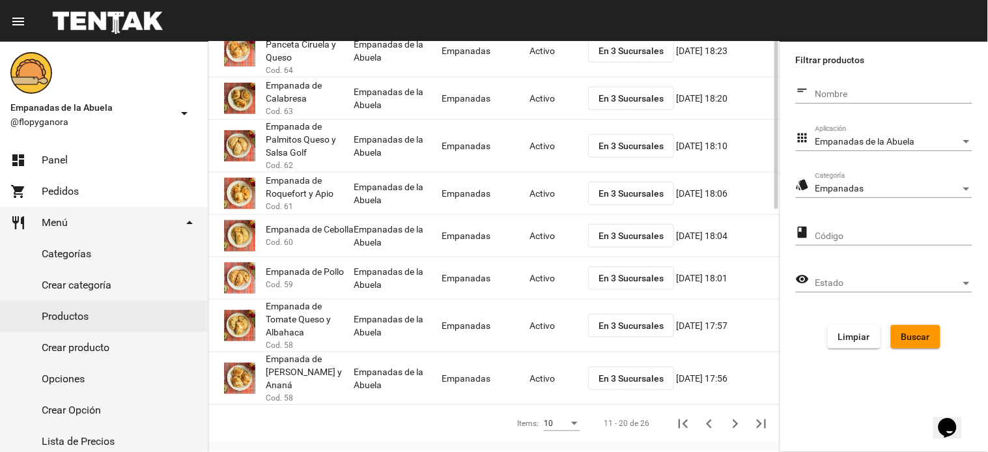
scroll to position [49, 0]
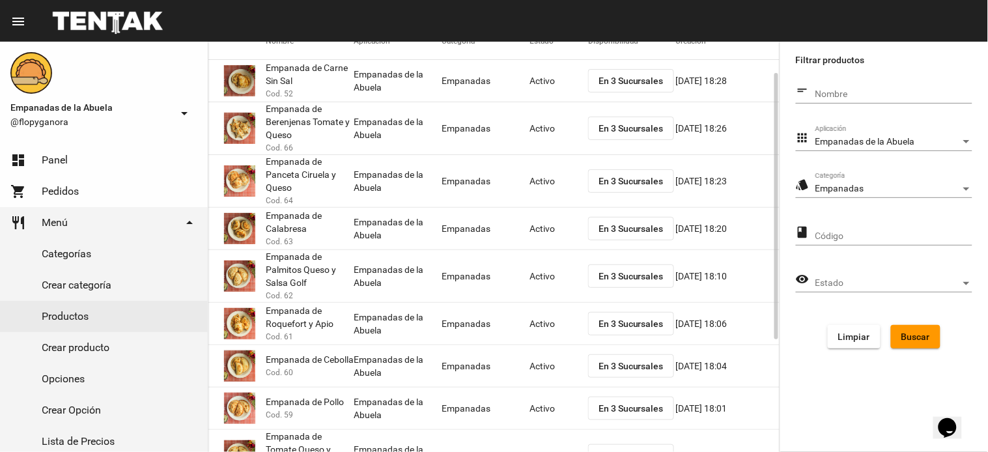
click at [619, 275] on span "En 3 Sucursales" at bounding box center [630, 276] width 65 height 10
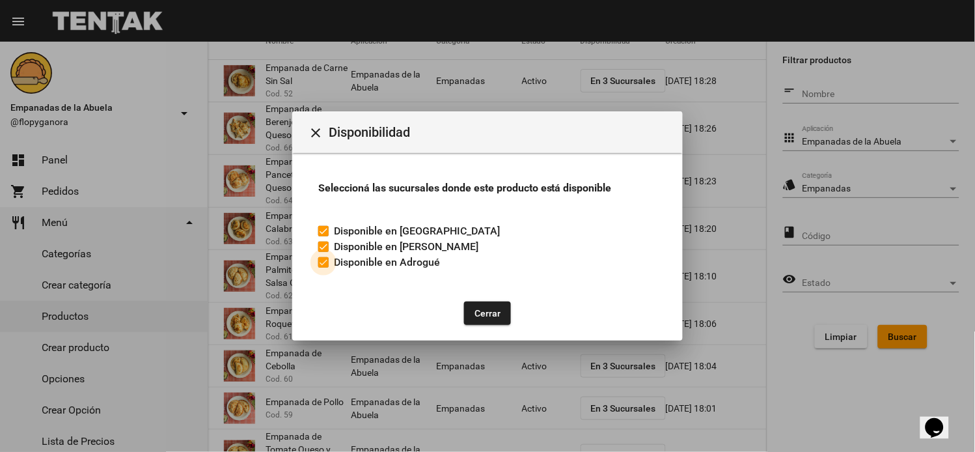
click at [329, 268] on label "Disponible en Adrogué" at bounding box center [379, 263] width 122 height 16
click at [324, 268] on input "Disponible en Adrogué" at bounding box center [323, 268] width 1 height 1
checkbox input "false"
click at [477, 309] on button "Cerrar" at bounding box center [487, 312] width 47 height 23
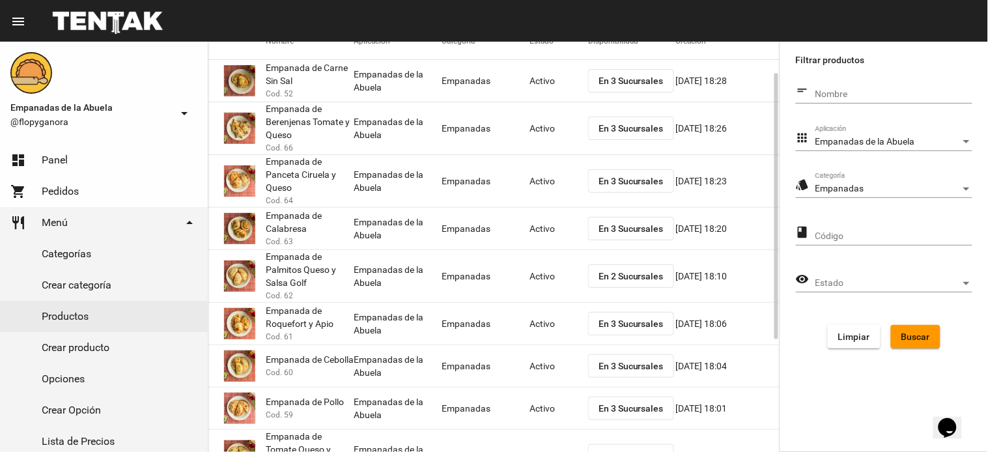
click at [545, 275] on mat-cell "Activo" at bounding box center [558, 276] width 59 height 42
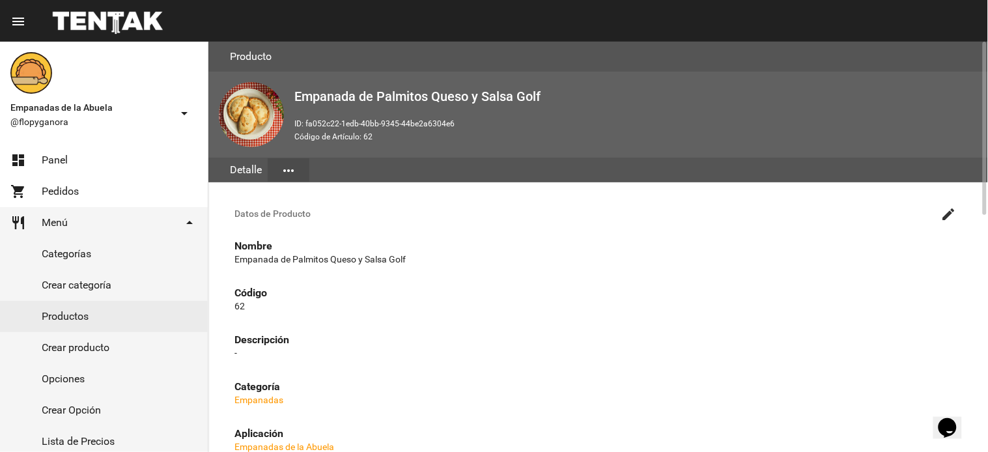
click at [948, 206] on mat-icon "create" at bounding box center [949, 214] width 16 height 16
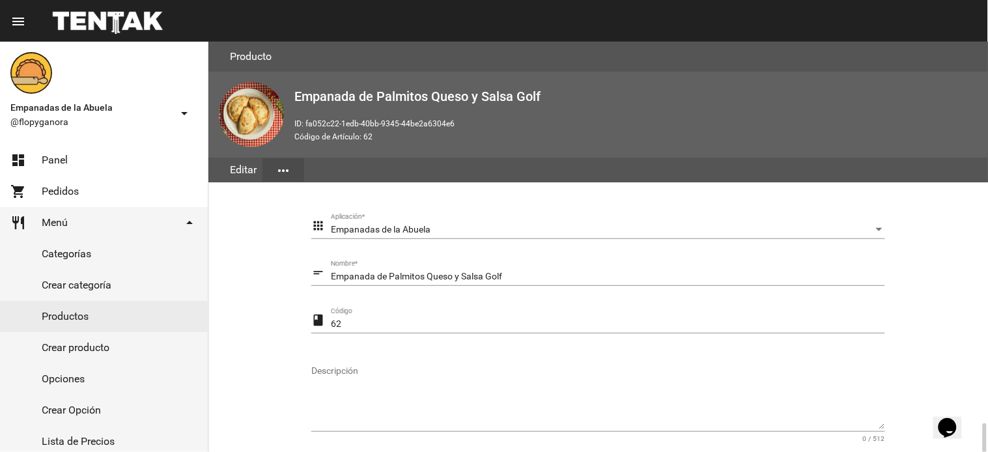
scroll to position [233, 0]
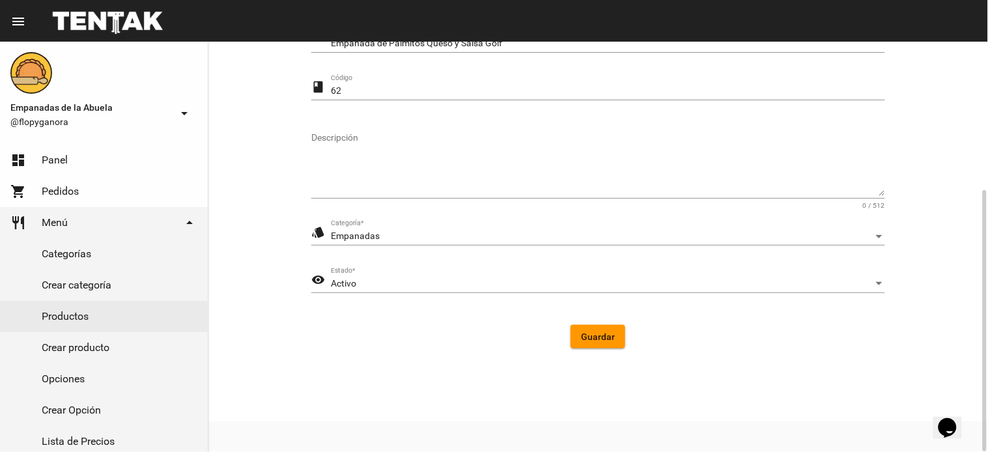
click at [387, 277] on div "Activo Estado *" at bounding box center [608, 280] width 554 height 25
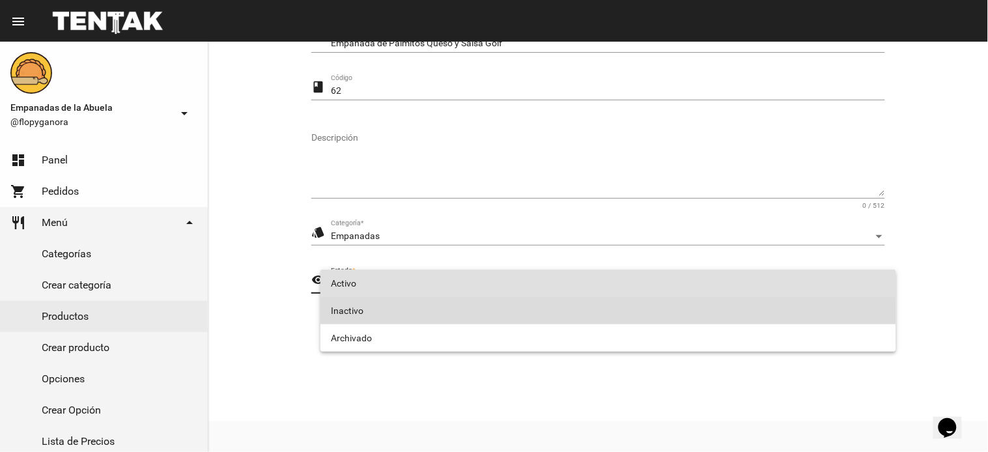
drag, startPoint x: 393, startPoint y: 314, endPoint x: 400, endPoint y: 315, distance: 7.2
click at [393, 315] on span "Inactivo" at bounding box center [608, 310] width 555 height 27
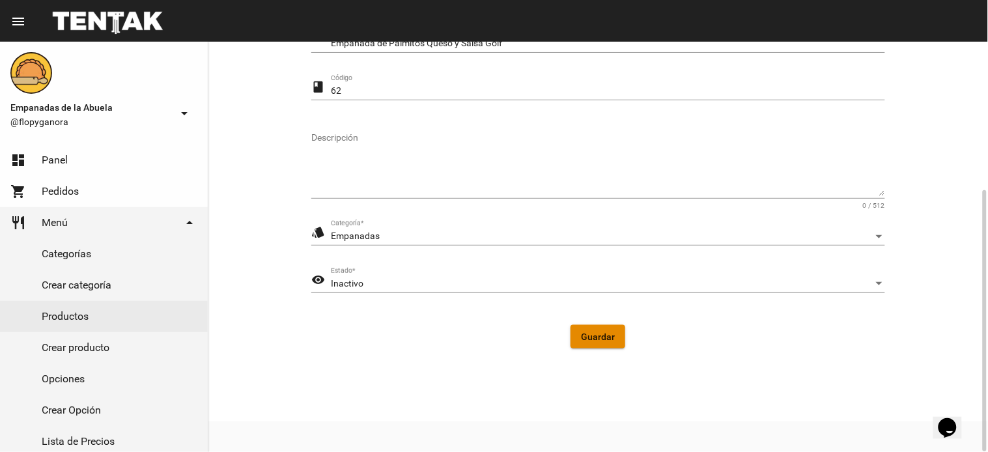
drag, startPoint x: 583, startPoint y: 327, endPoint x: 367, endPoint y: 280, distance: 221.8
click at [583, 327] on button "Guardar" at bounding box center [597, 336] width 55 height 23
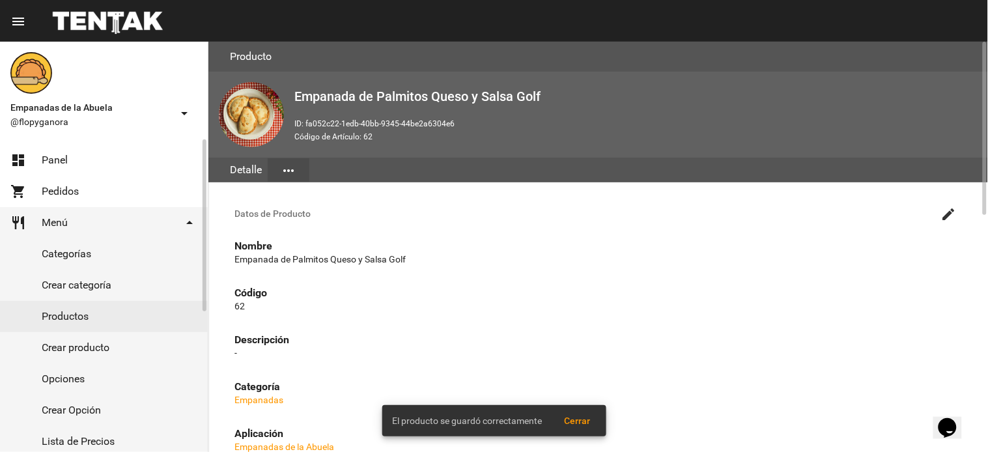
click at [68, 172] on link "dashboard Panel" at bounding box center [104, 160] width 208 height 31
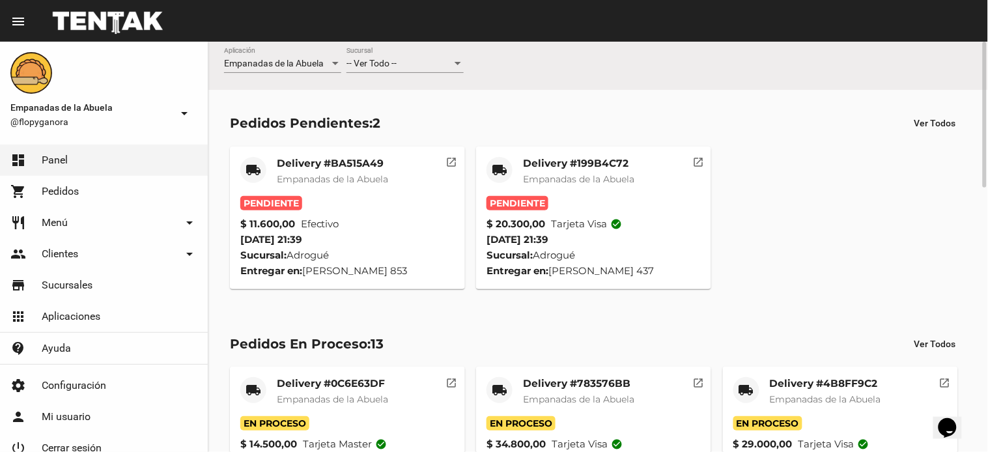
click at [542, 174] on span "Empanadas de la Abuela" at bounding box center [578, 179] width 111 height 12
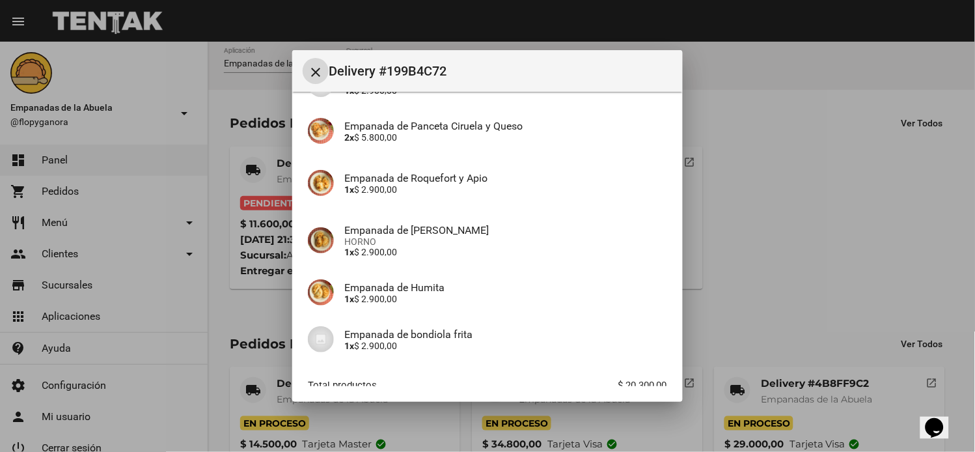
scroll to position [219, 0]
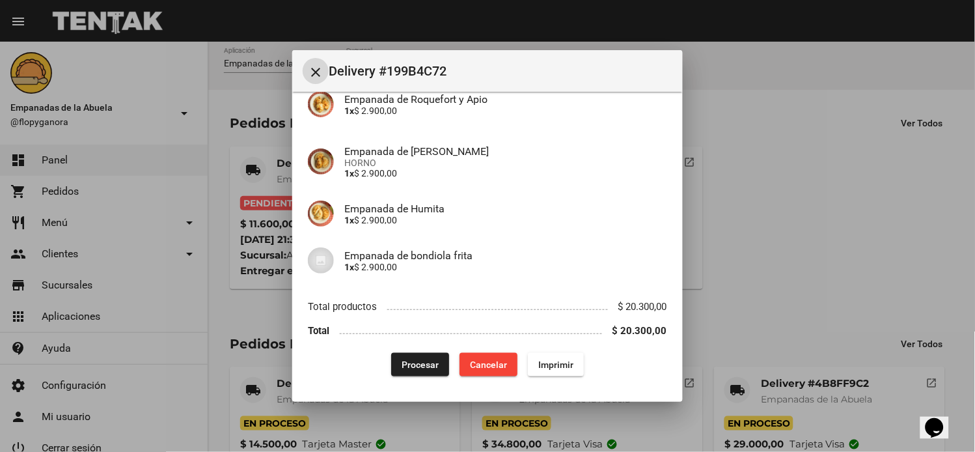
click at [562, 369] on button "Imprimir" at bounding box center [556, 364] width 56 height 23
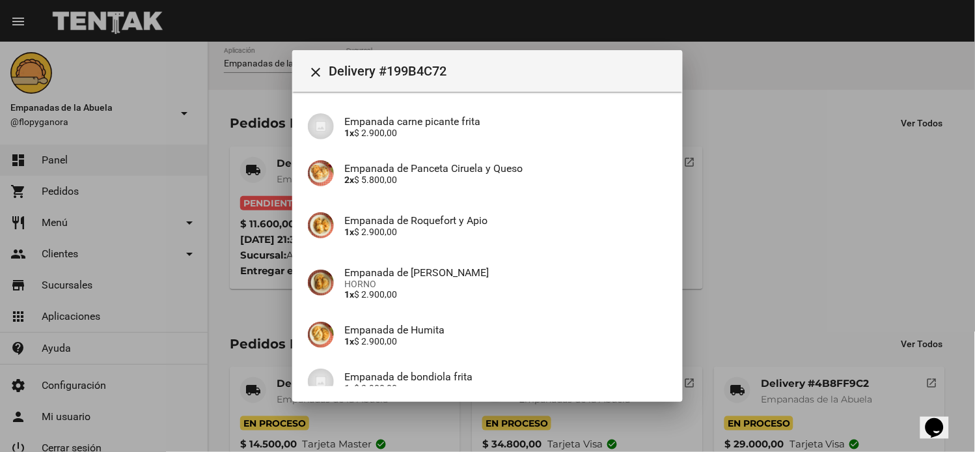
scroll to position [219, 0]
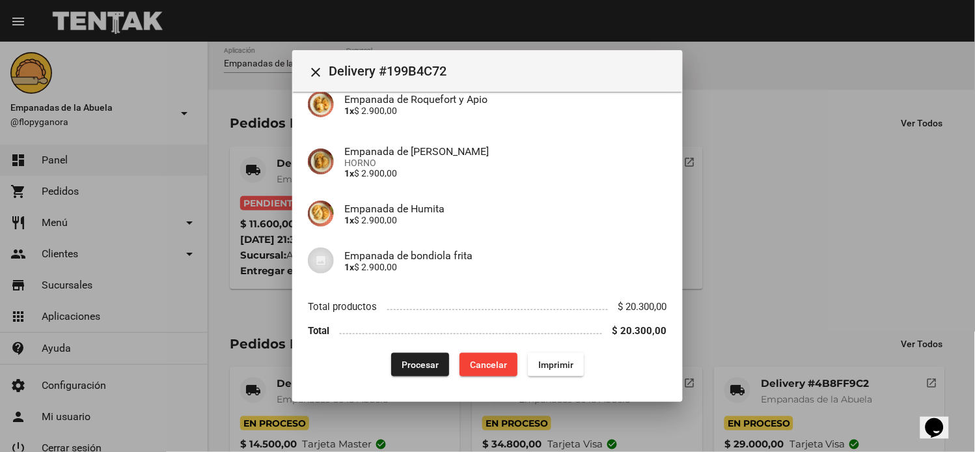
click at [417, 352] on div "App: Empanadas de la Abuela Sucursal: Adrogué Cuenta: ezequiel sosa brandariz (…" at bounding box center [487, 132] width 359 height 488
drag, startPoint x: 404, startPoint y: 356, endPoint x: 191, endPoint y: 79, distance: 349.1
click at [404, 357] on button "Procesar" at bounding box center [420, 364] width 58 height 23
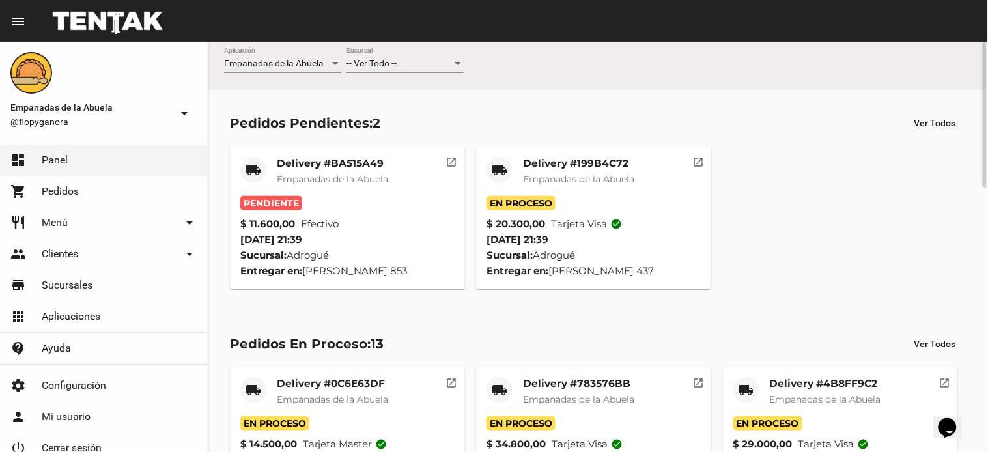
click at [376, 173] on span "Empanadas de la Abuela" at bounding box center [332, 179] width 111 height 12
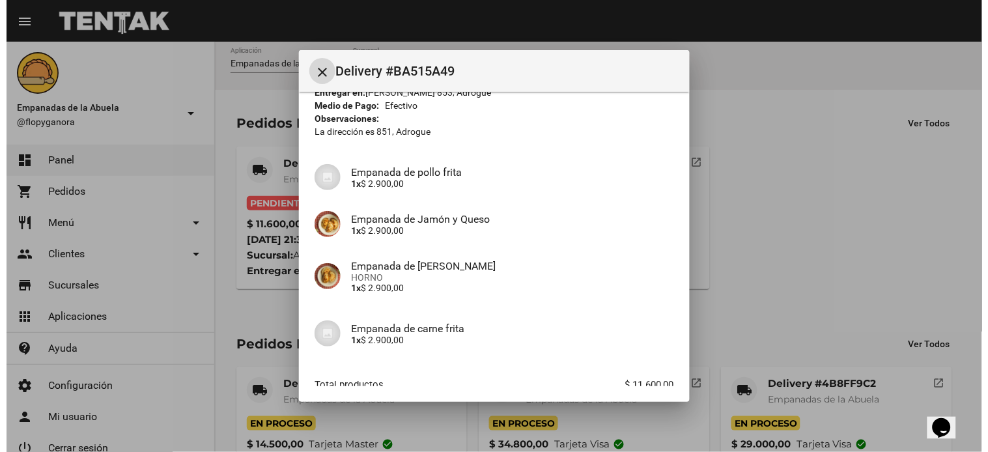
scroll to position [152, 0]
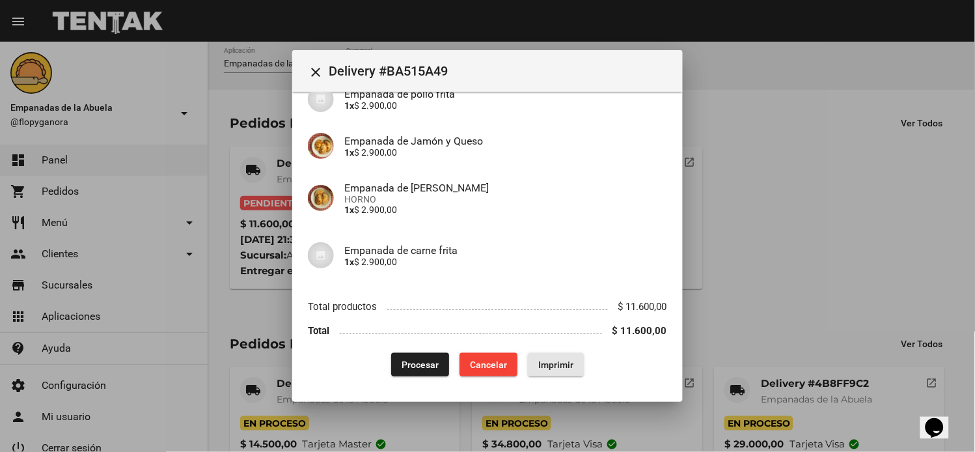
drag, startPoint x: 555, startPoint y: 371, endPoint x: 524, endPoint y: 350, distance: 37.9
click at [555, 370] on button "Imprimir" at bounding box center [556, 364] width 56 height 23
drag, startPoint x: 409, startPoint y: 370, endPoint x: 372, endPoint y: 445, distance: 83.9
click at [409, 369] on button "Procesar" at bounding box center [420, 364] width 58 height 23
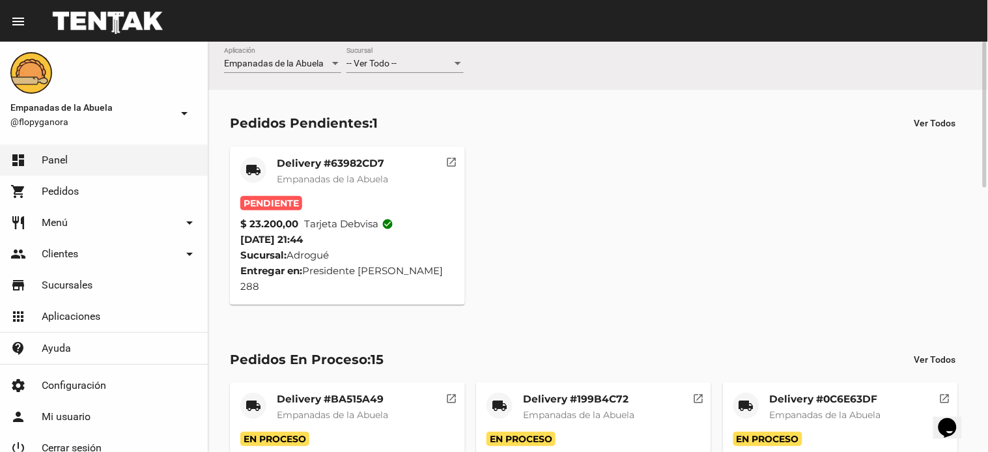
click at [326, 160] on mat-card-title "Delivery #63982CD7" at bounding box center [332, 163] width 111 height 13
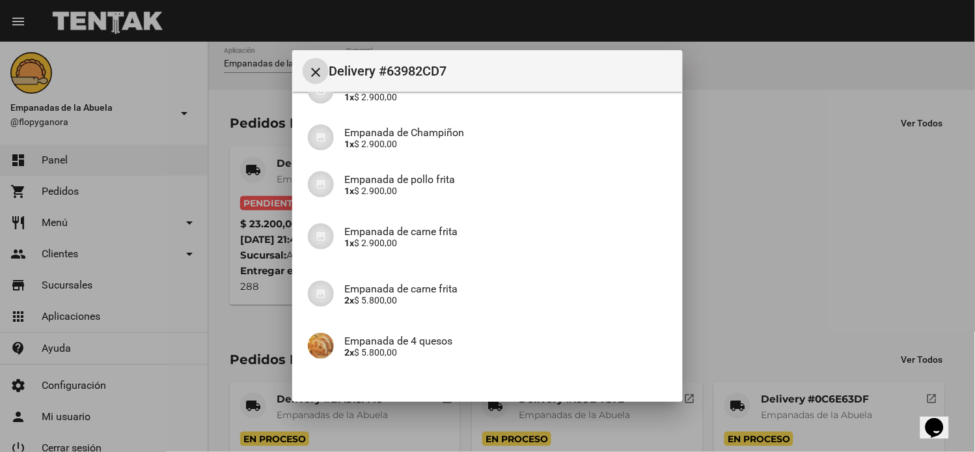
scroll to position [219, 0]
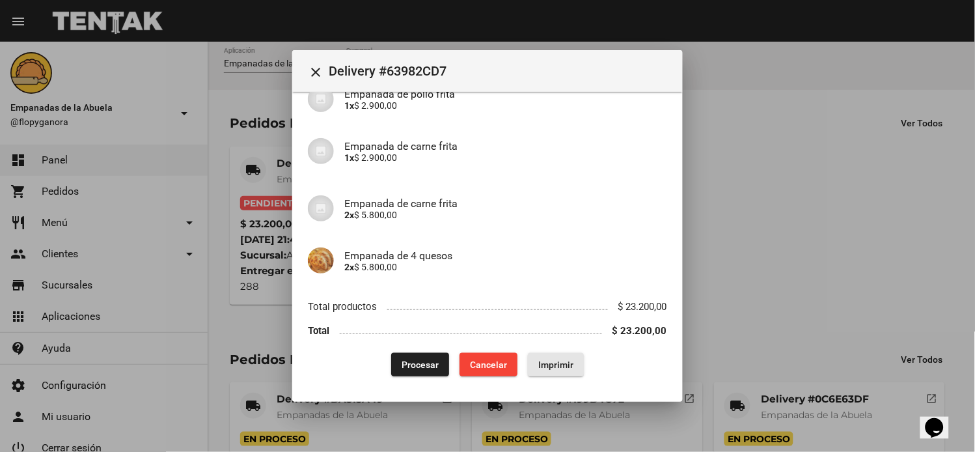
click at [542, 359] on span "Imprimir" at bounding box center [555, 364] width 35 height 10
click at [412, 365] on span "Procesar" at bounding box center [420, 364] width 37 height 10
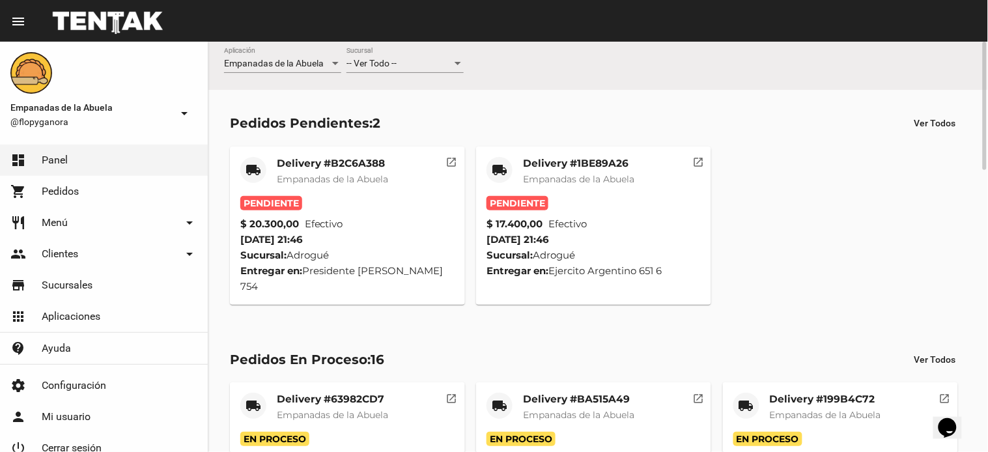
click at [576, 165] on mat-card-title "Delivery #1BE89A26" at bounding box center [578, 163] width 111 height 13
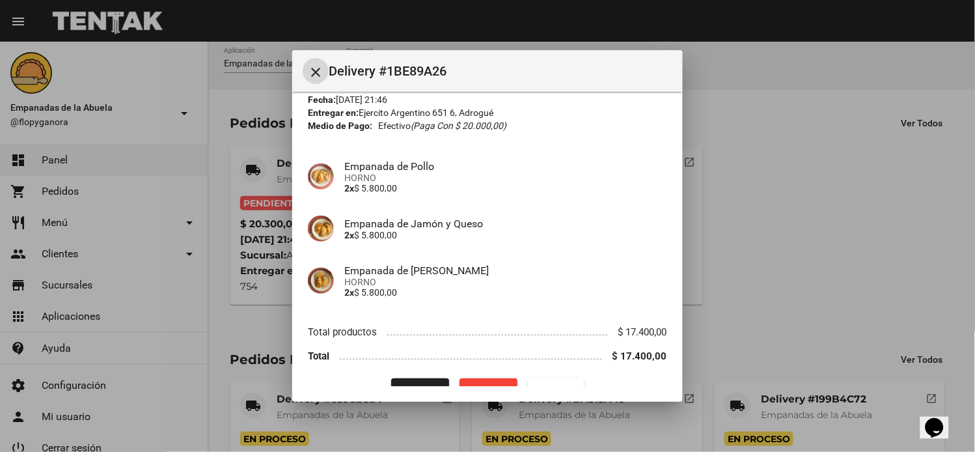
scroll to position [79, 0]
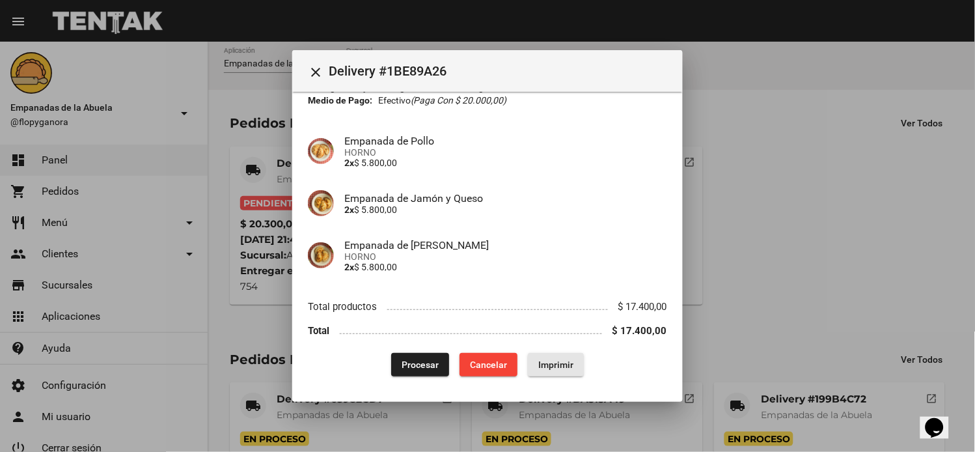
click at [561, 363] on span "Imprimir" at bounding box center [555, 364] width 35 height 10
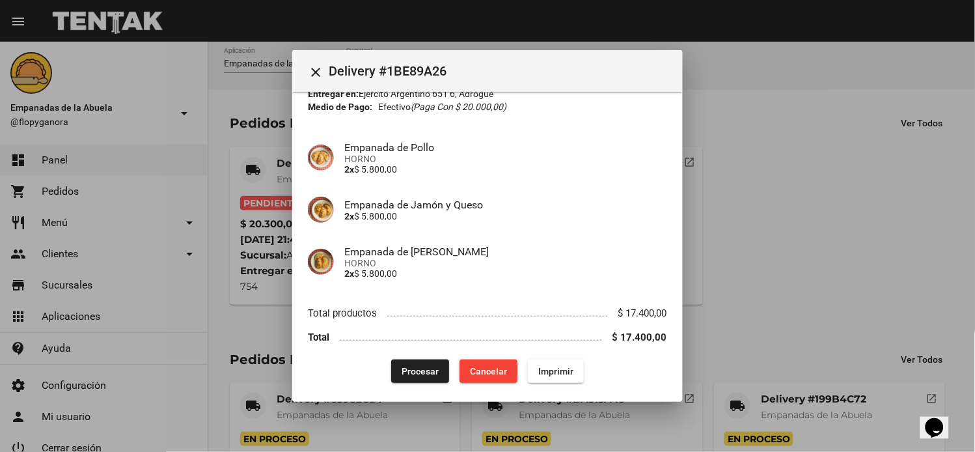
scroll to position [79, 0]
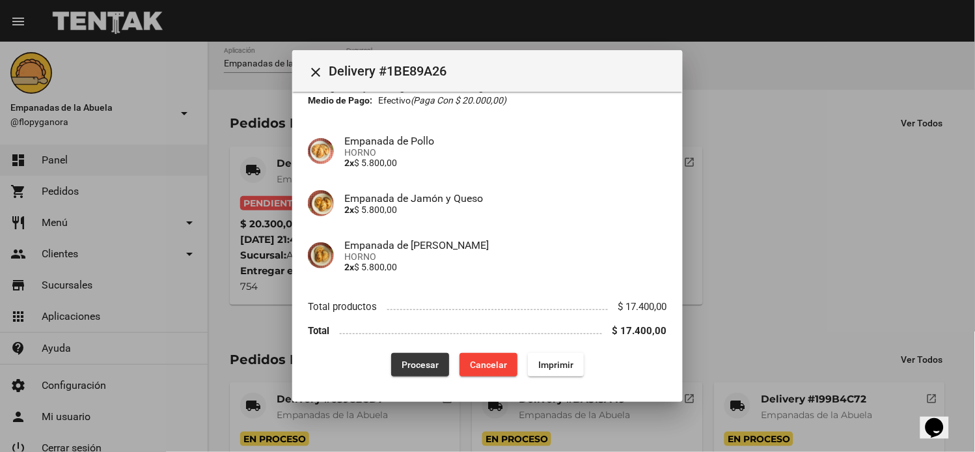
drag, startPoint x: 402, startPoint y: 368, endPoint x: 404, endPoint y: 350, distance: 17.8
click at [404, 367] on span "Procesar" at bounding box center [420, 364] width 37 height 10
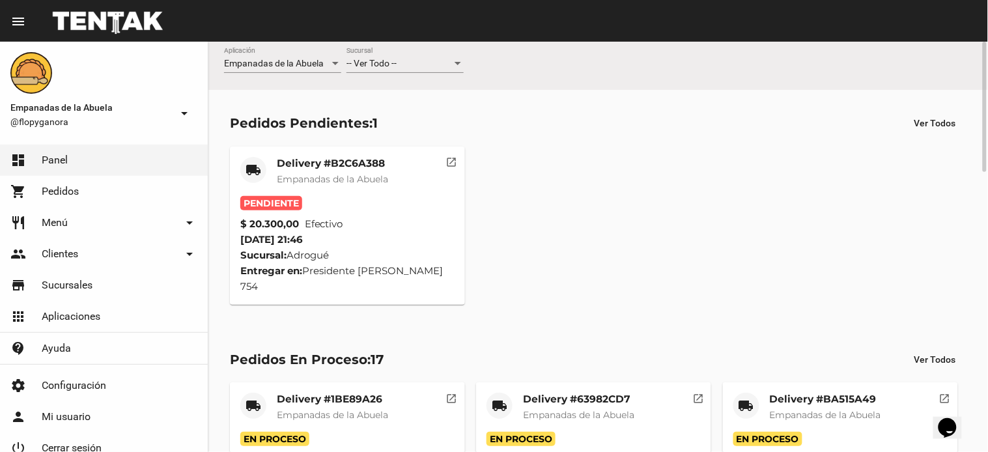
click at [314, 167] on mat-card-title "Delivery #B2C6A388" at bounding box center [332, 163] width 111 height 13
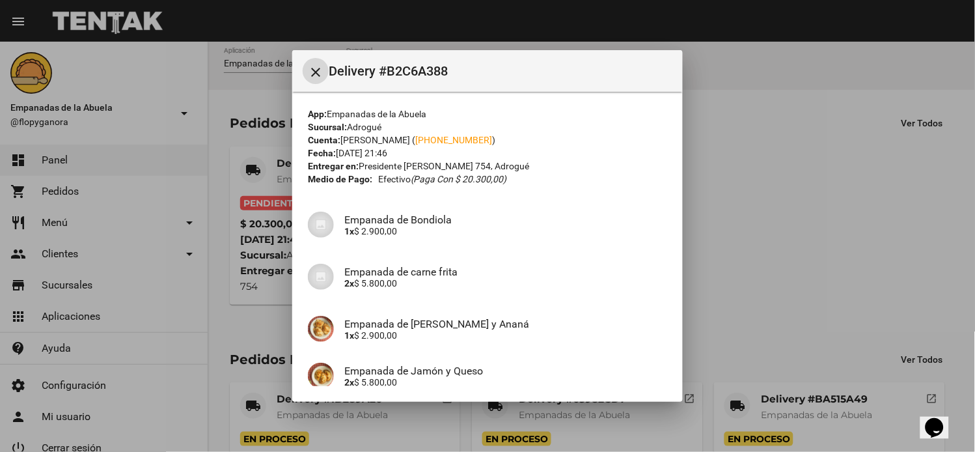
scroll to position [173, 0]
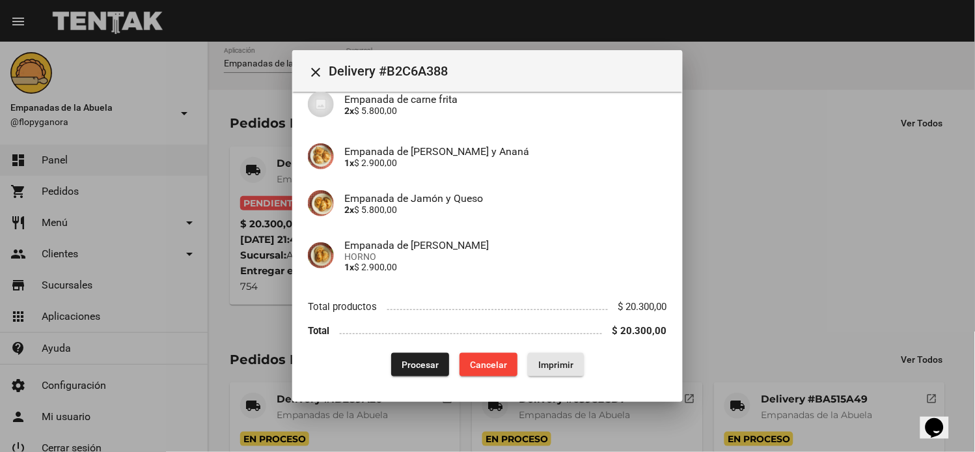
click at [529, 357] on button "Imprimir" at bounding box center [556, 364] width 56 height 23
click at [546, 359] on span "Imprimir" at bounding box center [555, 364] width 35 height 10
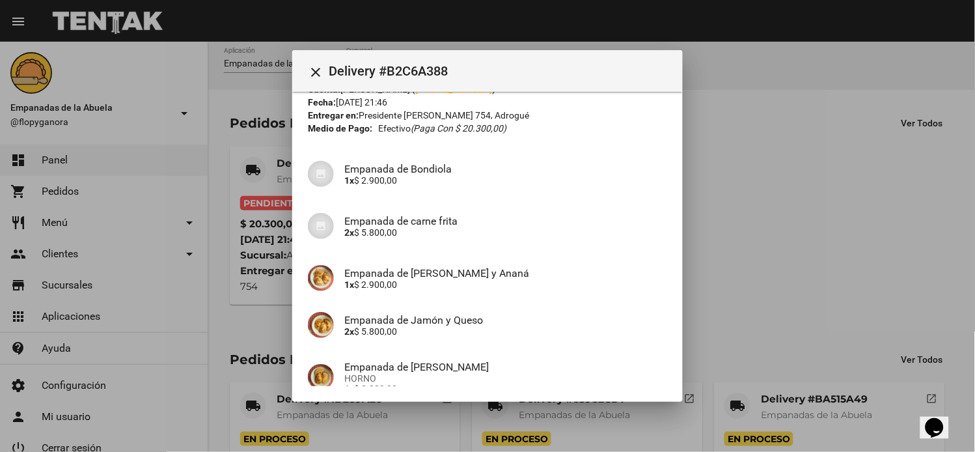
scroll to position [173, 0]
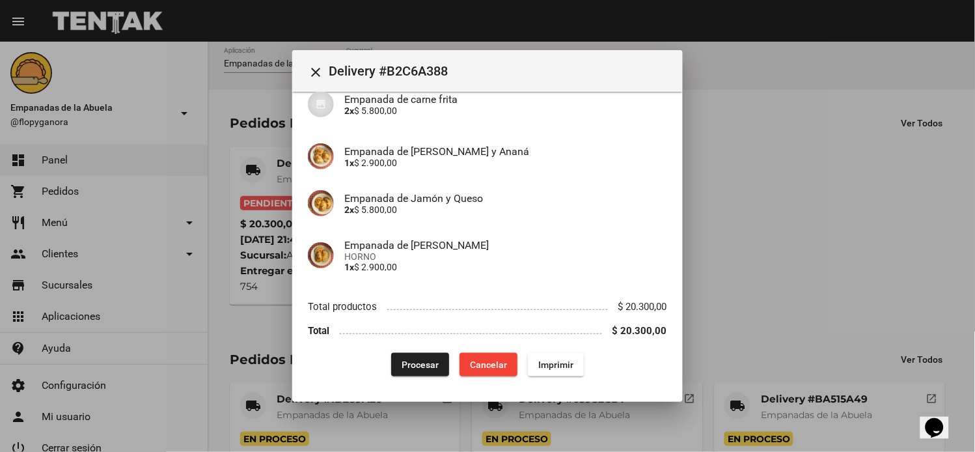
click at [409, 367] on span "Procesar" at bounding box center [420, 364] width 37 height 10
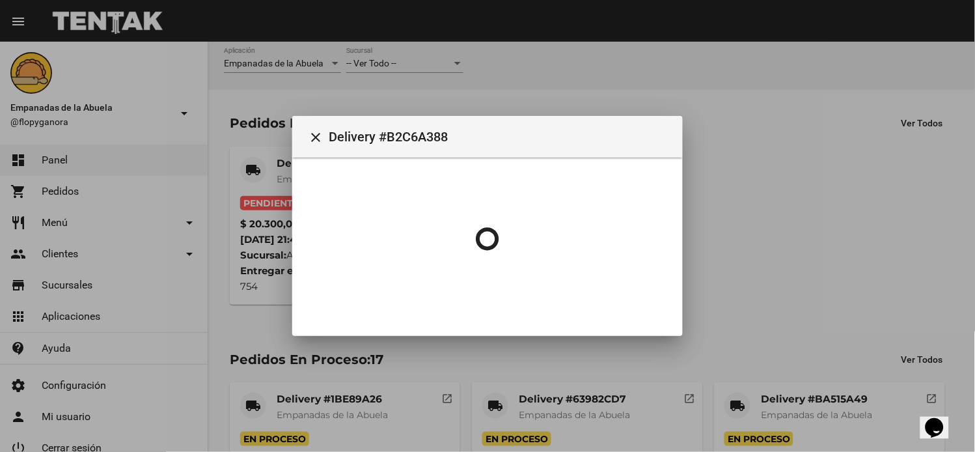
scroll to position [0, 0]
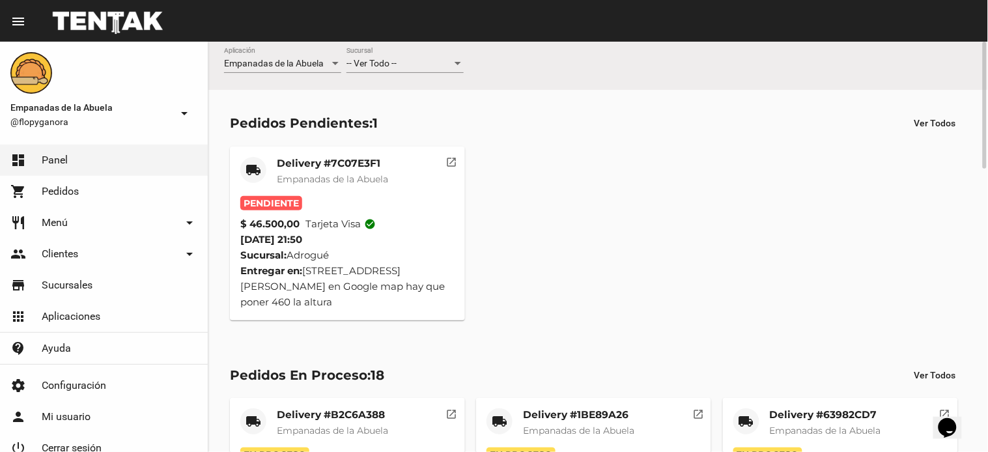
click at [353, 142] on div "local_shipping Delivery #7C07E3F1 Empanadas de la Abuela Pendiente $ 46.500,00 …" at bounding box center [598, 234] width 748 height 186
click at [361, 165] on mat-card-title "Delivery #7C07E3F1" at bounding box center [332, 163] width 111 height 13
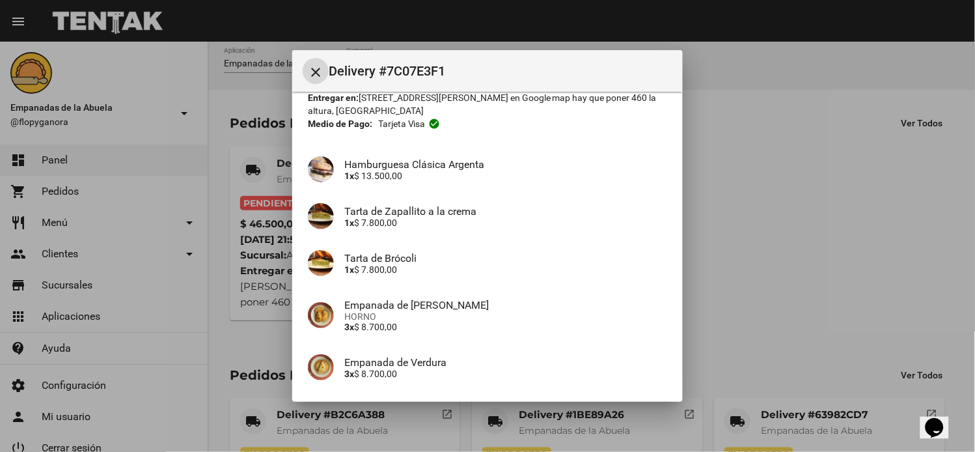
scroll to position [176, 0]
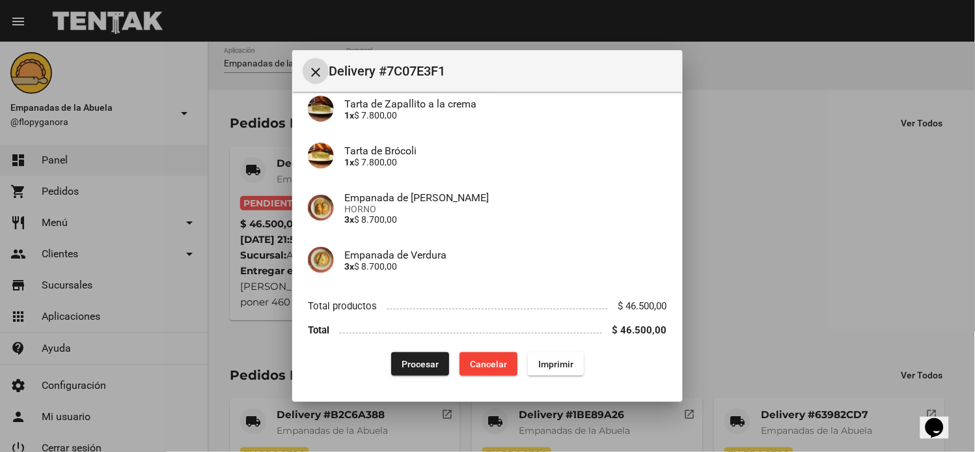
click at [553, 360] on span "Imprimir" at bounding box center [555, 364] width 35 height 10
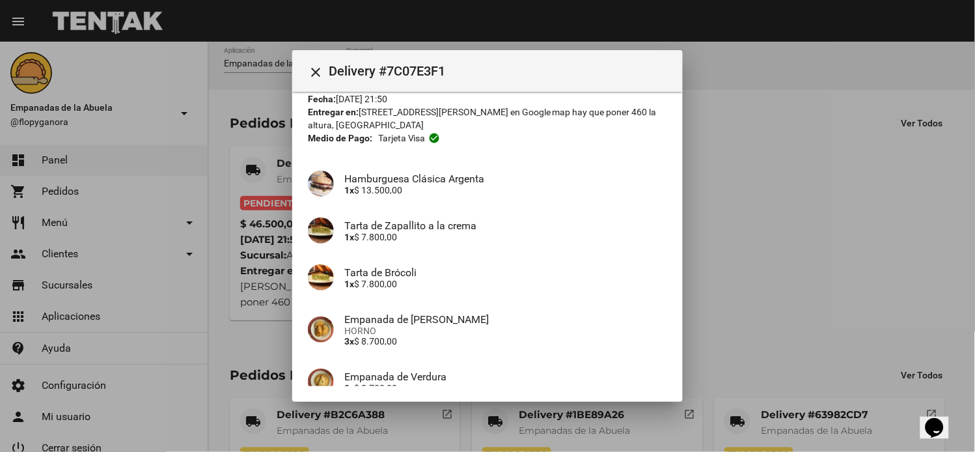
scroll to position [176, 0]
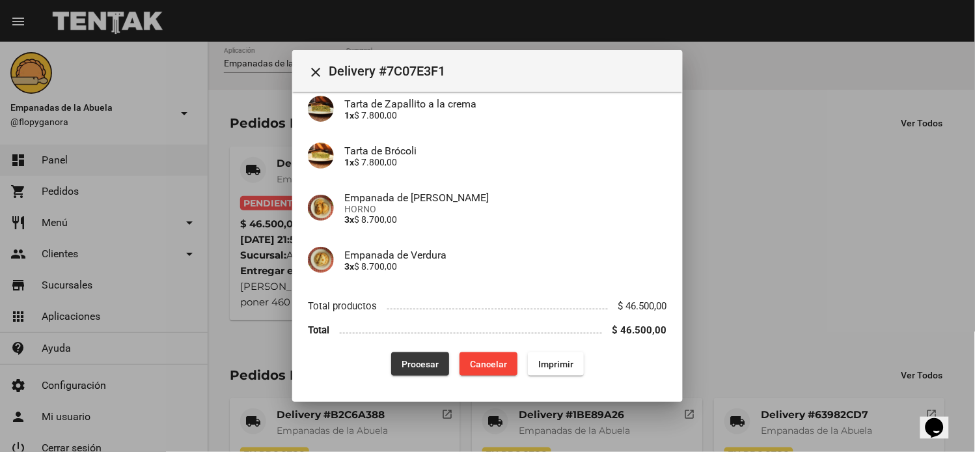
drag, startPoint x: 407, startPoint y: 355, endPoint x: 432, endPoint y: 389, distance: 41.9
click at [406, 357] on button "Procesar" at bounding box center [420, 363] width 58 height 23
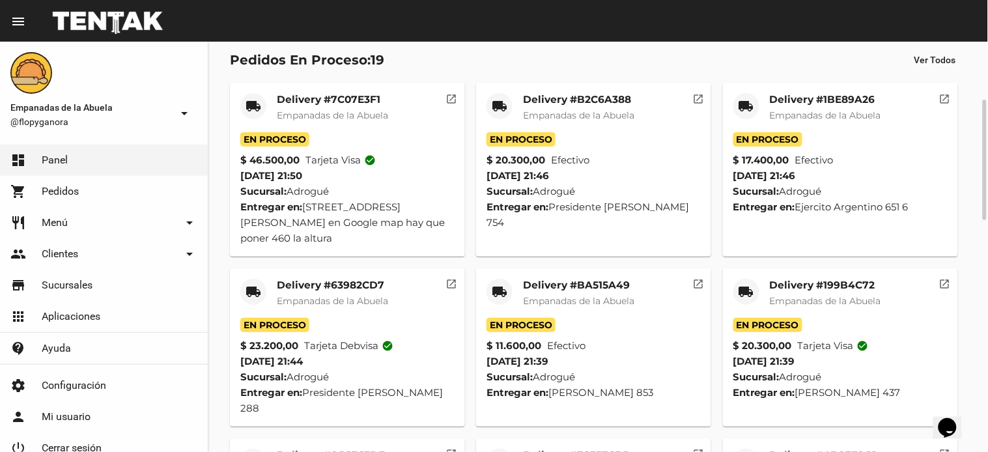
scroll to position [0, 0]
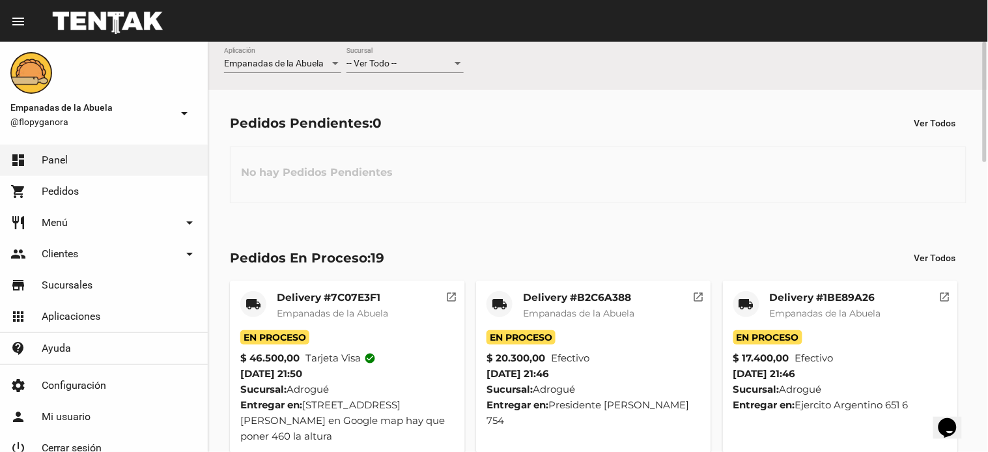
click at [386, 52] on div "-- Ver Todo -- Sucursal" at bounding box center [404, 60] width 117 height 25
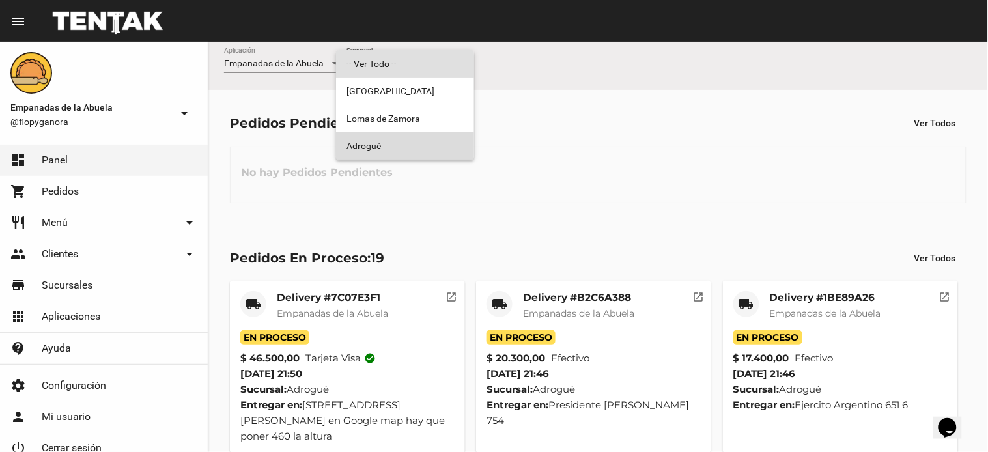
click at [395, 139] on span "Adrogué" at bounding box center [404, 145] width 117 height 27
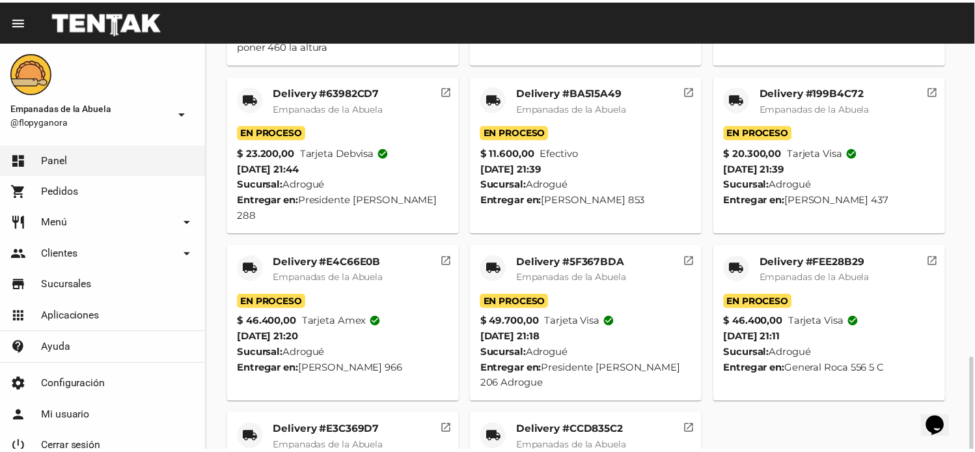
scroll to position [486, 0]
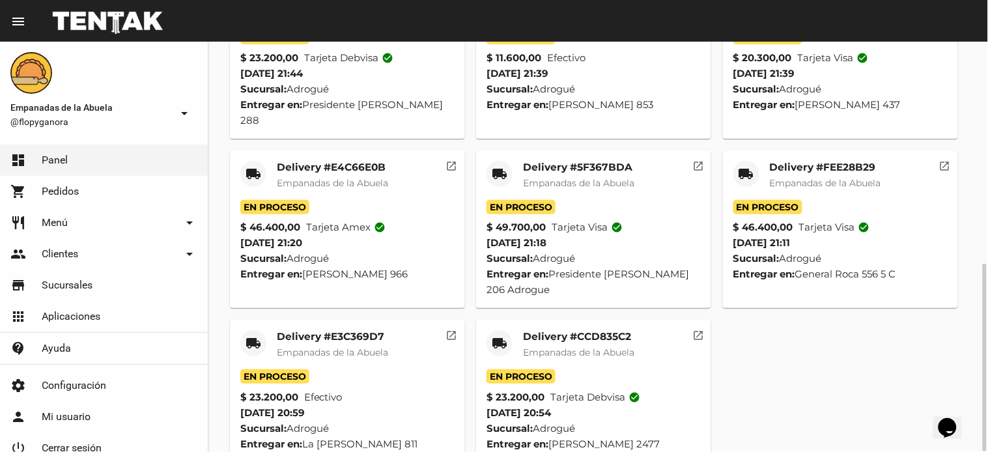
click at [499, 335] on mat-icon "local_shipping" at bounding box center [500, 343] width 16 height 16
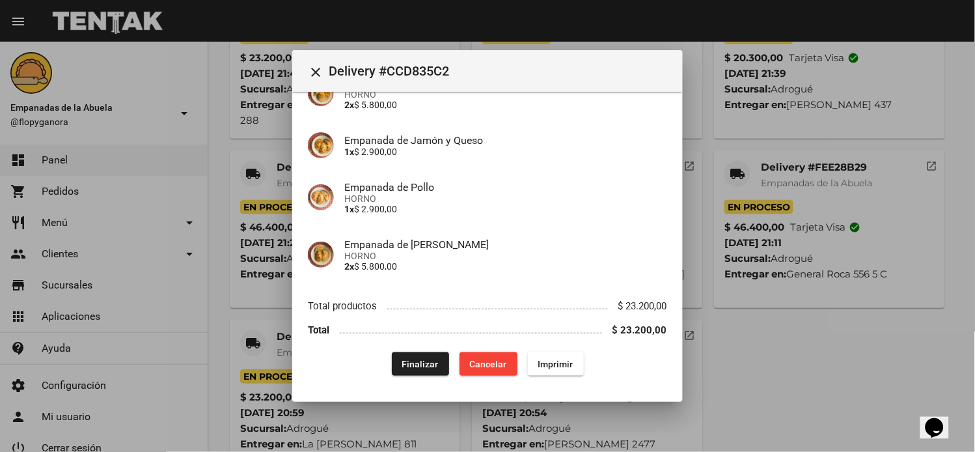
scroll to position [209, 0]
drag, startPoint x: 391, startPoint y: 363, endPoint x: 399, endPoint y: 365, distance: 8.9
click at [395, 365] on button "Finalizar" at bounding box center [420, 364] width 57 height 23
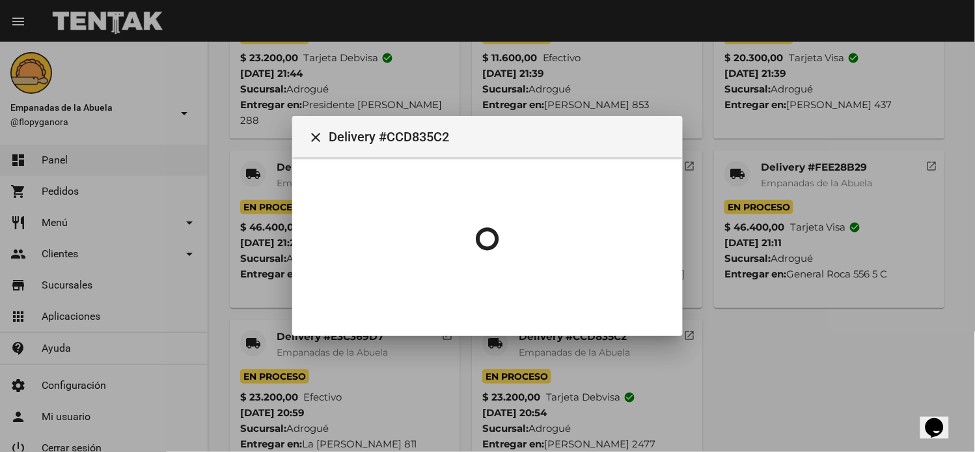
scroll to position [0, 0]
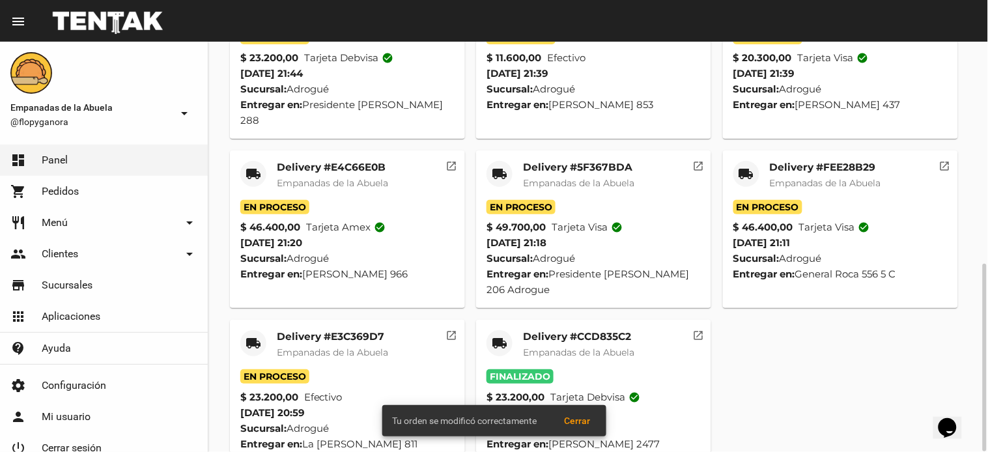
click at [254, 335] on mat-icon "local_shipping" at bounding box center [253, 343] width 16 height 16
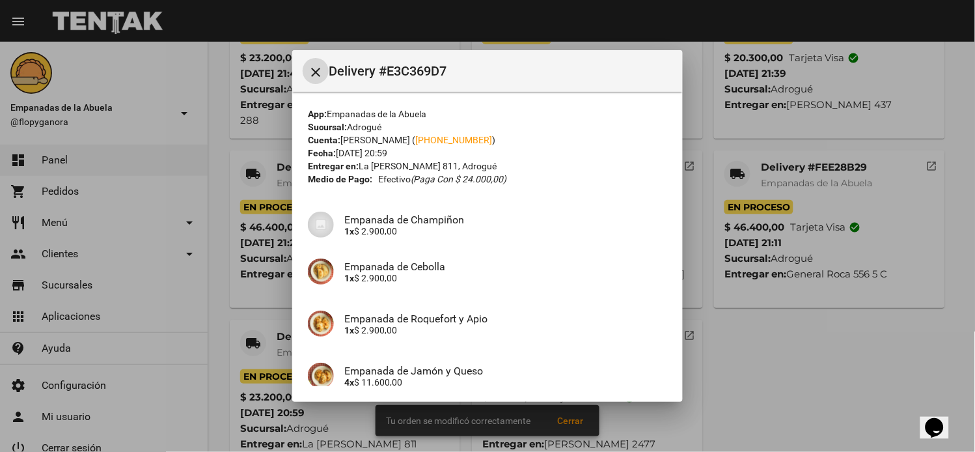
scroll to position [173, 0]
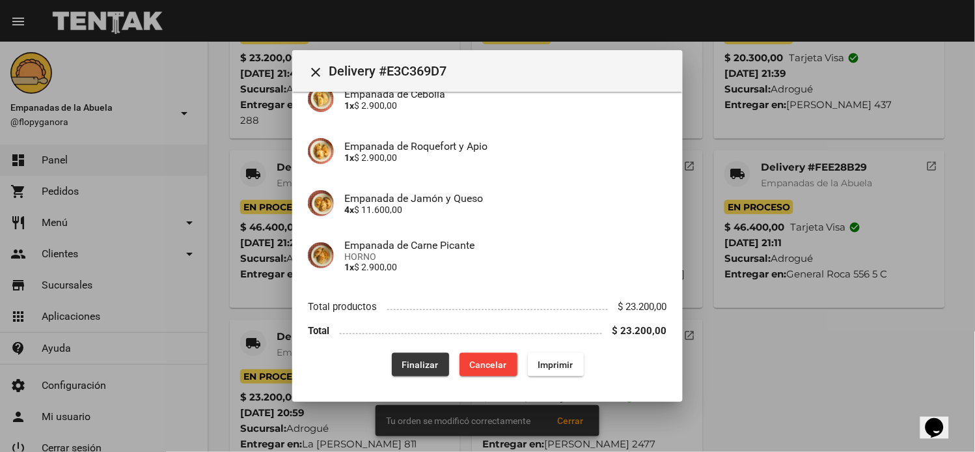
click at [393, 369] on button "Finalizar" at bounding box center [420, 364] width 57 height 23
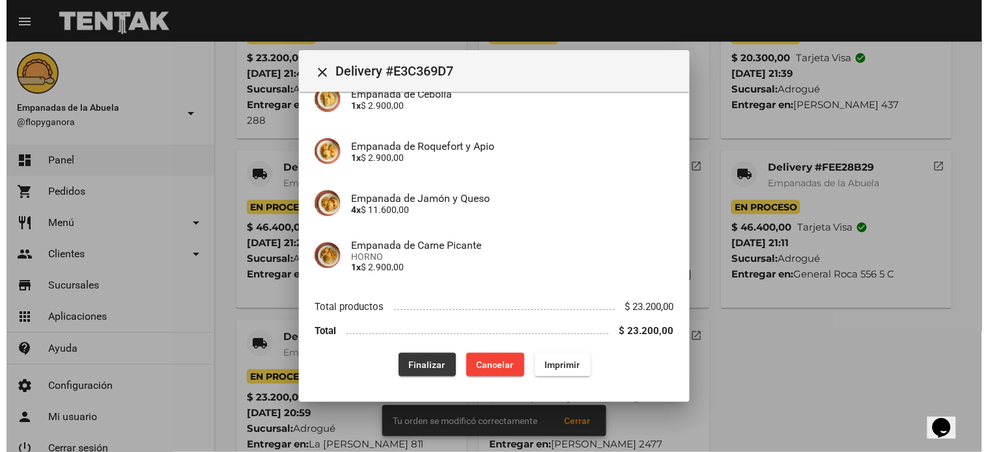
scroll to position [0, 0]
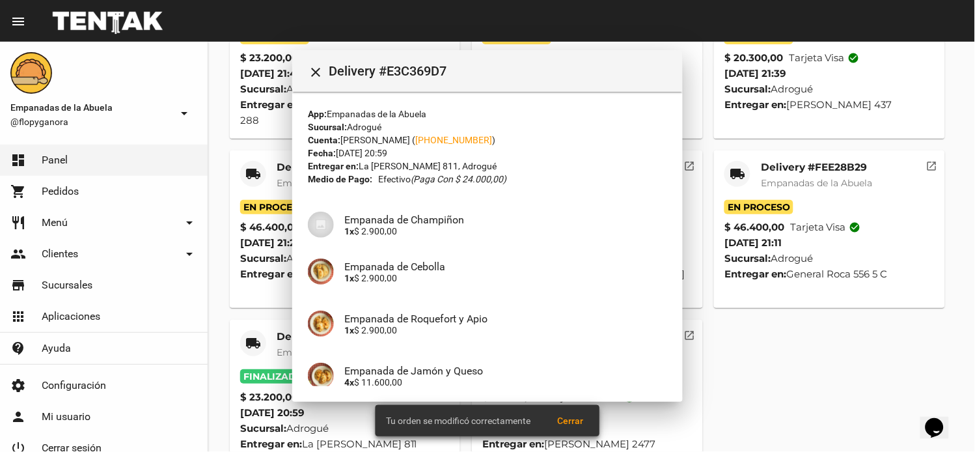
click at [729, 161] on div "local_shipping" at bounding box center [738, 174] width 26 height 26
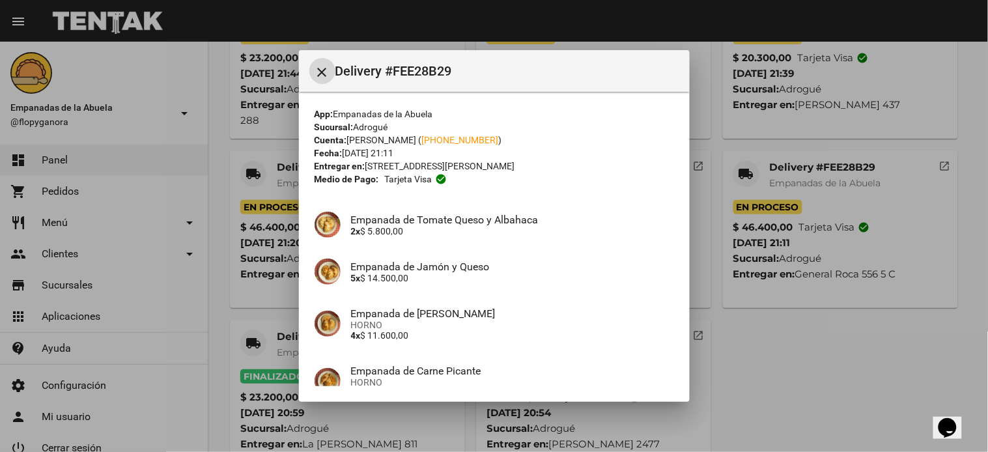
scroll to position [230, 0]
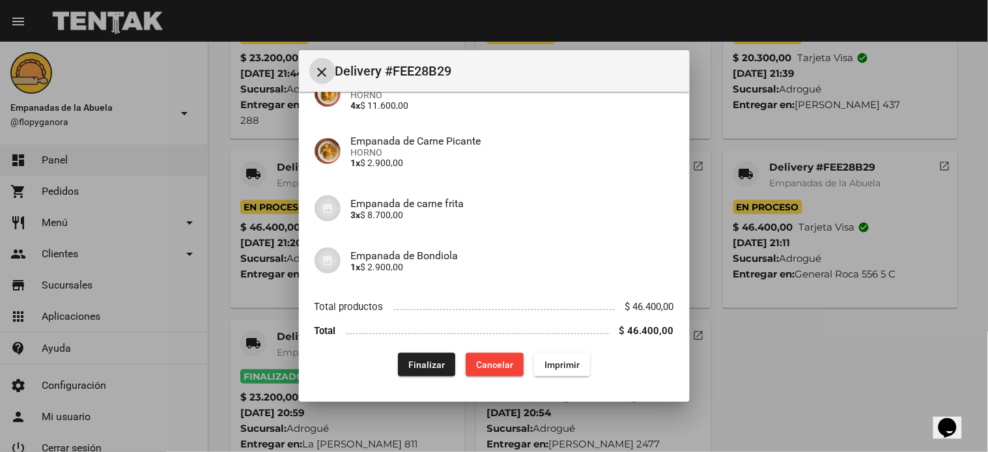
click at [408, 365] on span "Finalizar" at bounding box center [426, 364] width 36 height 10
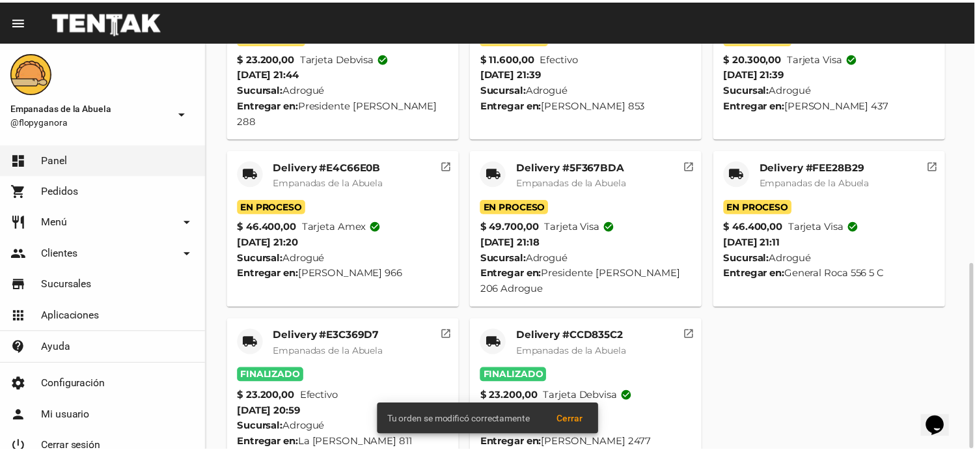
scroll to position [332, 0]
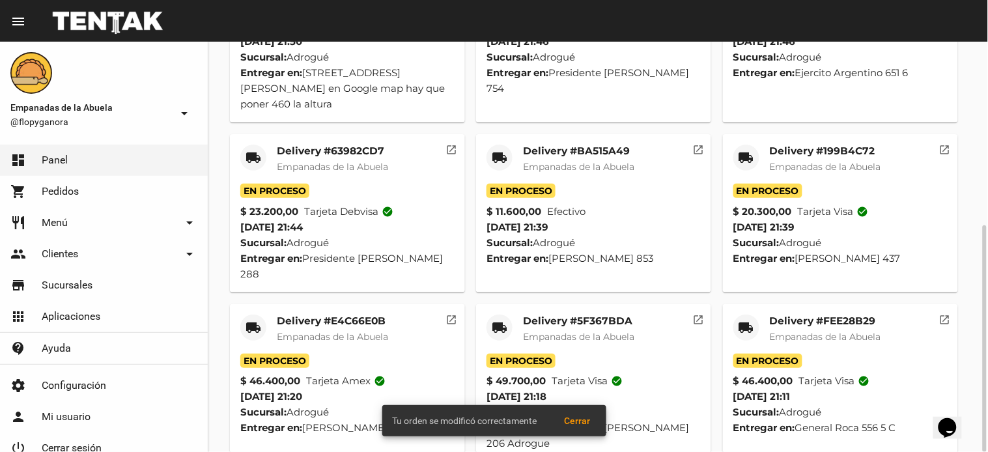
click at [739, 314] on mat-card-header "local_shipping Delivery #FEE28B29 Empanadas de la Abuela" at bounding box center [840, 333] width 214 height 39
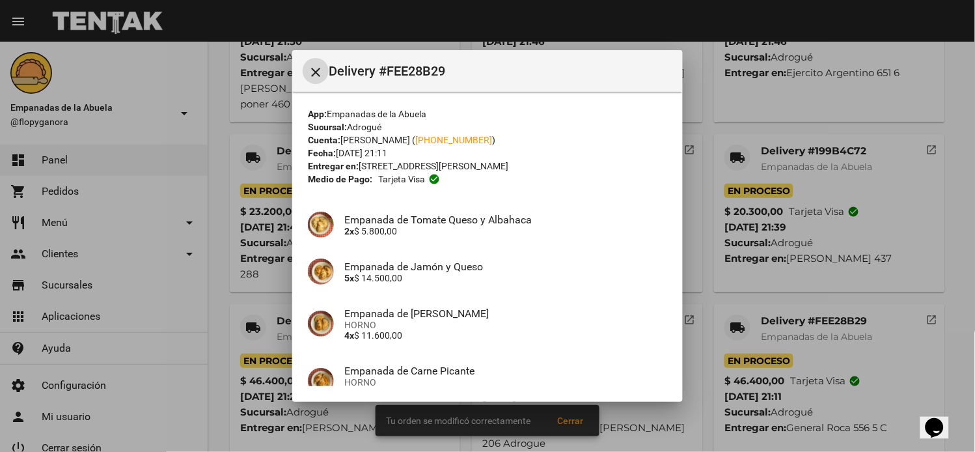
scroll to position [230, 0]
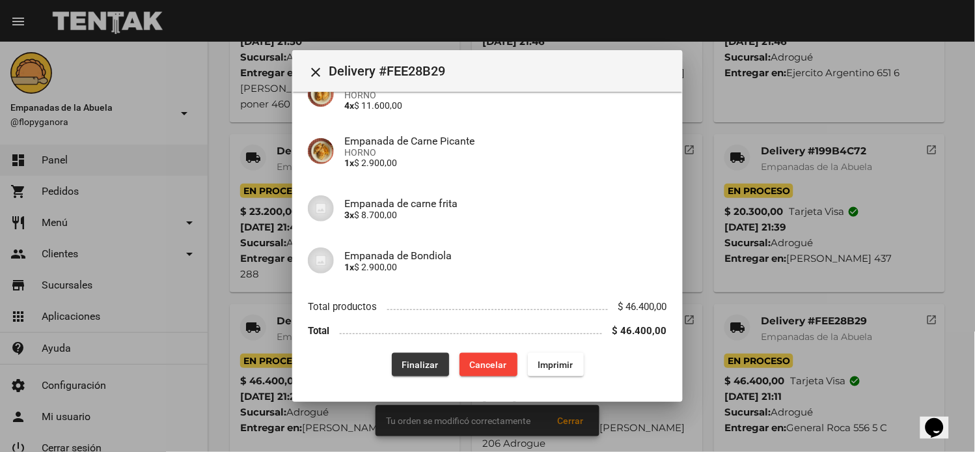
click at [402, 360] on span "Finalizar" at bounding box center [420, 364] width 36 height 10
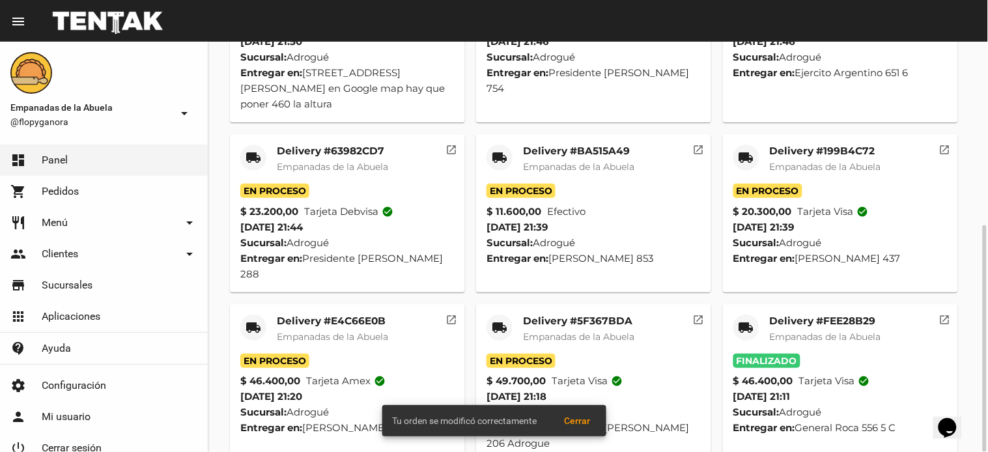
click at [503, 320] on mat-icon "local_shipping" at bounding box center [500, 328] width 16 height 16
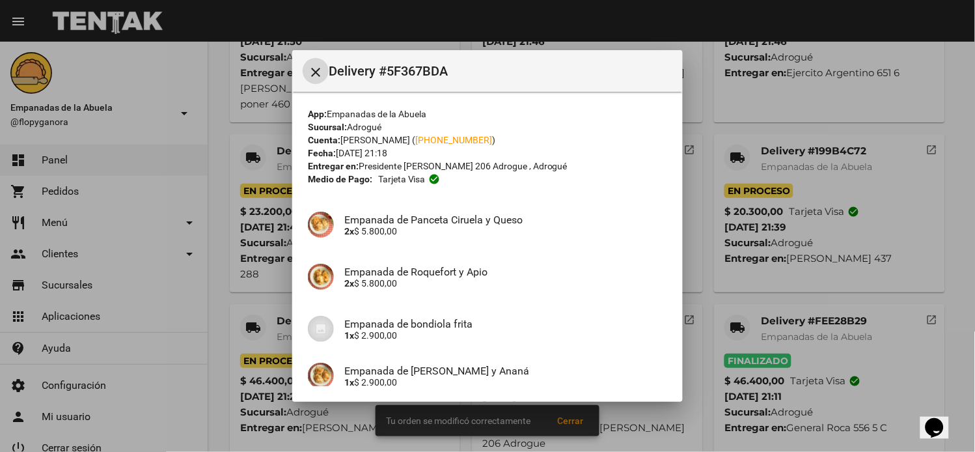
scroll to position [454, 0]
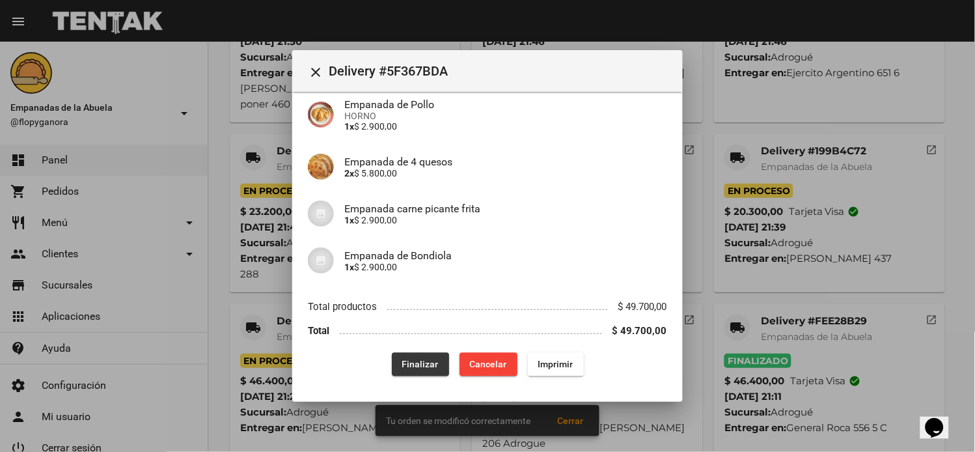
drag, startPoint x: 410, startPoint y: 352, endPoint x: 301, endPoint y: 344, distance: 109.7
click at [411, 353] on button "Finalizar" at bounding box center [420, 364] width 57 height 23
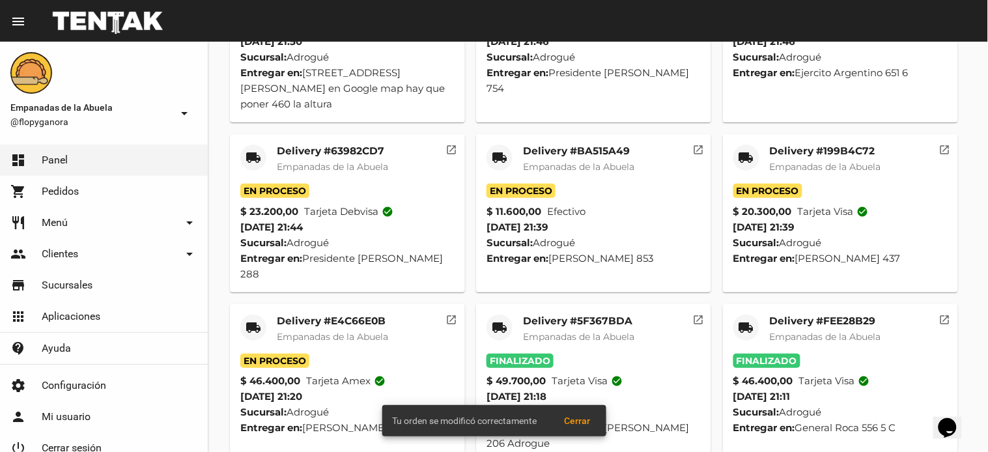
click at [250, 320] on mat-icon "local_shipping" at bounding box center [253, 328] width 16 height 16
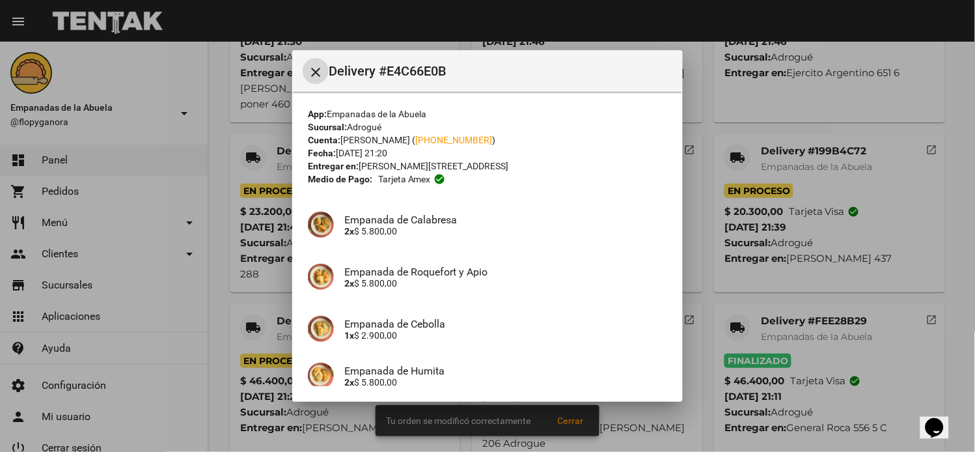
scroll to position [361, 0]
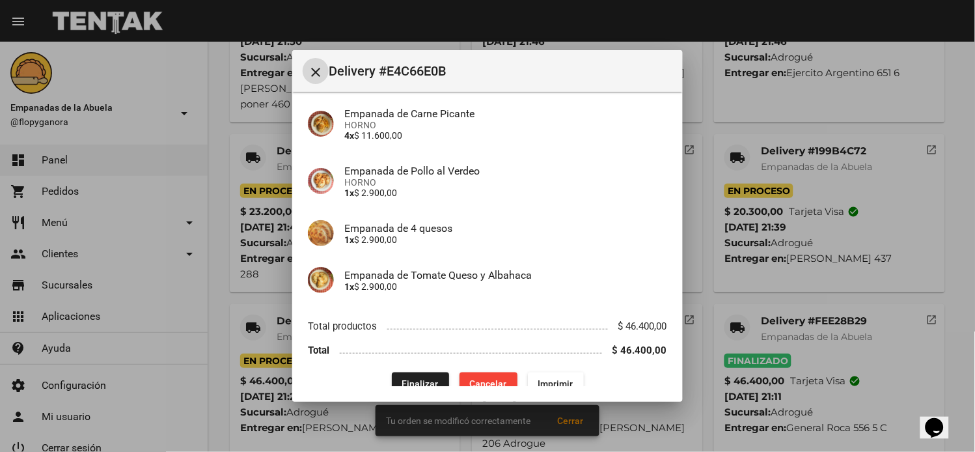
click at [413, 374] on button "Finalizar" at bounding box center [420, 383] width 57 height 23
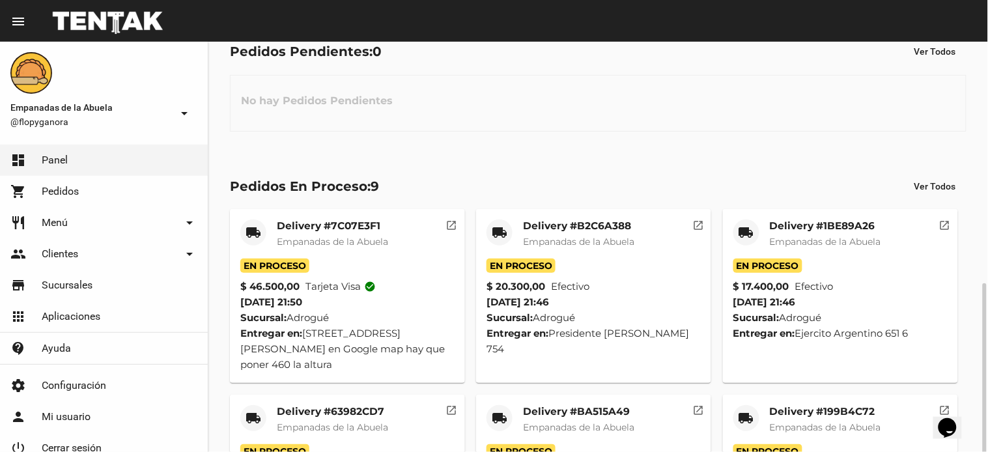
scroll to position [0, 0]
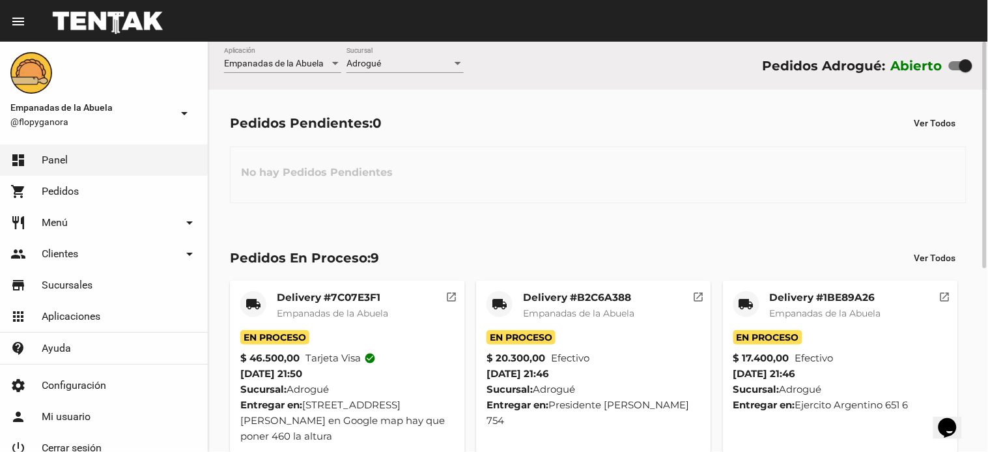
click at [380, 65] on div "Adrogué" at bounding box center [398, 64] width 105 height 10
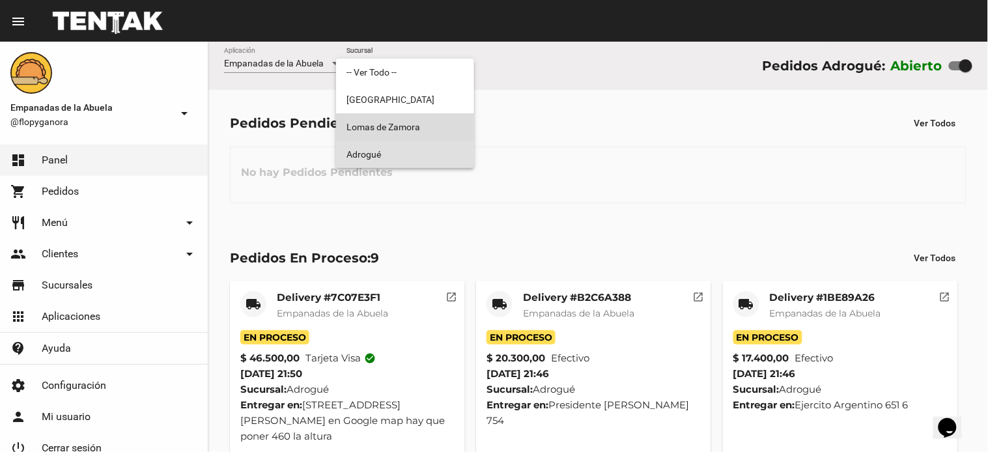
click at [415, 126] on span "Lomas de Zamora" at bounding box center [404, 126] width 117 height 27
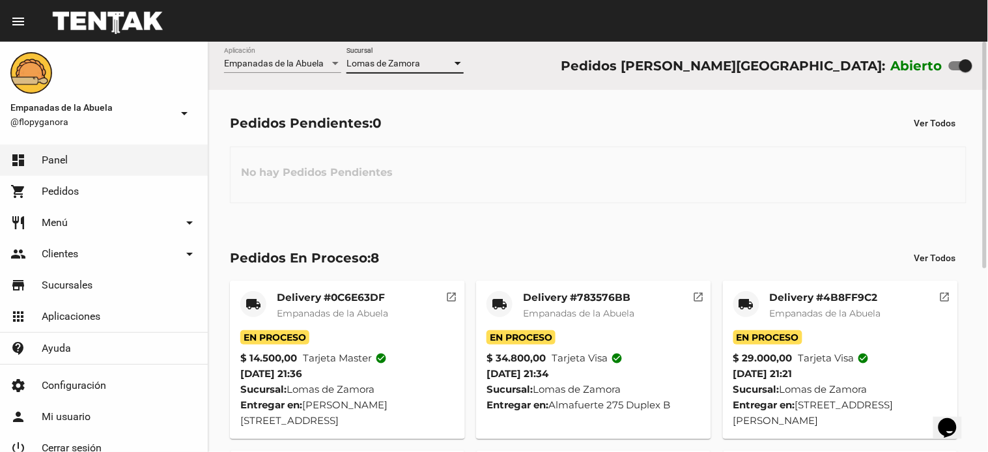
click at [388, 68] on span "Lomas de Zamora" at bounding box center [383, 63] width 74 height 10
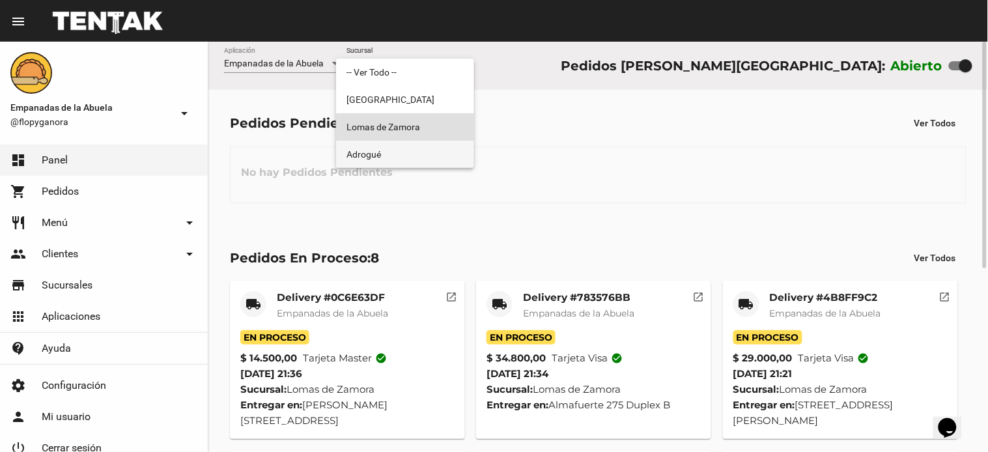
click at [395, 151] on span "Adrogué" at bounding box center [404, 154] width 117 height 27
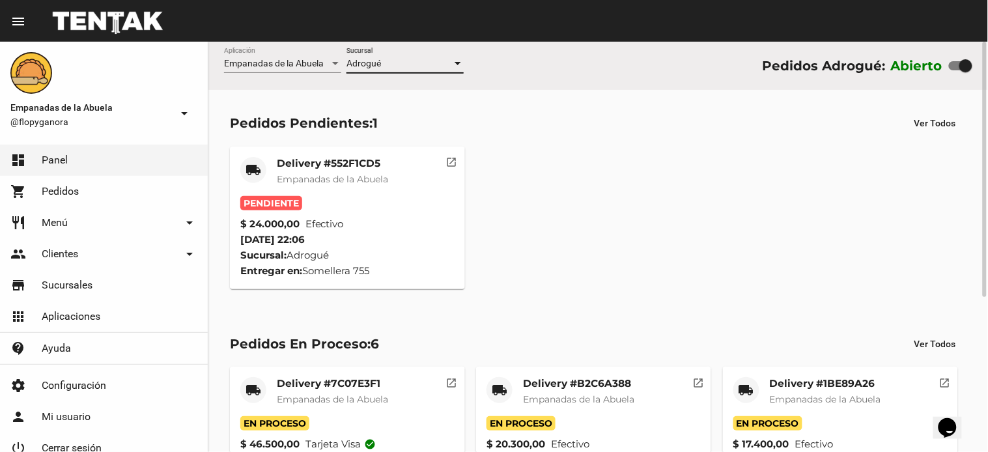
click at [345, 174] on div "Delivery #552F1CD5 Empanadas de la Abuela" at bounding box center [332, 176] width 111 height 39
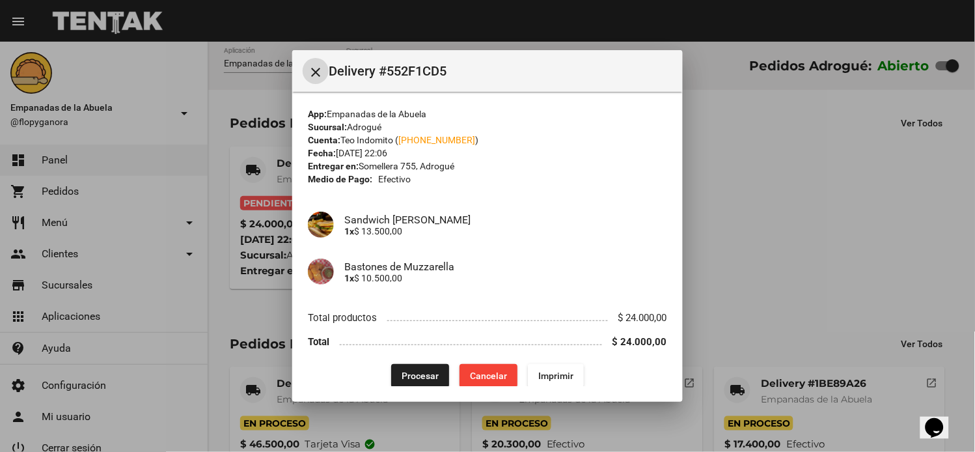
scroll to position [11, 0]
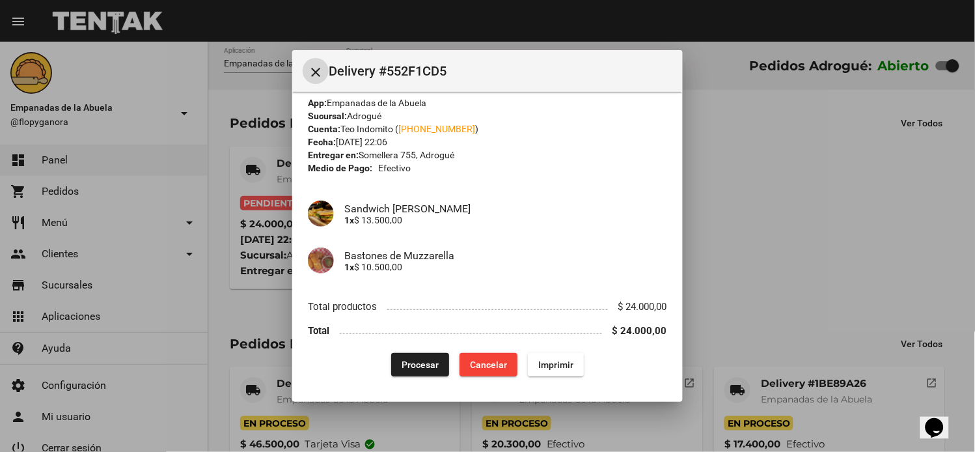
click at [556, 357] on button "Imprimir" at bounding box center [556, 364] width 56 height 23
click at [412, 365] on span "Procesar" at bounding box center [420, 364] width 37 height 10
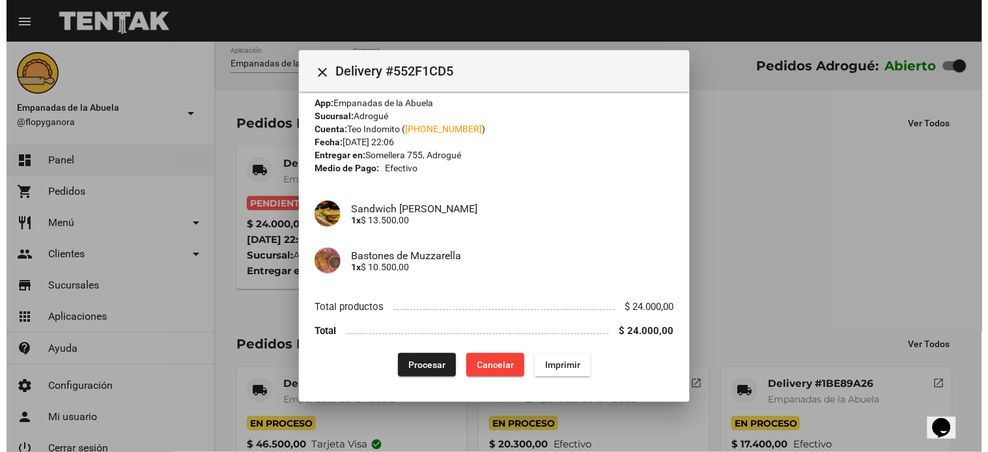
scroll to position [0, 0]
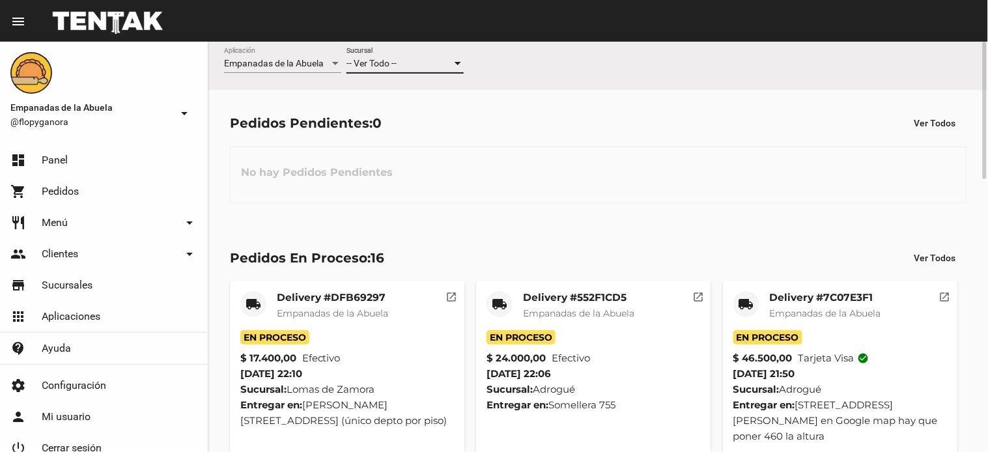
click at [372, 66] on span "-- Ver Todo --" at bounding box center [371, 63] width 50 height 10
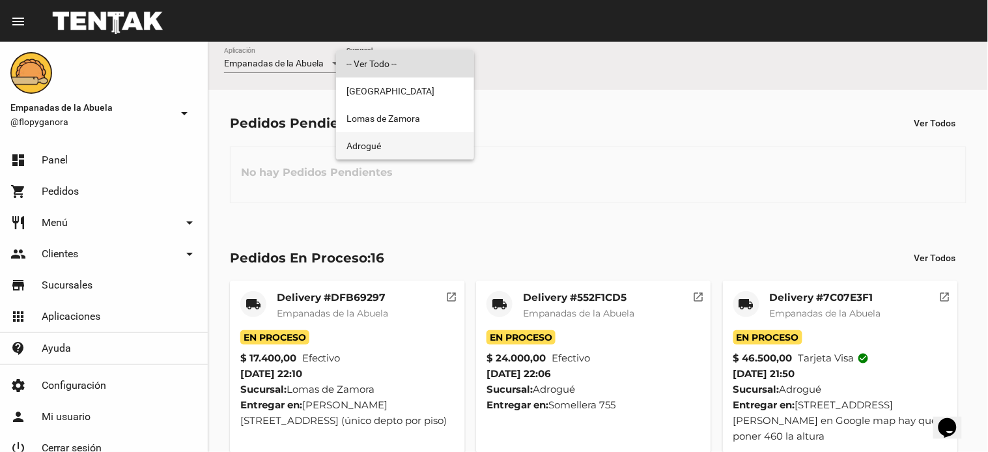
click at [380, 143] on span "Adrogué" at bounding box center [404, 145] width 117 height 27
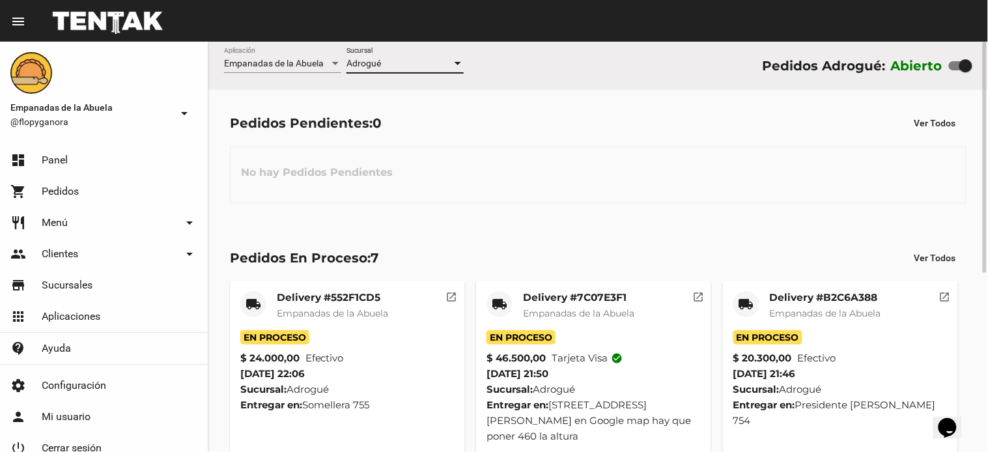
click at [340, 301] on mat-card-title "Delivery #552F1CD5" at bounding box center [332, 297] width 111 height 13
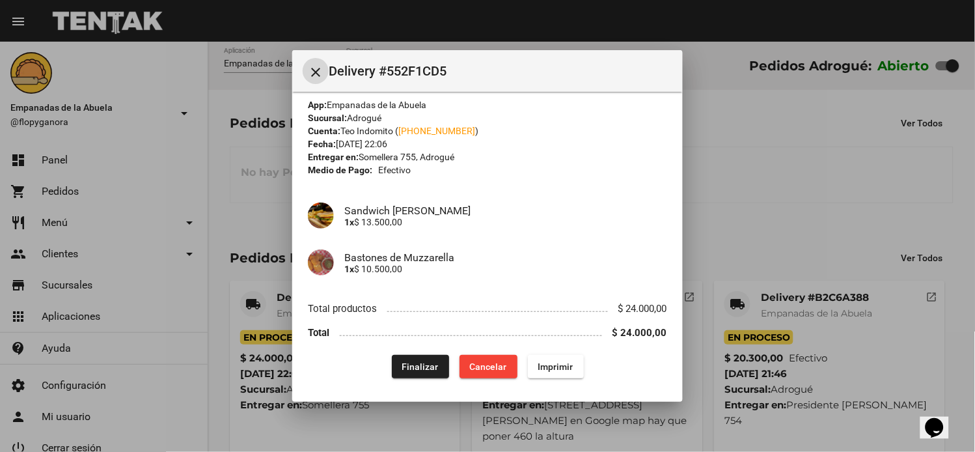
scroll to position [11, 0]
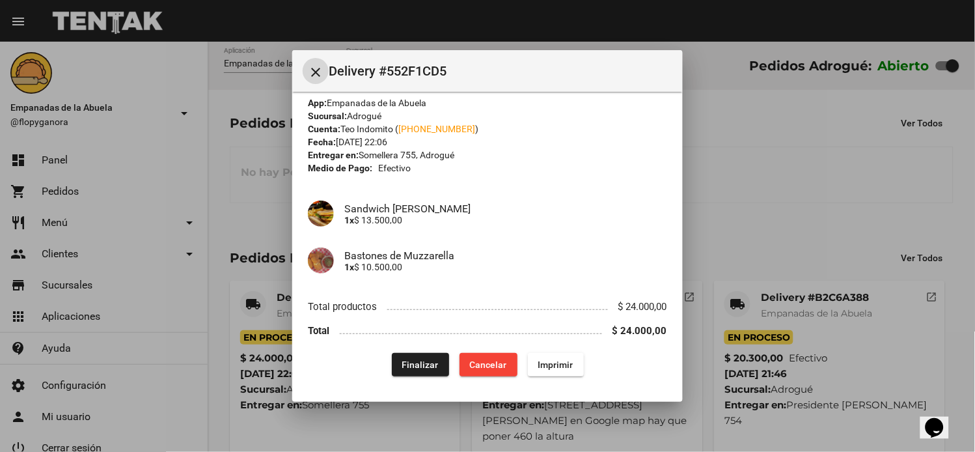
click at [426, 362] on span "Finalizar" at bounding box center [420, 364] width 36 height 10
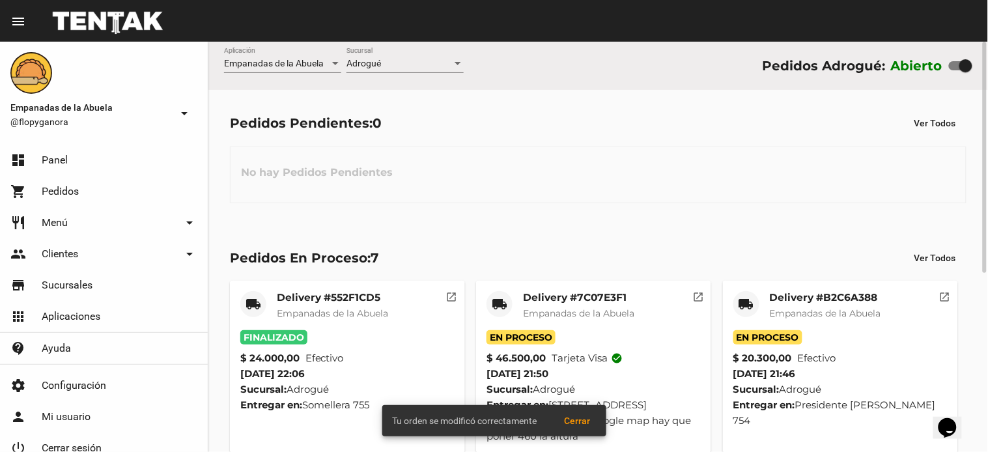
click at [586, 296] on mat-card-title "Delivery #7C07E3F1" at bounding box center [578, 297] width 111 height 13
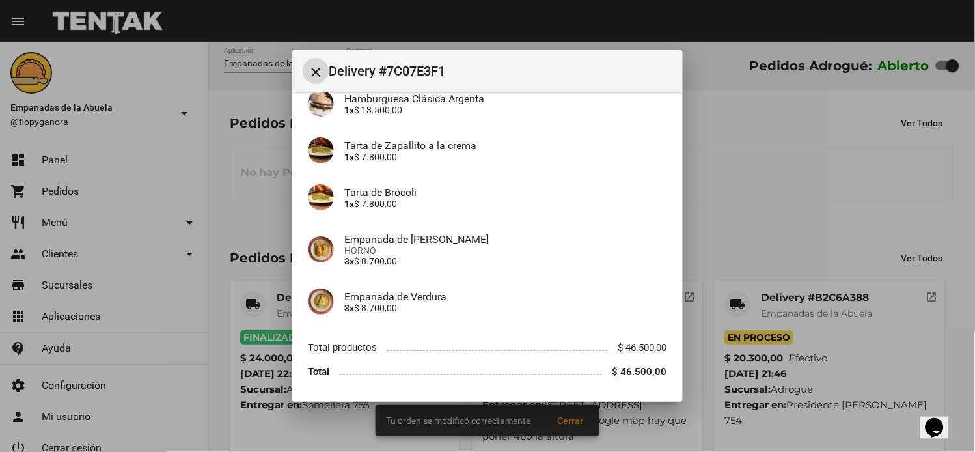
scroll to position [176, 0]
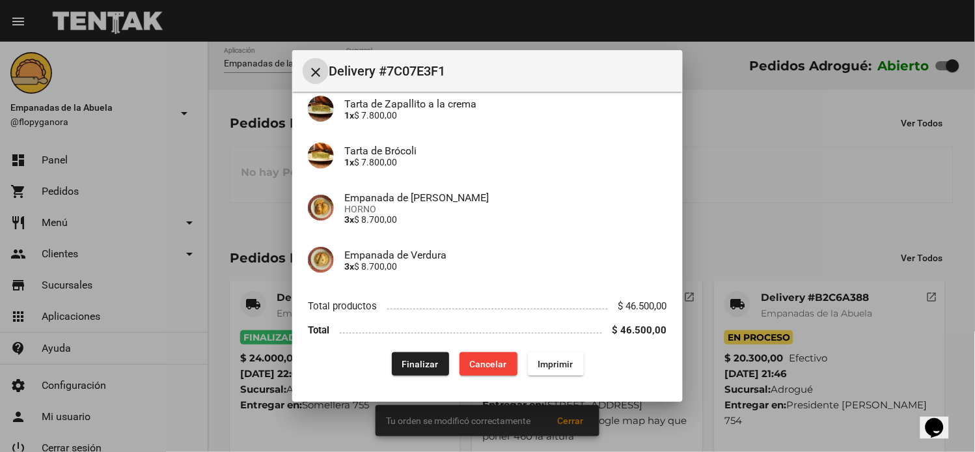
click at [417, 363] on span "Finalizar" at bounding box center [420, 364] width 36 height 10
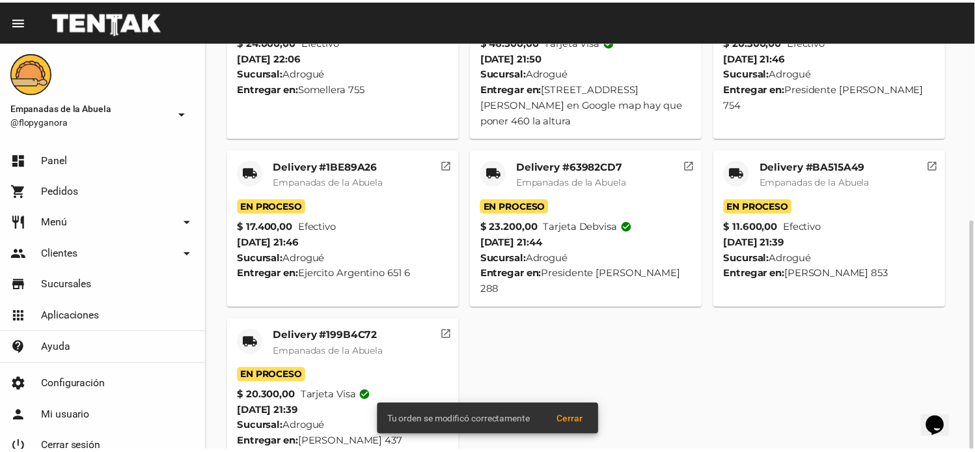
scroll to position [0, 0]
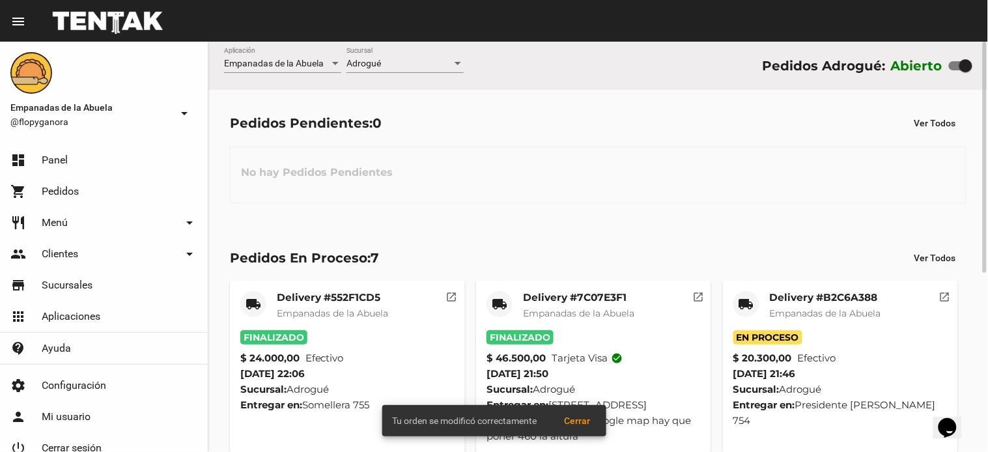
click at [790, 300] on mat-card-title "Delivery #B2C6A388" at bounding box center [825, 297] width 111 height 13
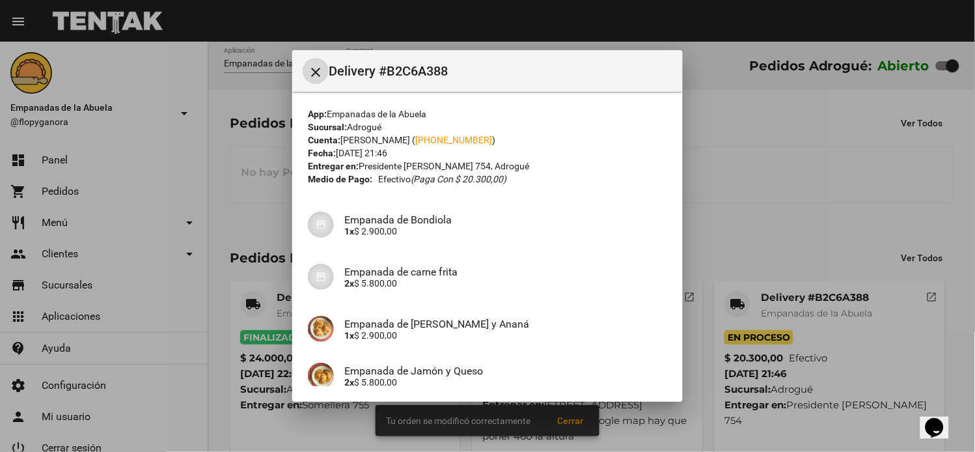
scroll to position [173, 0]
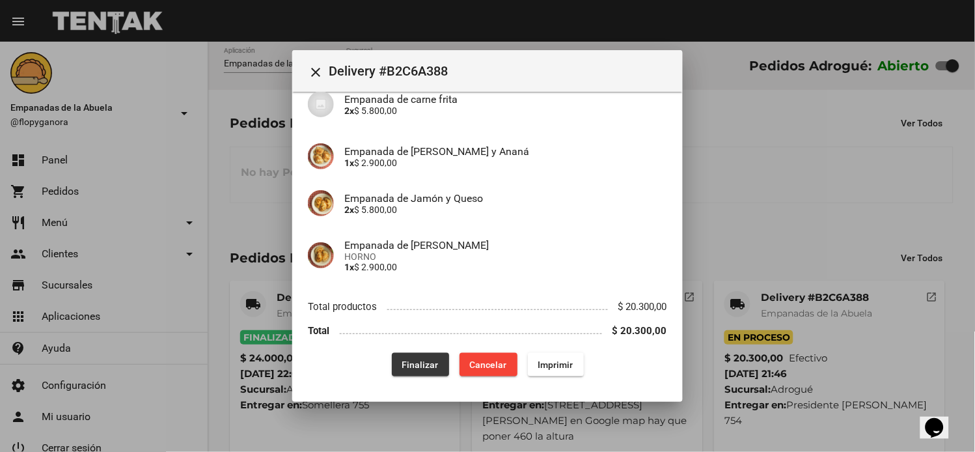
click at [417, 369] on button "Finalizar" at bounding box center [420, 364] width 57 height 23
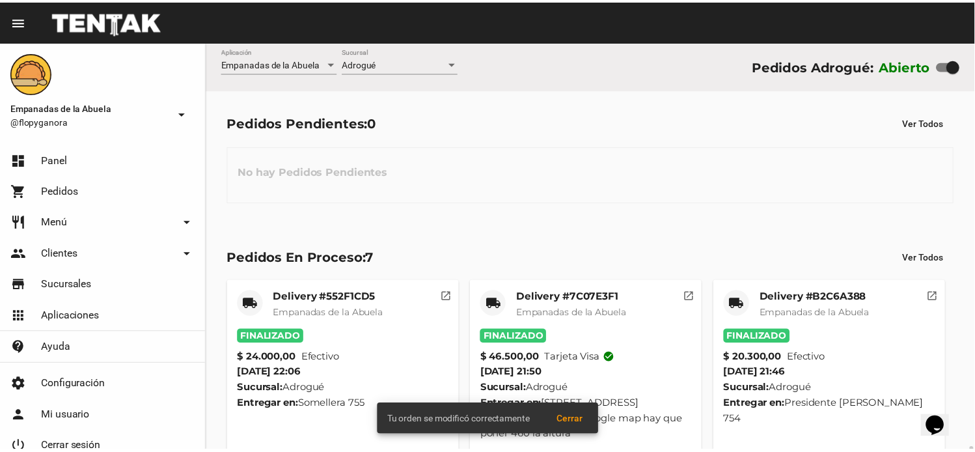
scroll to position [316, 0]
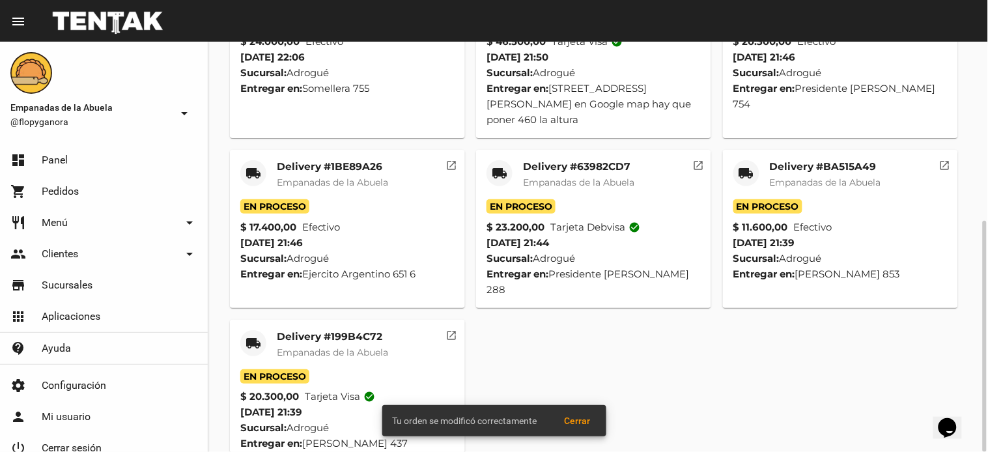
click at [335, 160] on mat-card-title "Delivery #1BE89A26" at bounding box center [332, 166] width 111 height 13
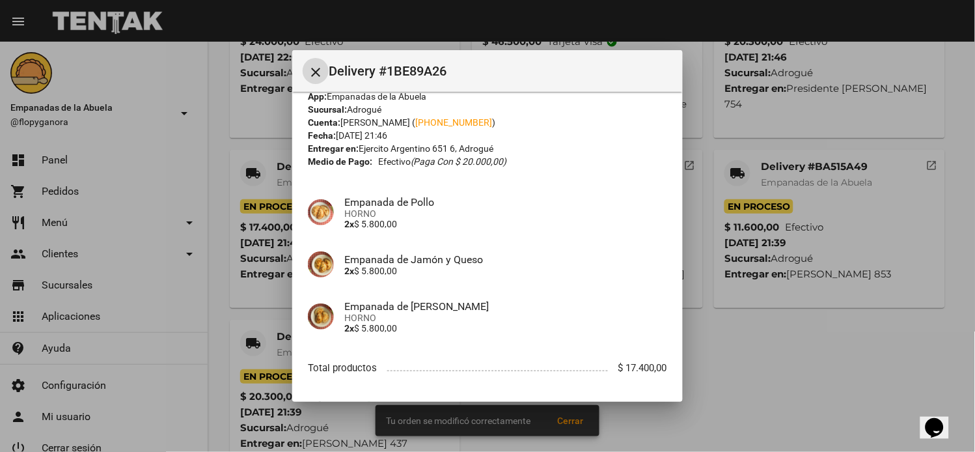
scroll to position [79, 0]
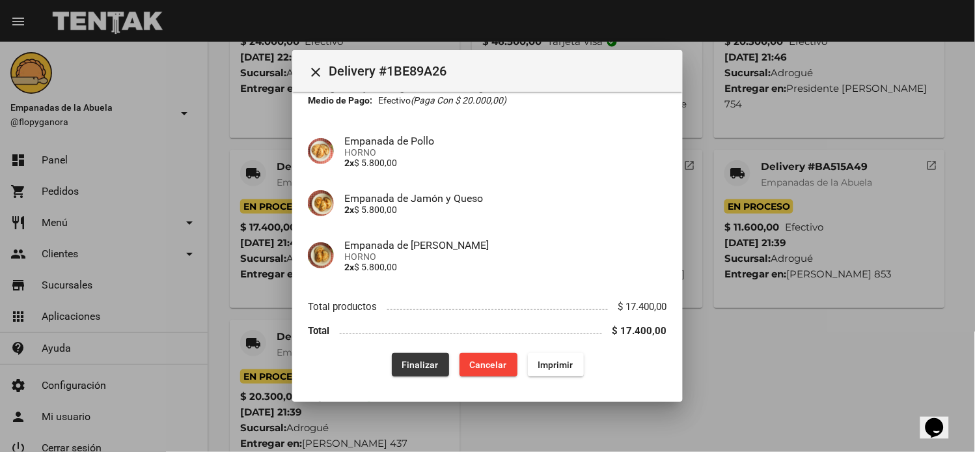
click at [415, 362] on span "Finalizar" at bounding box center [420, 364] width 36 height 10
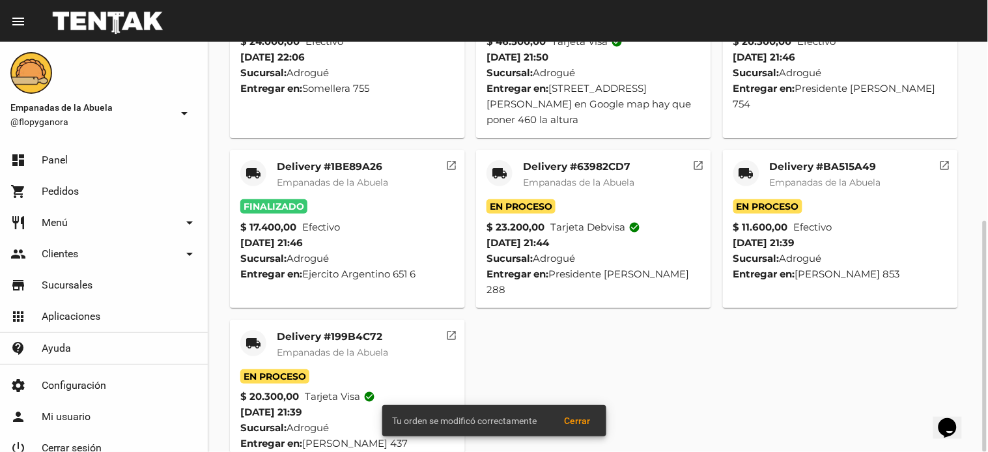
click at [552, 160] on mat-card-title "Delivery #63982CD7" at bounding box center [578, 166] width 111 height 13
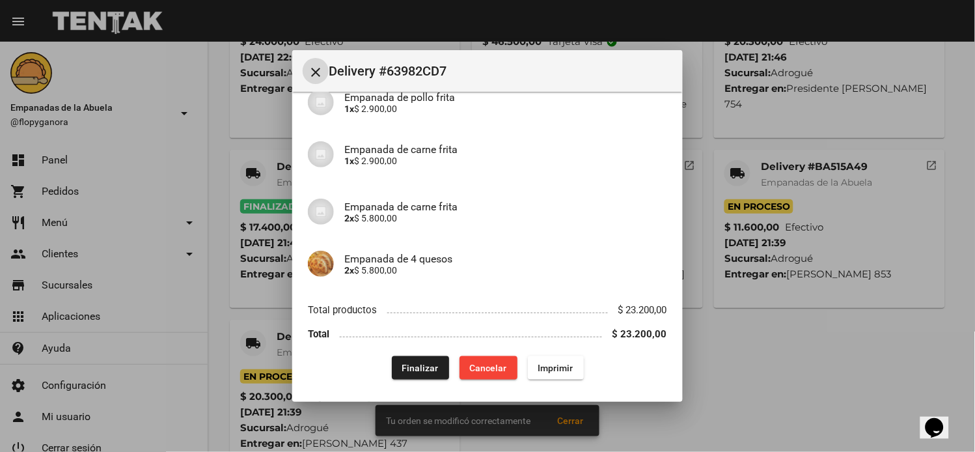
scroll to position [219, 0]
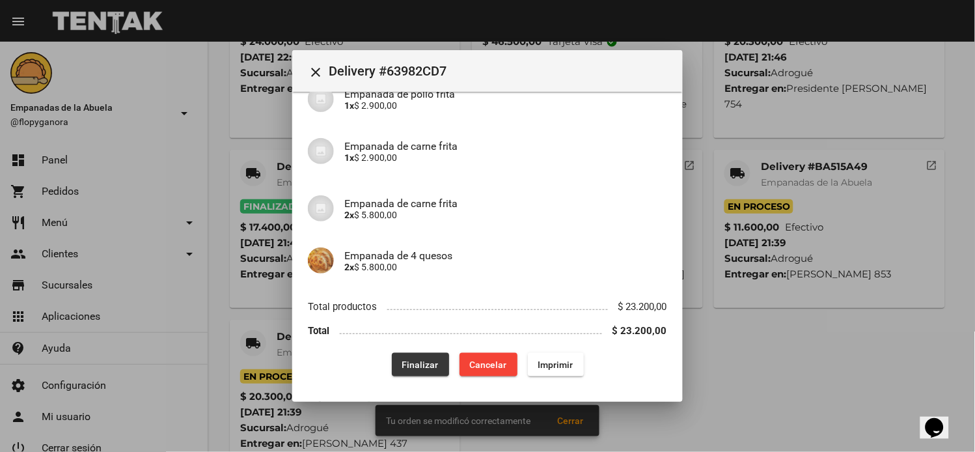
click at [421, 359] on span "Finalizar" at bounding box center [420, 364] width 36 height 10
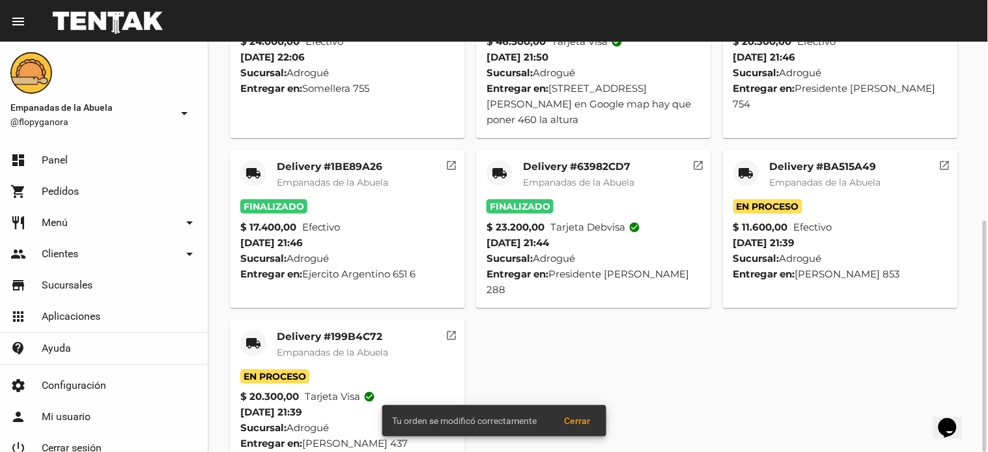
click at [815, 160] on mat-card-title "Delivery #BA515A49" at bounding box center [825, 166] width 111 height 13
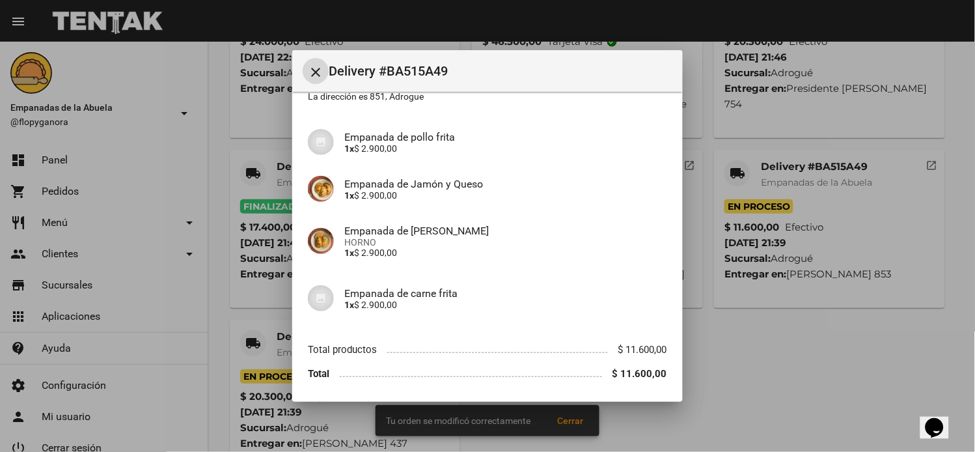
scroll to position [152, 0]
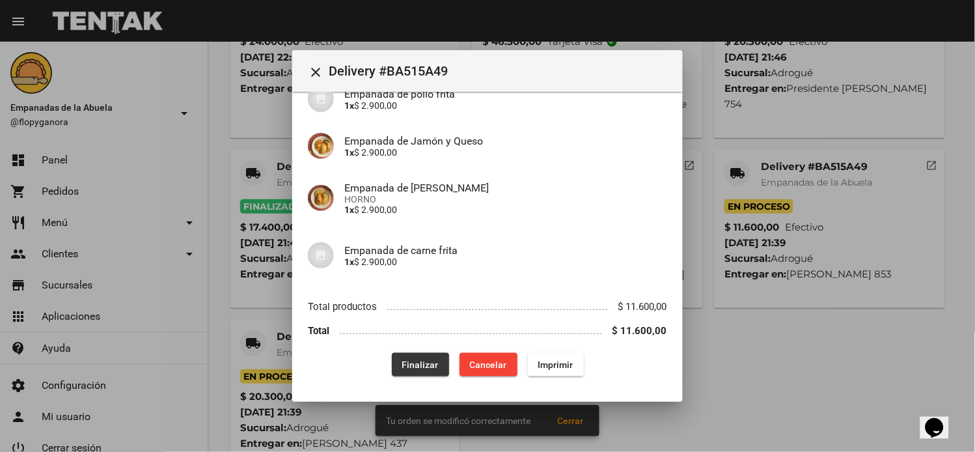
drag, startPoint x: 430, startPoint y: 363, endPoint x: 372, endPoint y: 373, distance: 58.9
click at [428, 363] on span "Finalizar" at bounding box center [420, 364] width 36 height 10
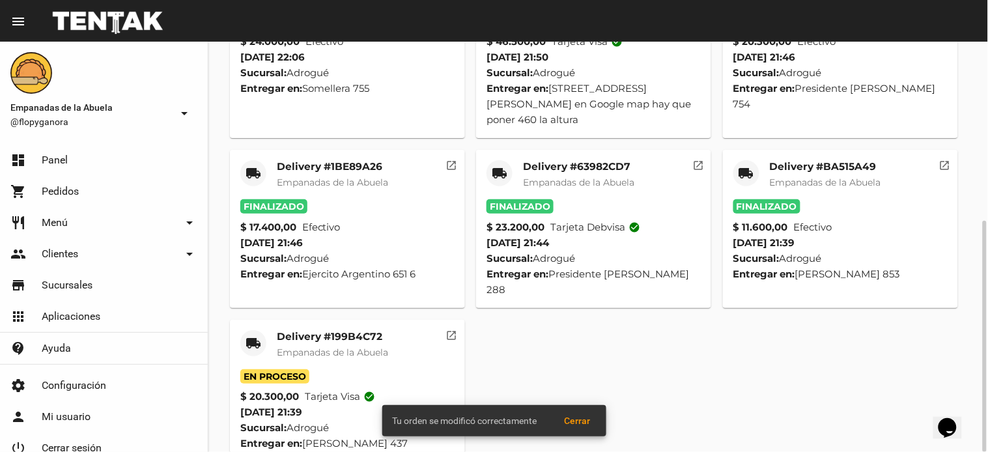
click at [330, 330] on mat-card-title "Delivery #199B4C72" at bounding box center [332, 336] width 111 height 13
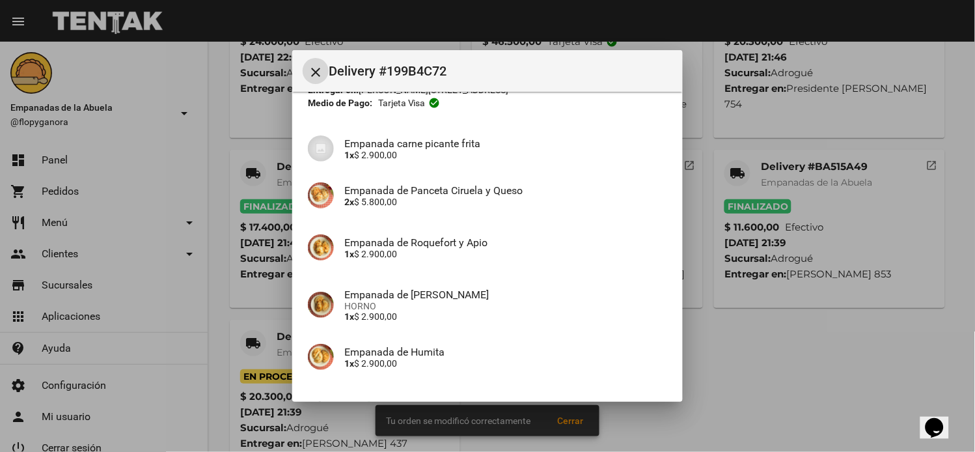
scroll to position [219, 0]
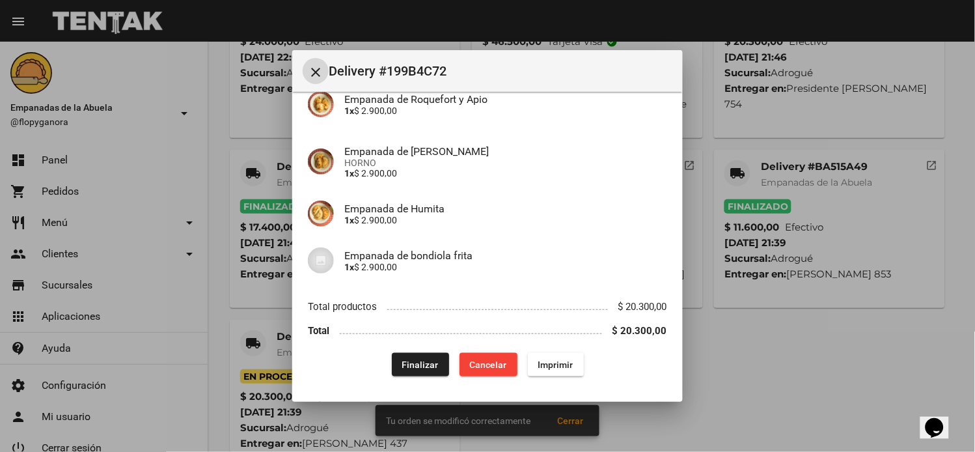
click at [419, 360] on span "Finalizar" at bounding box center [420, 364] width 36 height 10
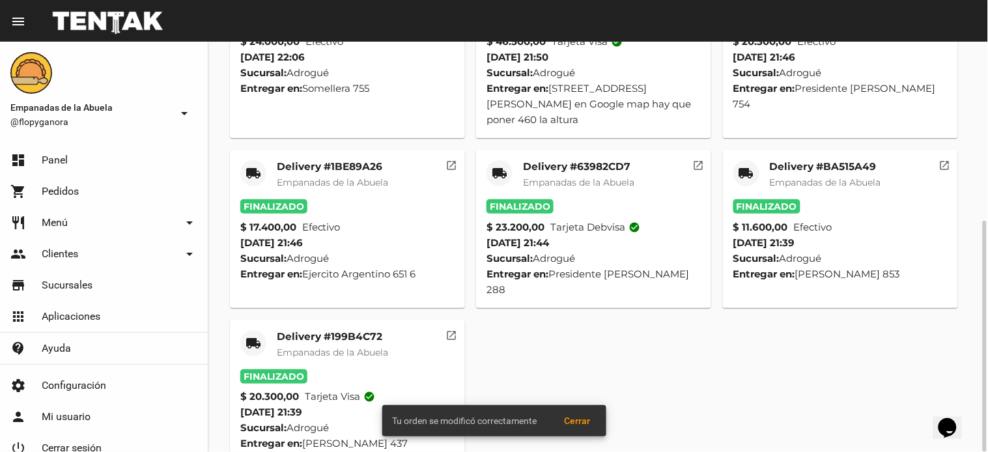
scroll to position [0, 0]
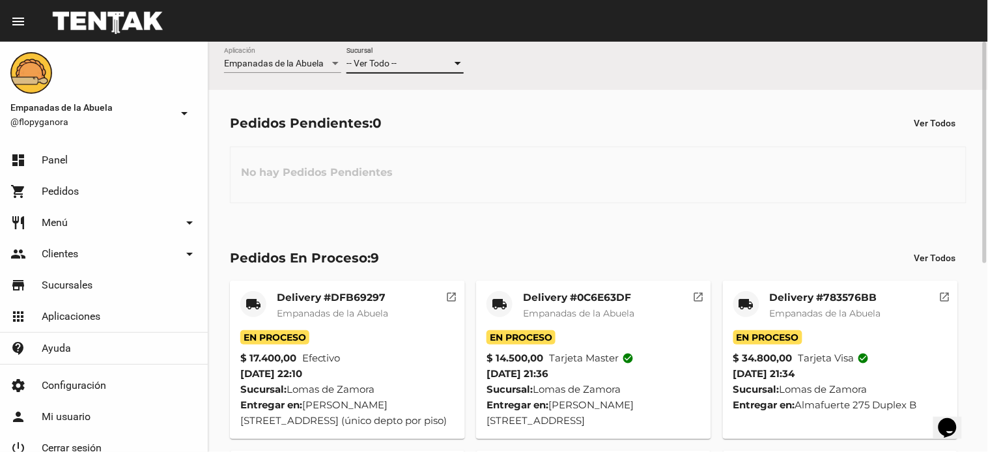
click at [418, 65] on div "-- Ver Todo --" at bounding box center [398, 64] width 105 height 10
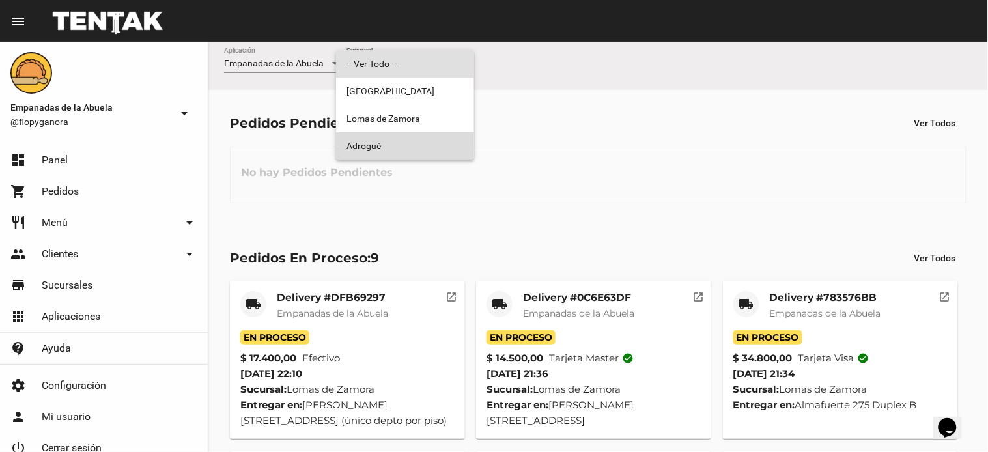
click at [408, 141] on span "Adrogué" at bounding box center [404, 145] width 117 height 27
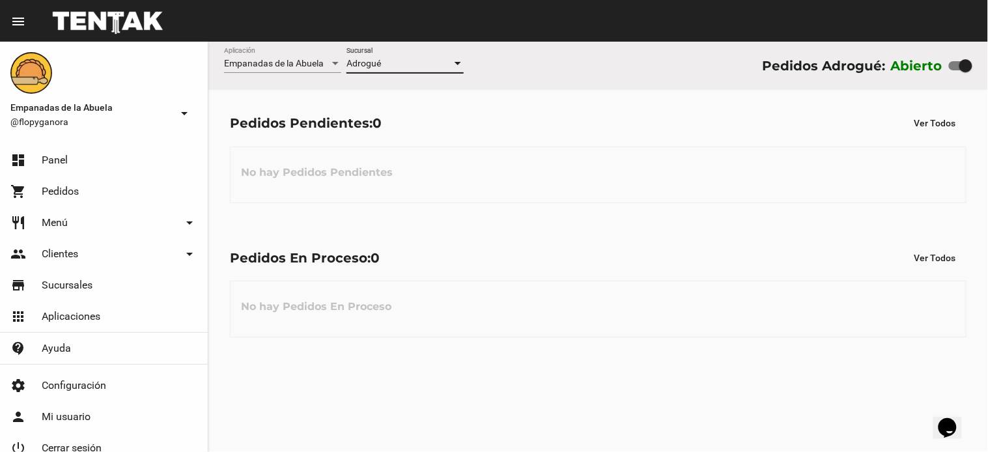
click at [576, 173] on div "No hay Pedidos Pendientes" at bounding box center [598, 174] width 736 height 57
click at [630, 184] on div "No hay Pedidos Pendientes" at bounding box center [598, 174] width 736 height 57
click at [415, 61] on div "Adrogué" at bounding box center [398, 64] width 105 height 10
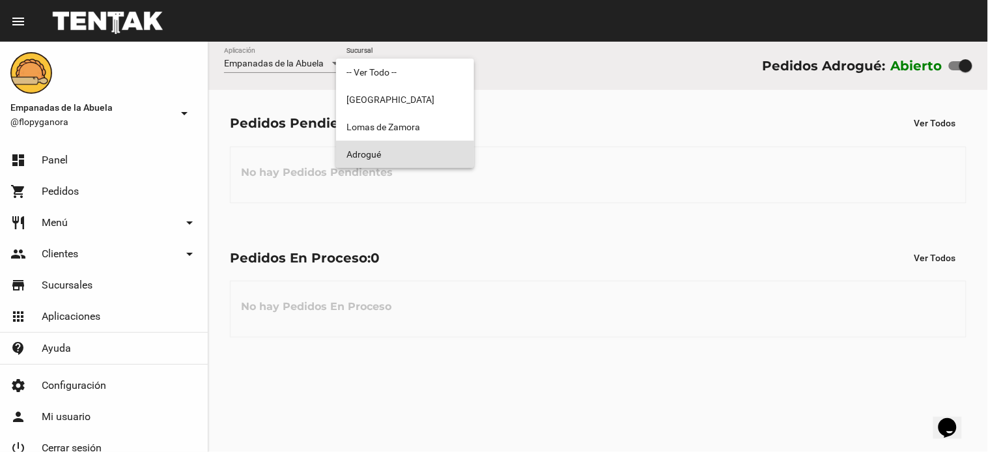
click at [388, 146] on span "Adrogué" at bounding box center [404, 154] width 117 height 27
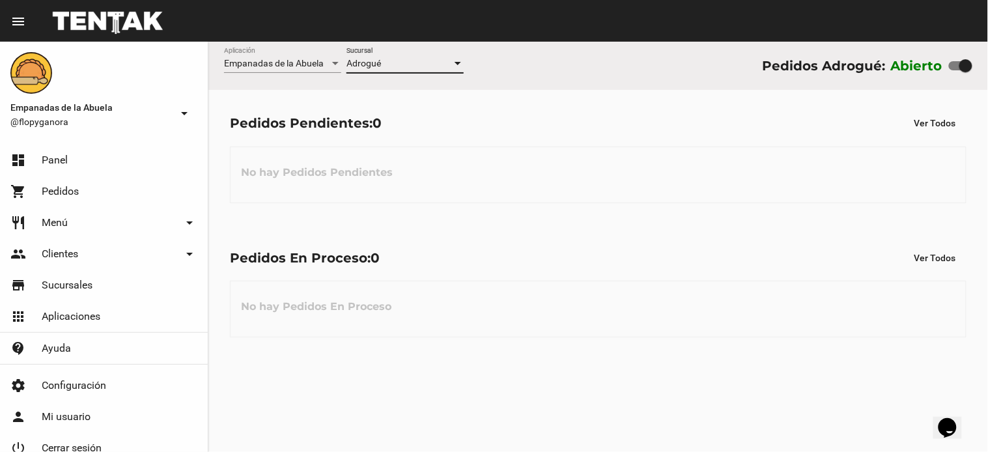
click at [426, 60] on div "Adrogué" at bounding box center [398, 64] width 105 height 10
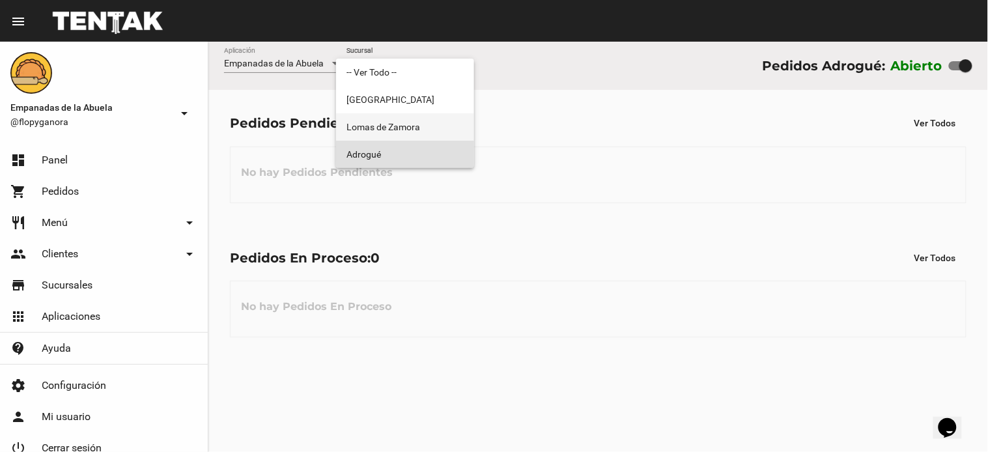
click at [395, 132] on span "Lomas de Zamora" at bounding box center [404, 126] width 117 height 27
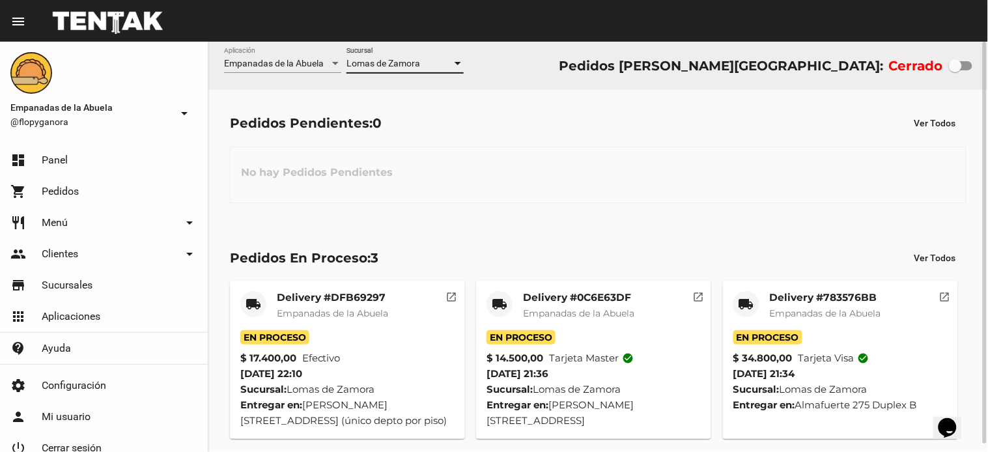
click at [408, 61] on span "Lomas de Zamora" at bounding box center [383, 63] width 74 height 10
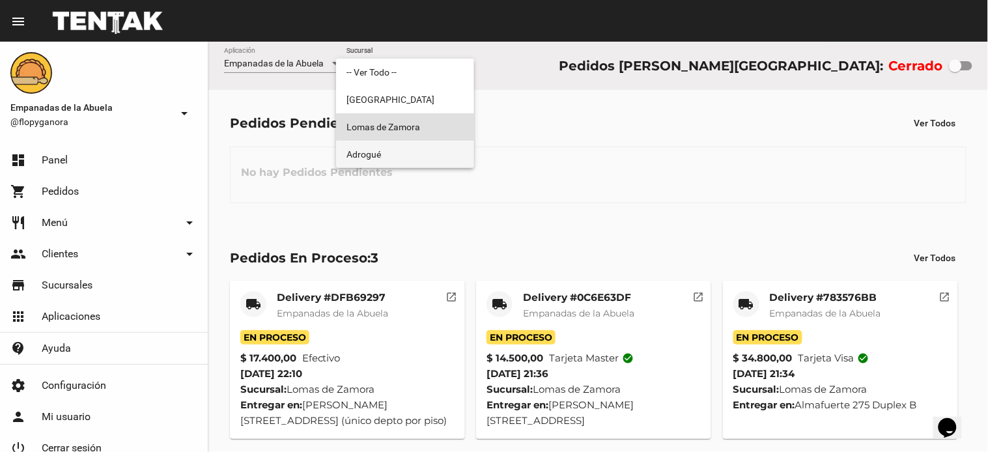
drag, startPoint x: 402, startPoint y: 158, endPoint x: 583, endPoint y: 157, distance: 181.6
click at [404, 157] on span "Adrogué" at bounding box center [404, 154] width 117 height 27
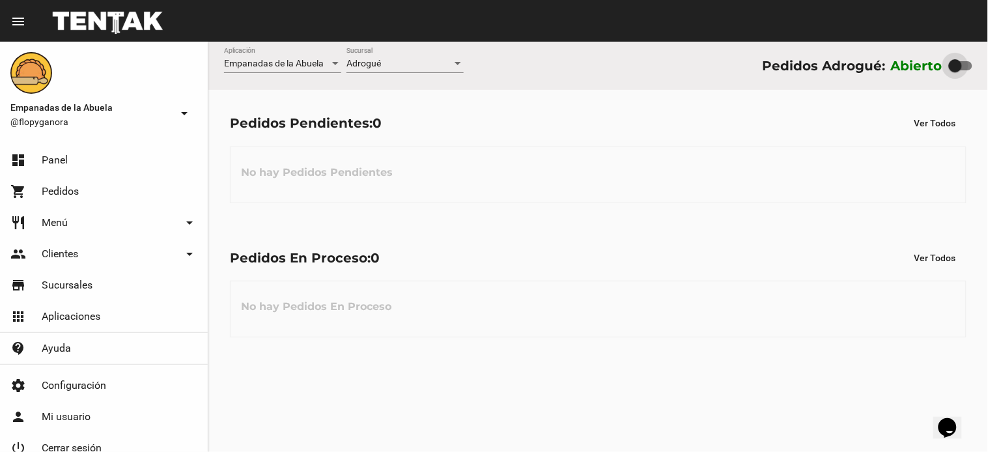
drag, startPoint x: 967, startPoint y: 68, endPoint x: 671, endPoint y: 109, distance: 299.1
click at [882, 68] on div "Pedidos Adrogué: Abierto" at bounding box center [867, 65] width 210 height 21
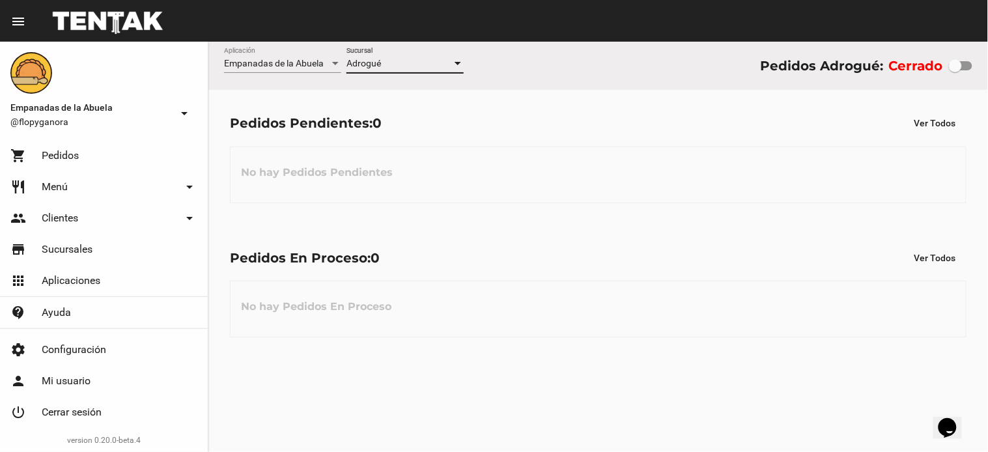
drag, startPoint x: 421, startPoint y: 59, endPoint x: 417, endPoint y: 66, distance: 7.9
click at [417, 66] on div "Adrogué" at bounding box center [398, 64] width 105 height 10
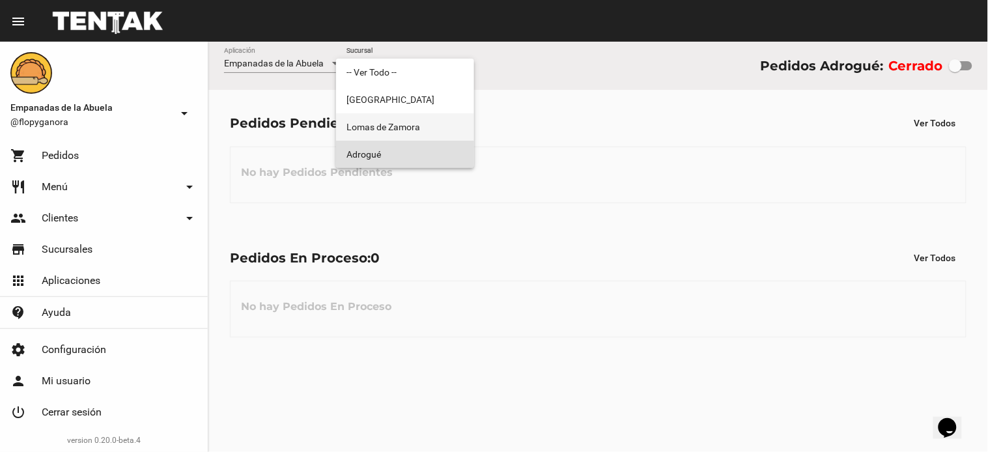
click at [404, 137] on span "Lomas de Zamora" at bounding box center [404, 126] width 117 height 27
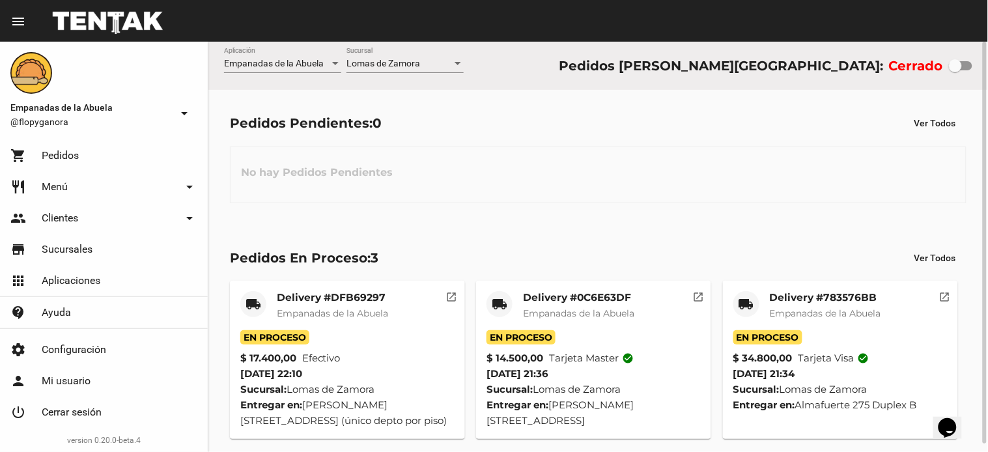
click at [361, 78] on div "Lomas de Zamora Sucursal" at bounding box center [404, 66] width 117 height 37
click at [372, 69] on div "Lomas de Zamora Sucursal" at bounding box center [404, 60] width 117 height 25
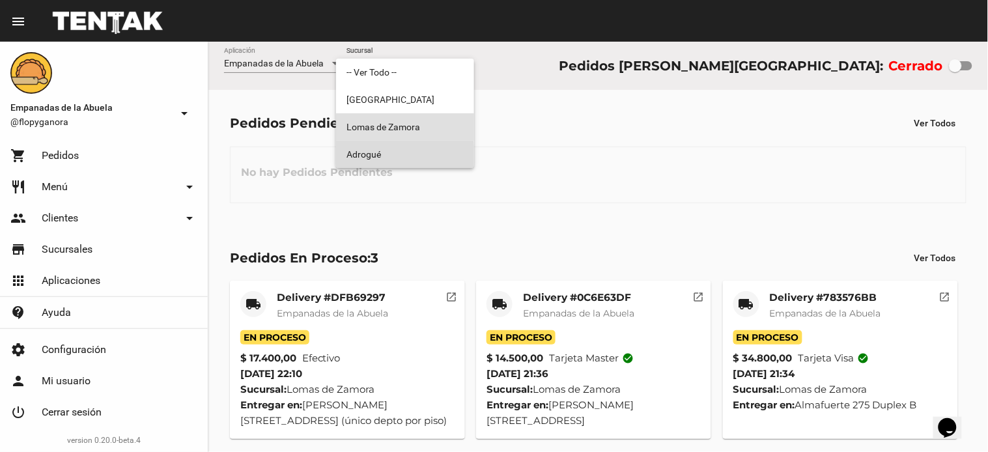
click at [348, 156] on span "Adrogué" at bounding box center [404, 154] width 117 height 27
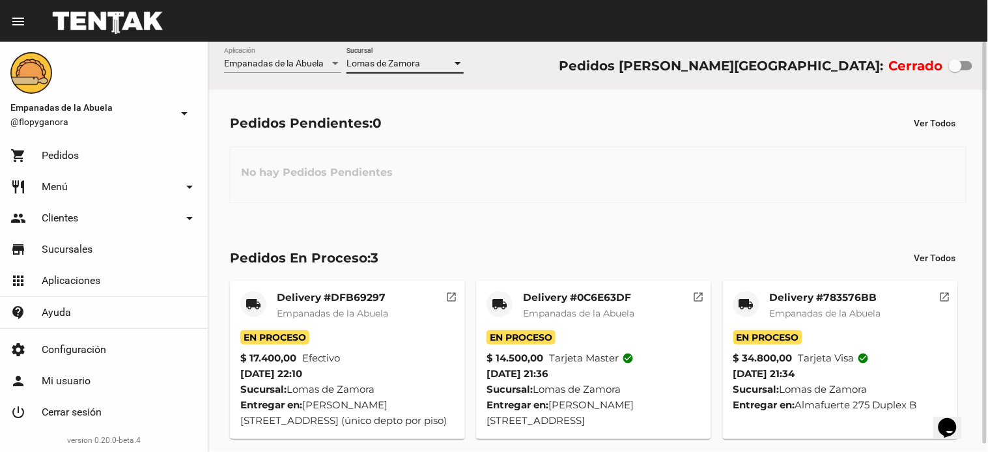
checkbox input "true"
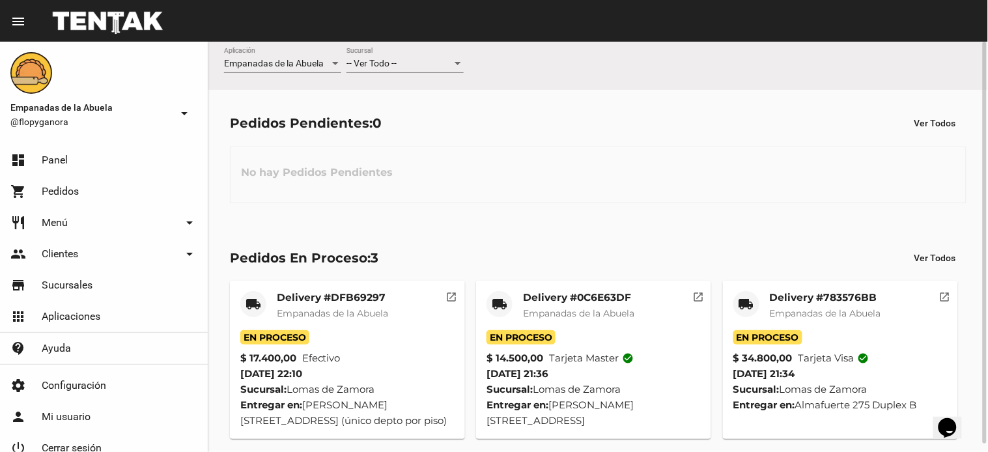
click at [407, 72] on div "-- Ver Todo -- Sucursal" at bounding box center [404, 60] width 117 height 25
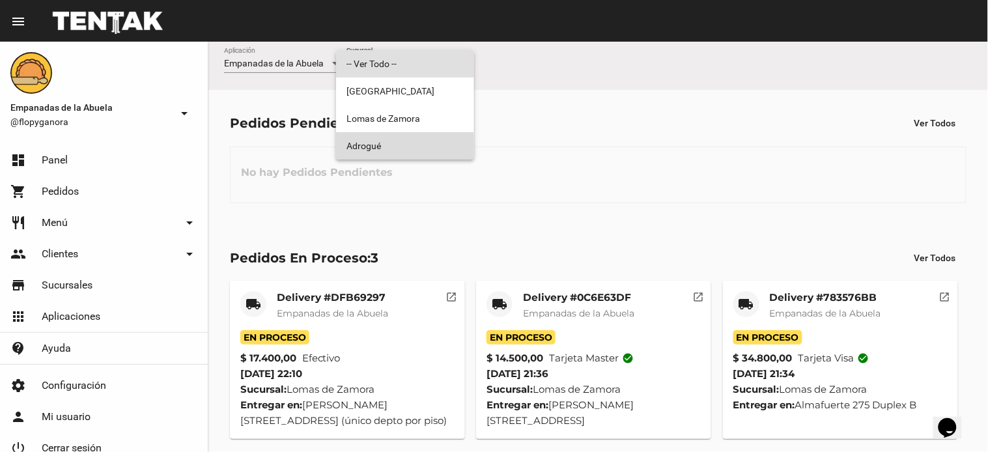
click at [395, 148] on span "Adrogué" at bounding box center [404, 145] width 117 height 27
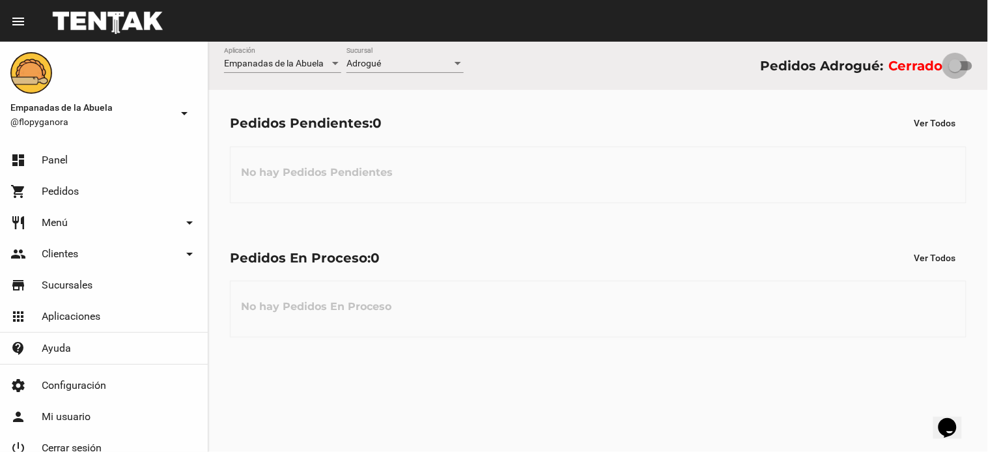
drag, startPoint x: 959, startPoint y: 67, endPoint x: 983, endPoint y: 67, distance: 24.1
click at [983, 67] on div "Empanadas de la Abuela Aplicación Adrogué Sucursal Pedidos Adrogué: Cerrado" at bounding box center [597, 66] width 779 height 48
checkbox input "true"
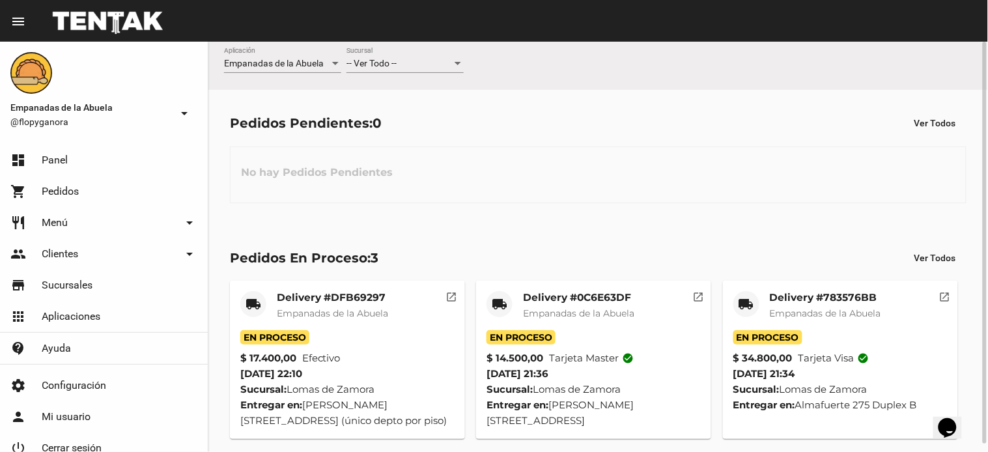
click at [408, 59] on div "-- Ver Todo -- Sucursal" at bounding box center [404, 60] width 117 height 25
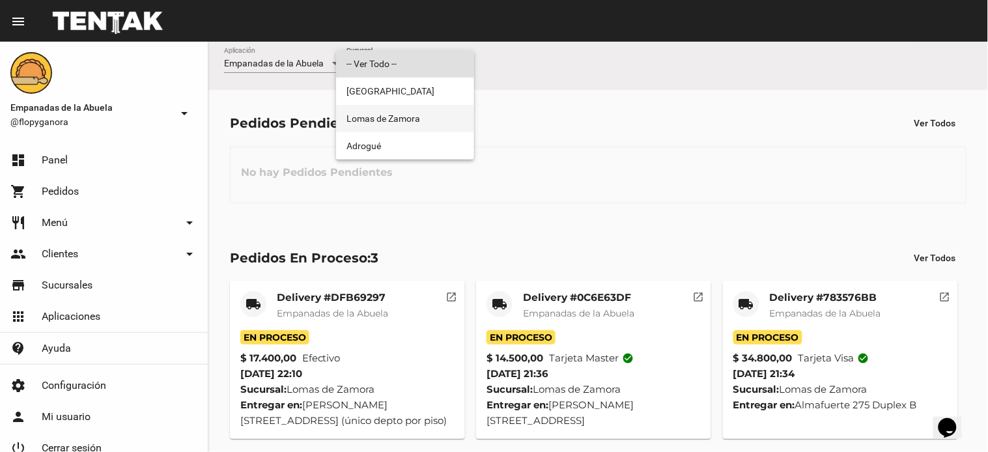
click at [411, 130] on span "Lomas de Zamora" at bounding box center [404, 118] width 117 height 27
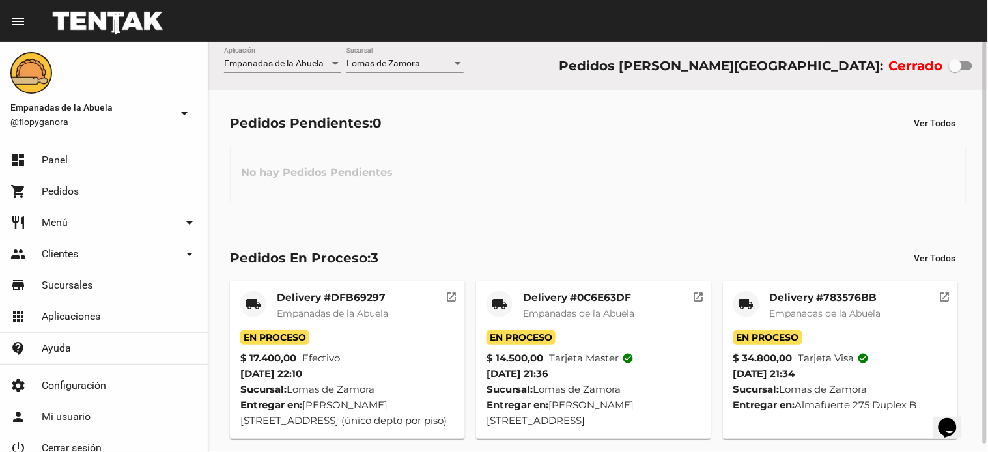
click at [426, 57] on div "Lomas de Zamora Sucursal" at bounding box center [404, 60] width 117 height 25
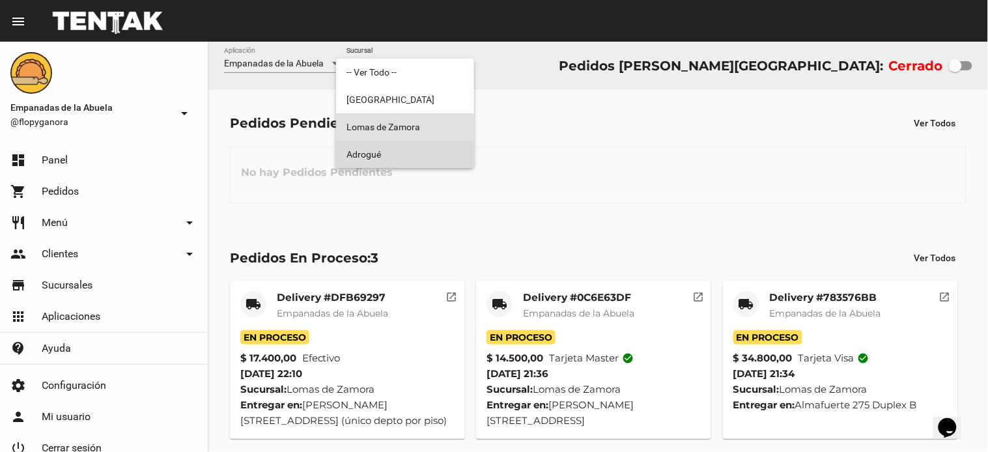
click at [402, 152] on span "Adrogué" at bounding box center [404, 154] width 117 height 27
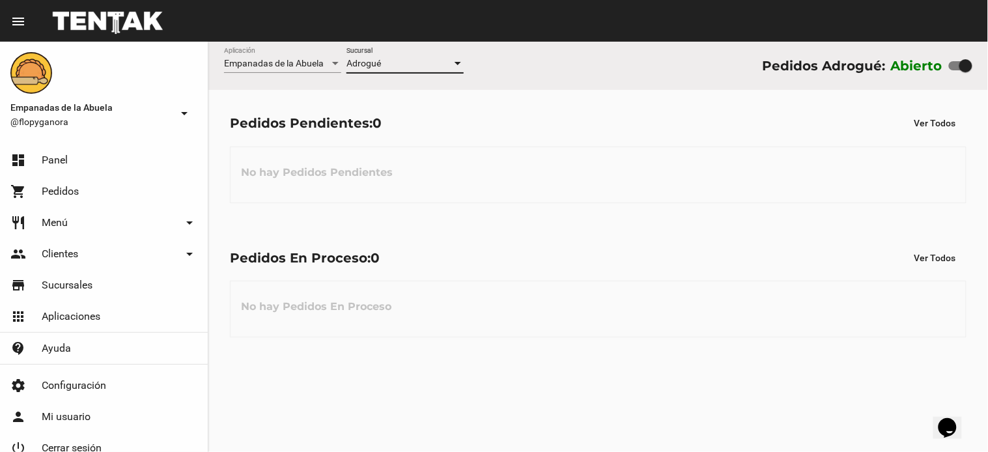
click at [959, 69] on div at bounding box center [965, 65] width 13 height 13
checkbox input "false"
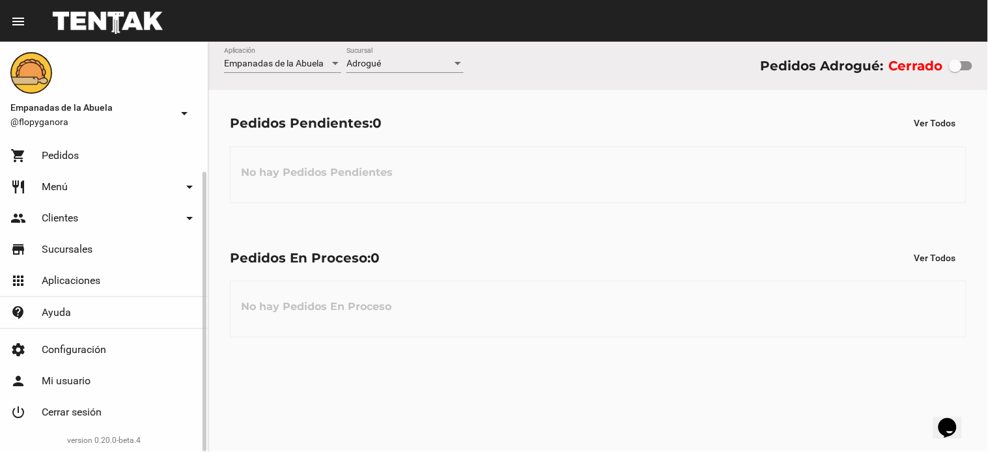
drag, startPoint x: 87, startPoint y: 409, endPoint x: 777, endPoint y: 62, distance: 771.9
click at [89, 409] on span "Cerrar sesión" at bounding box center [72, 412] width 60 height 13
